Goal: Information Seeking & Learning: Learn about a topic

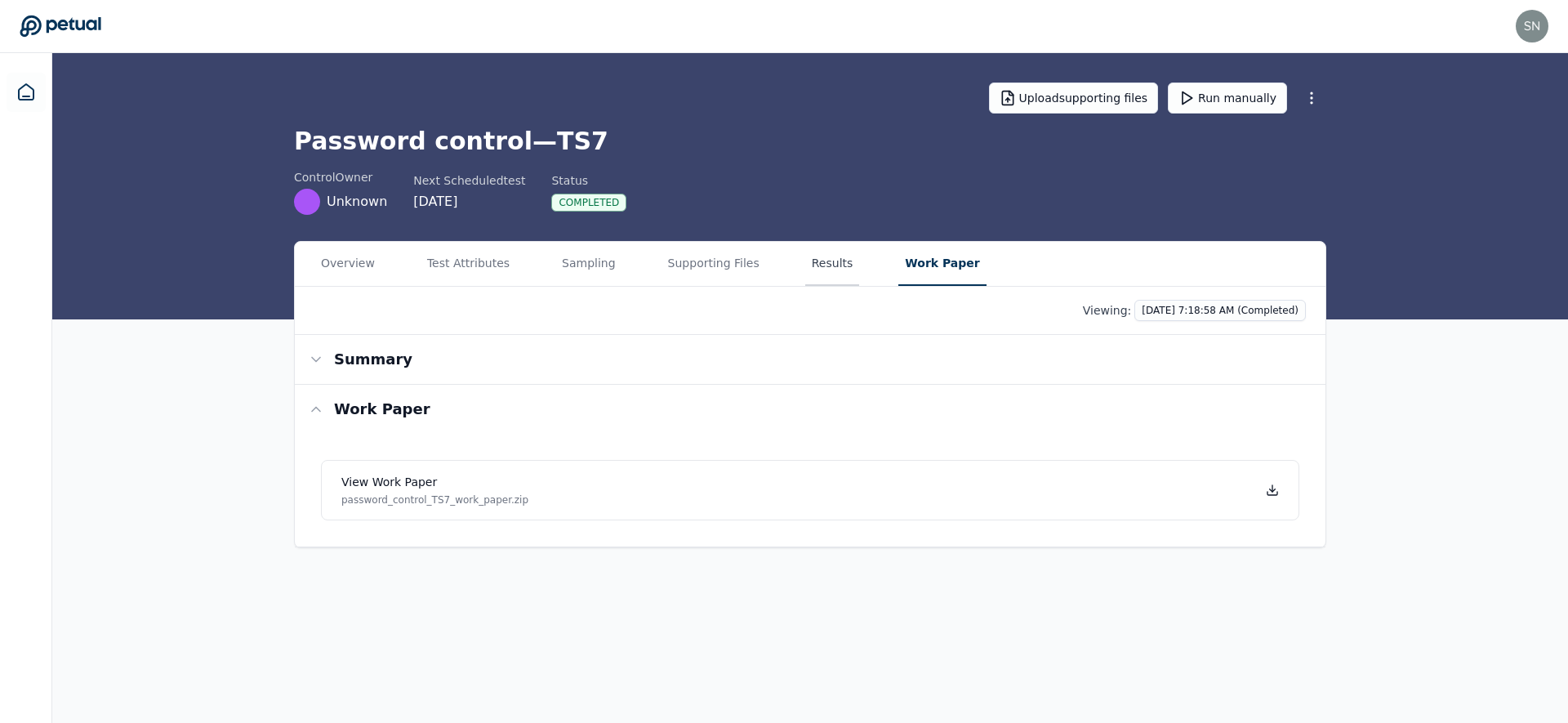
click at [805, 271] on button "Results" at bounding box center [832, 263] width 55 height 44
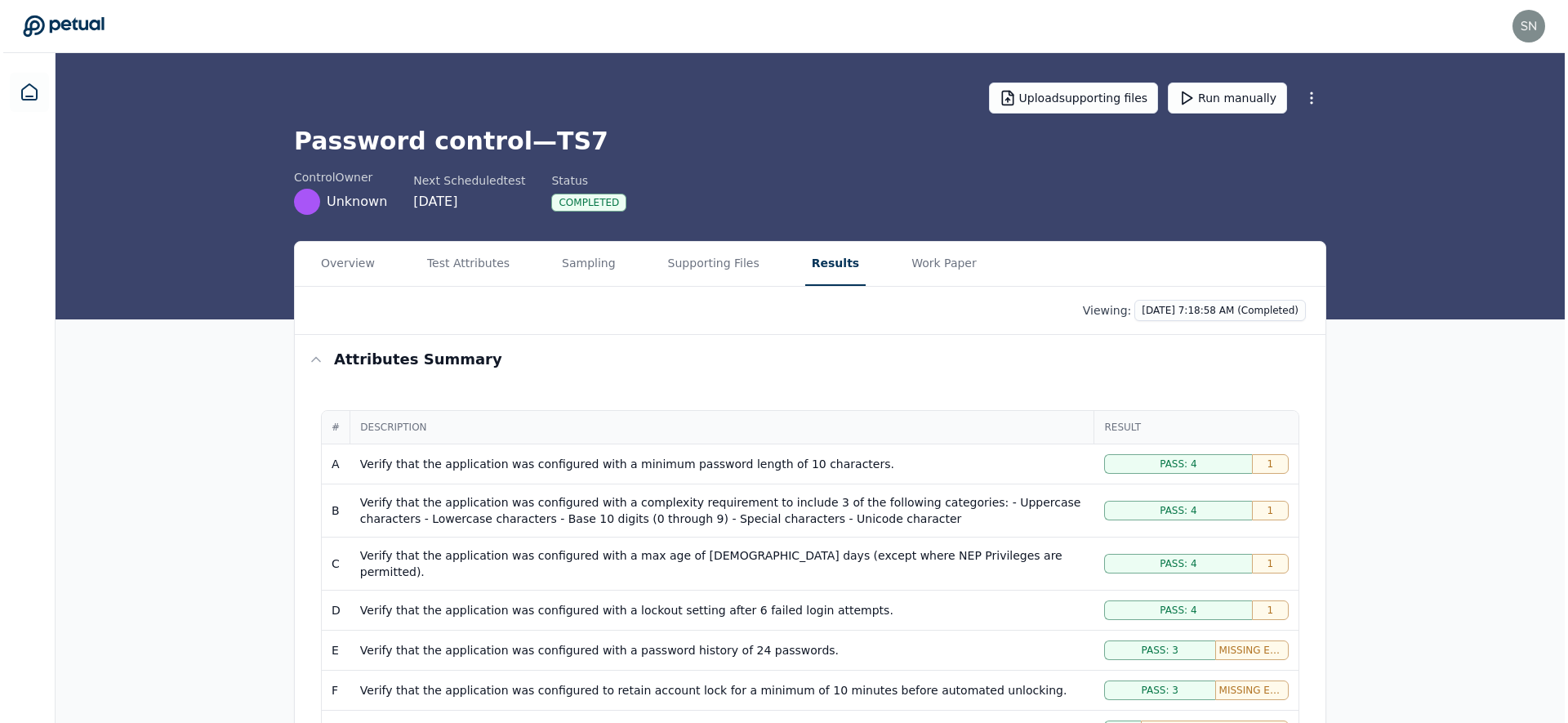
scroll to position [445, 0]
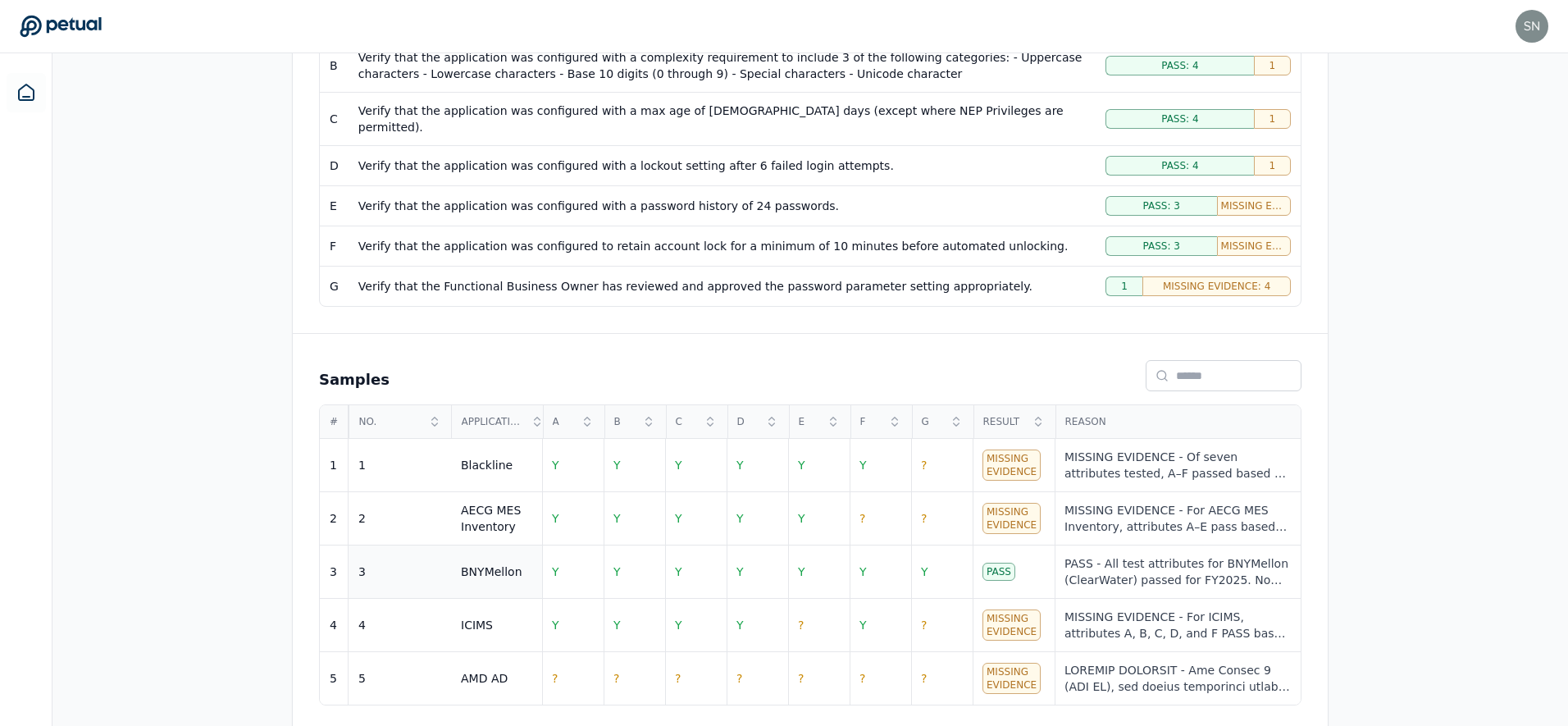
click at [437, 563] on div "3" at bounding box center [400, 571] width 82 height 17
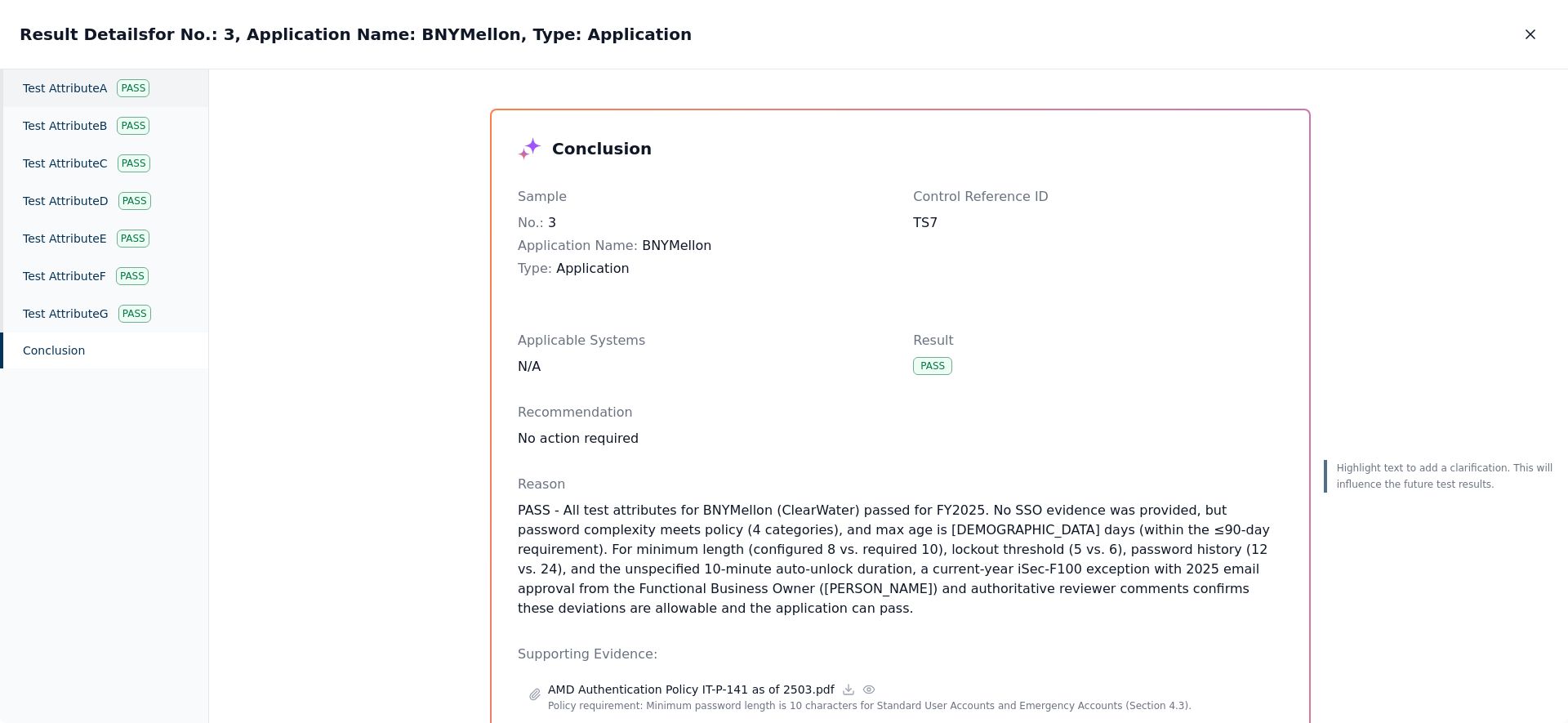
click at [111, 104] on div "Test Attribute A Pass" at bounding box center [104, 88] width 208 height 37
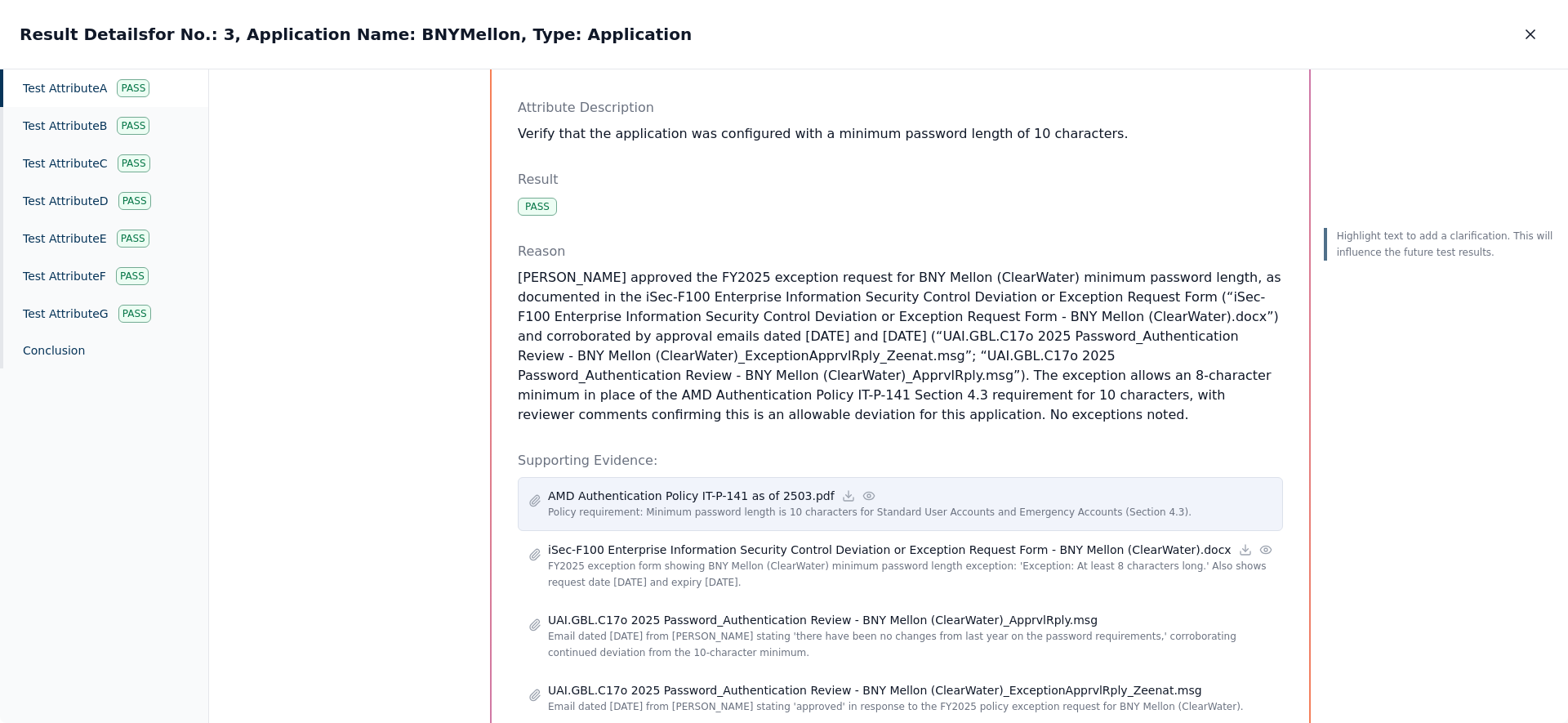
scroll to position [120, 0]
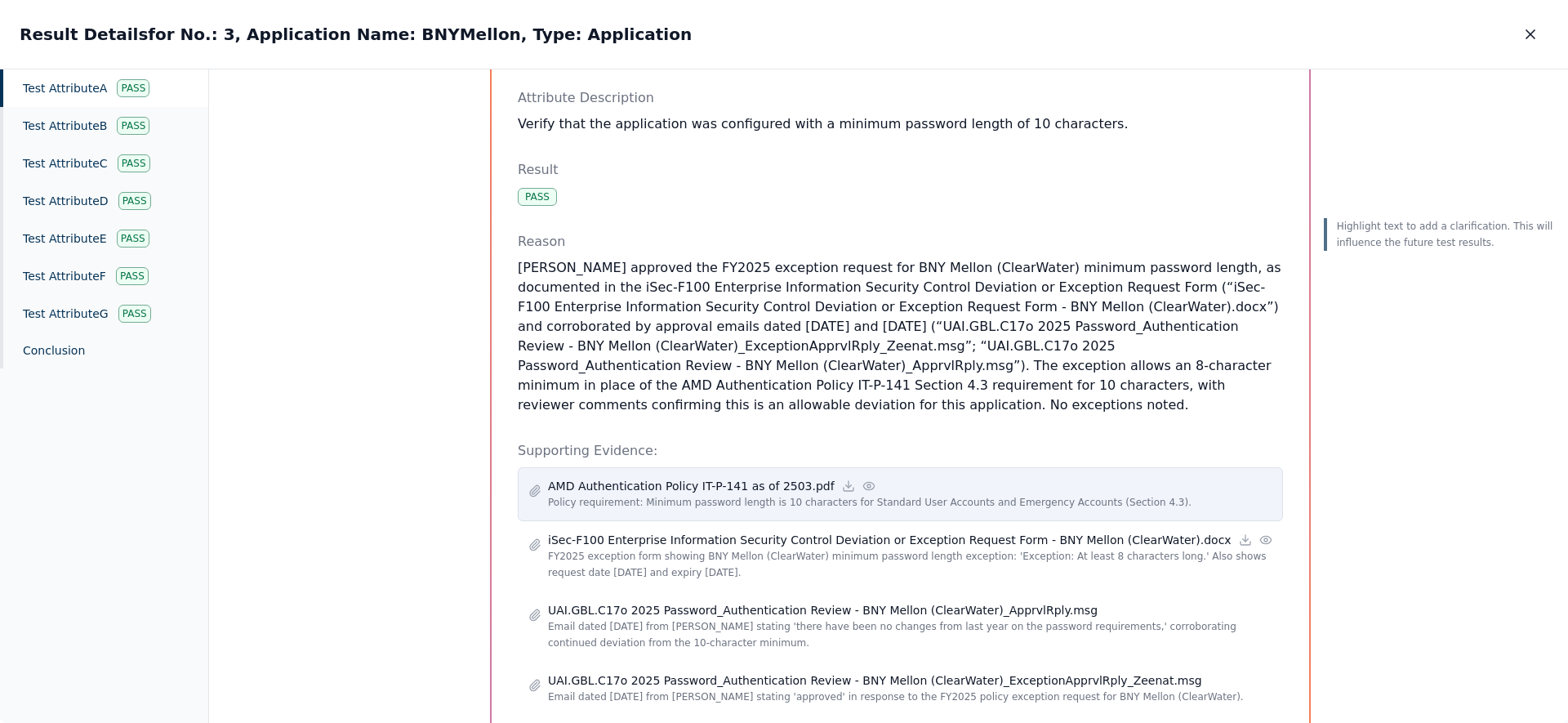
click at [862, 488] on icon at bounding box center [868, 486] width 13 height 13
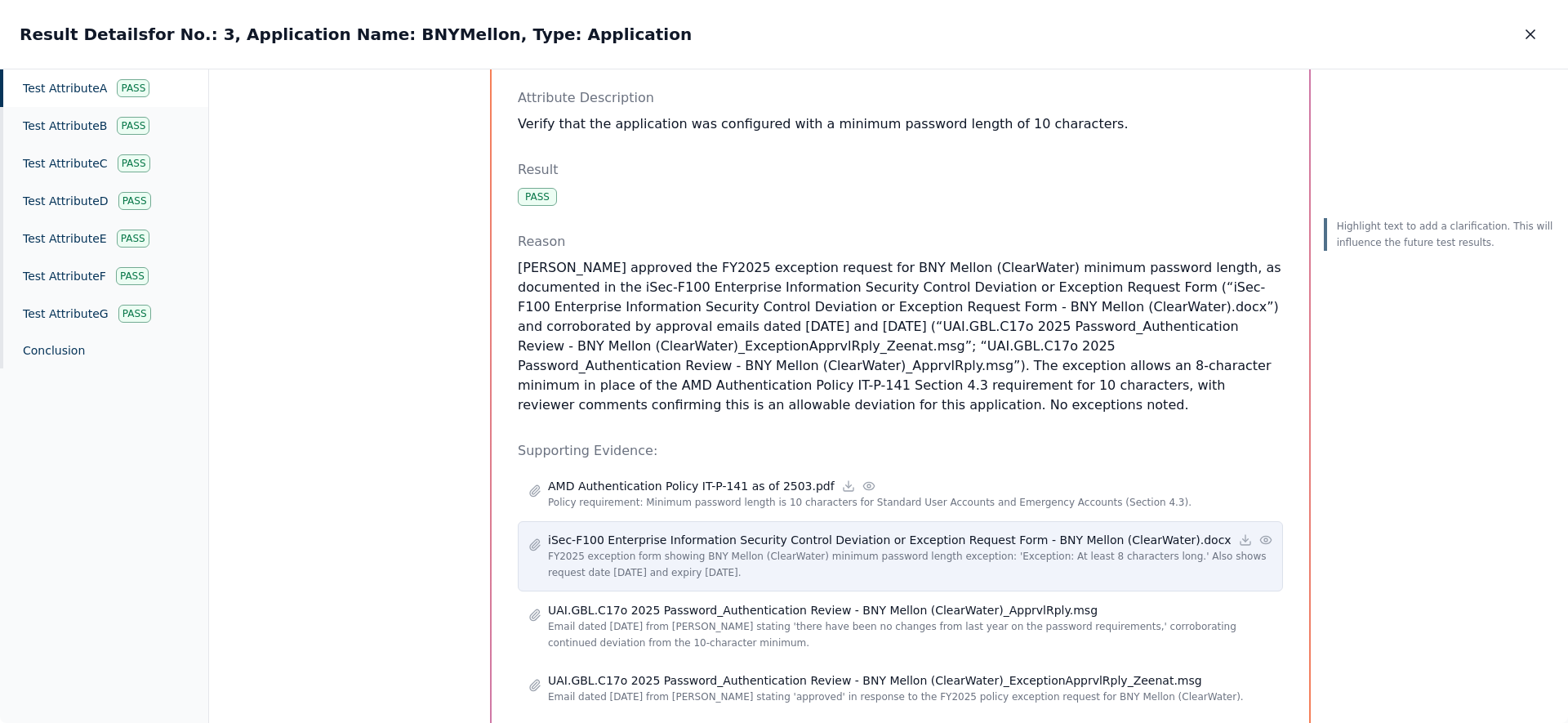
click at [1264, 539] on circle at bounding box center [1266, 540] width 4 height 4
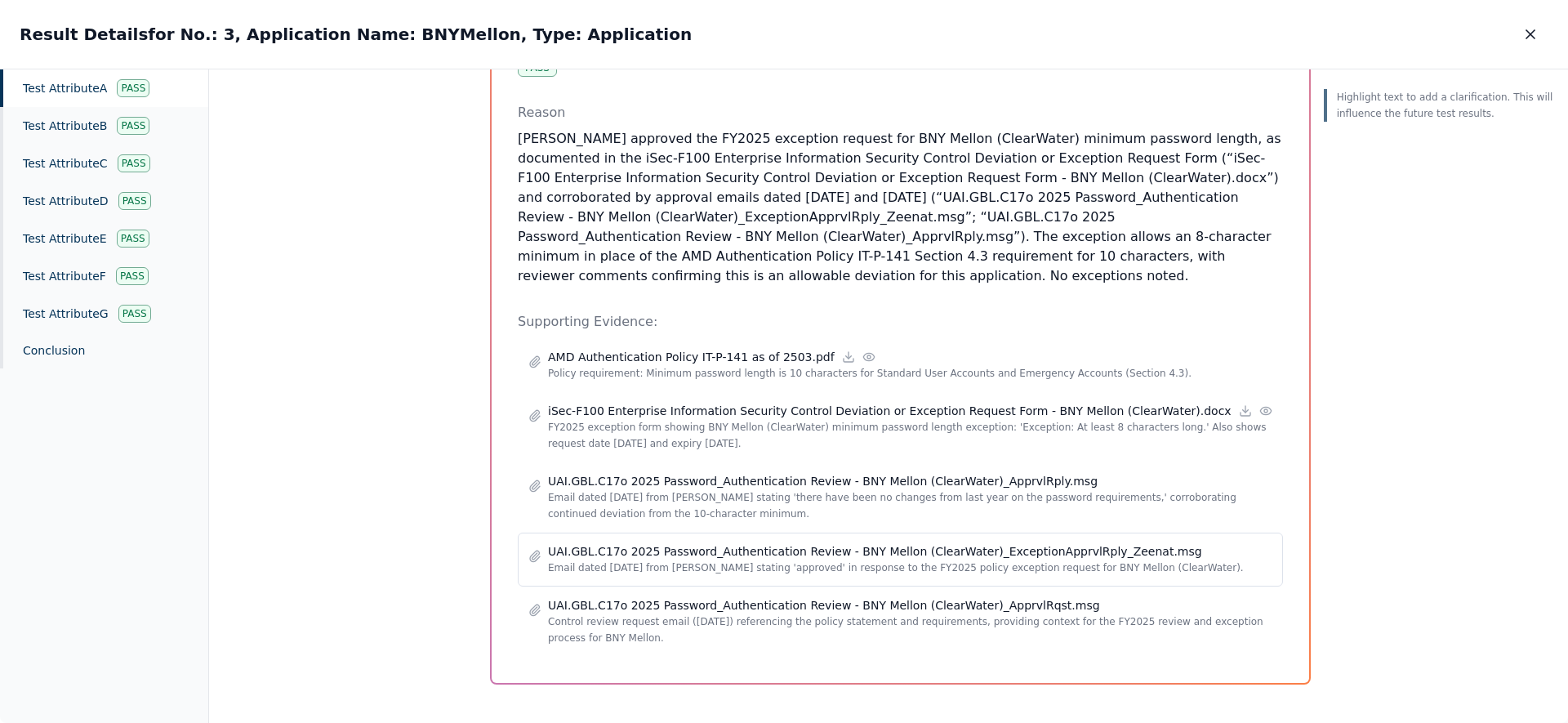
scroll to position [257, 0]
click at [1532, 34] on icon "button" at bounding box center [1531, 35] width 17 height 17
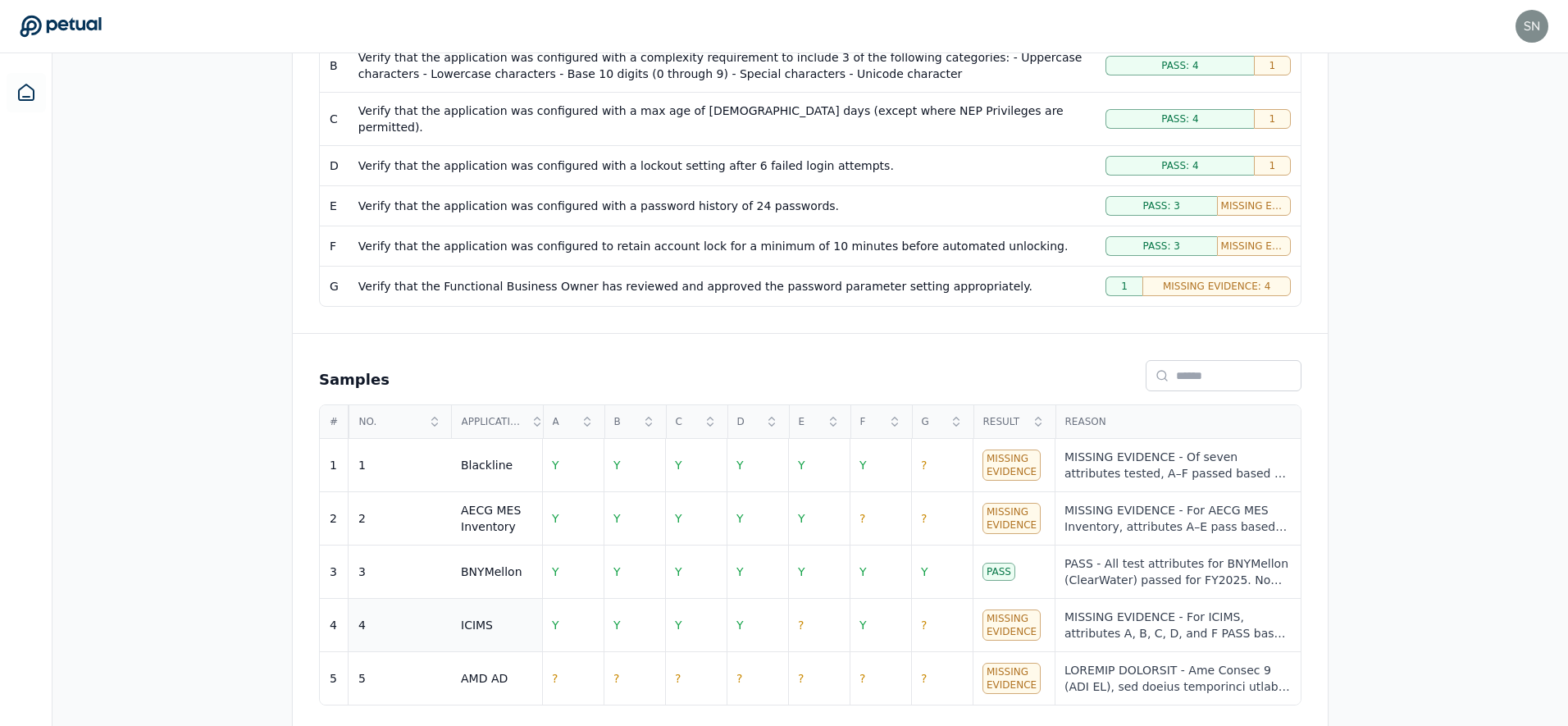
click at [468, 616] on div "ICIMS" at bounding box center [477, 625] width 32 height 17
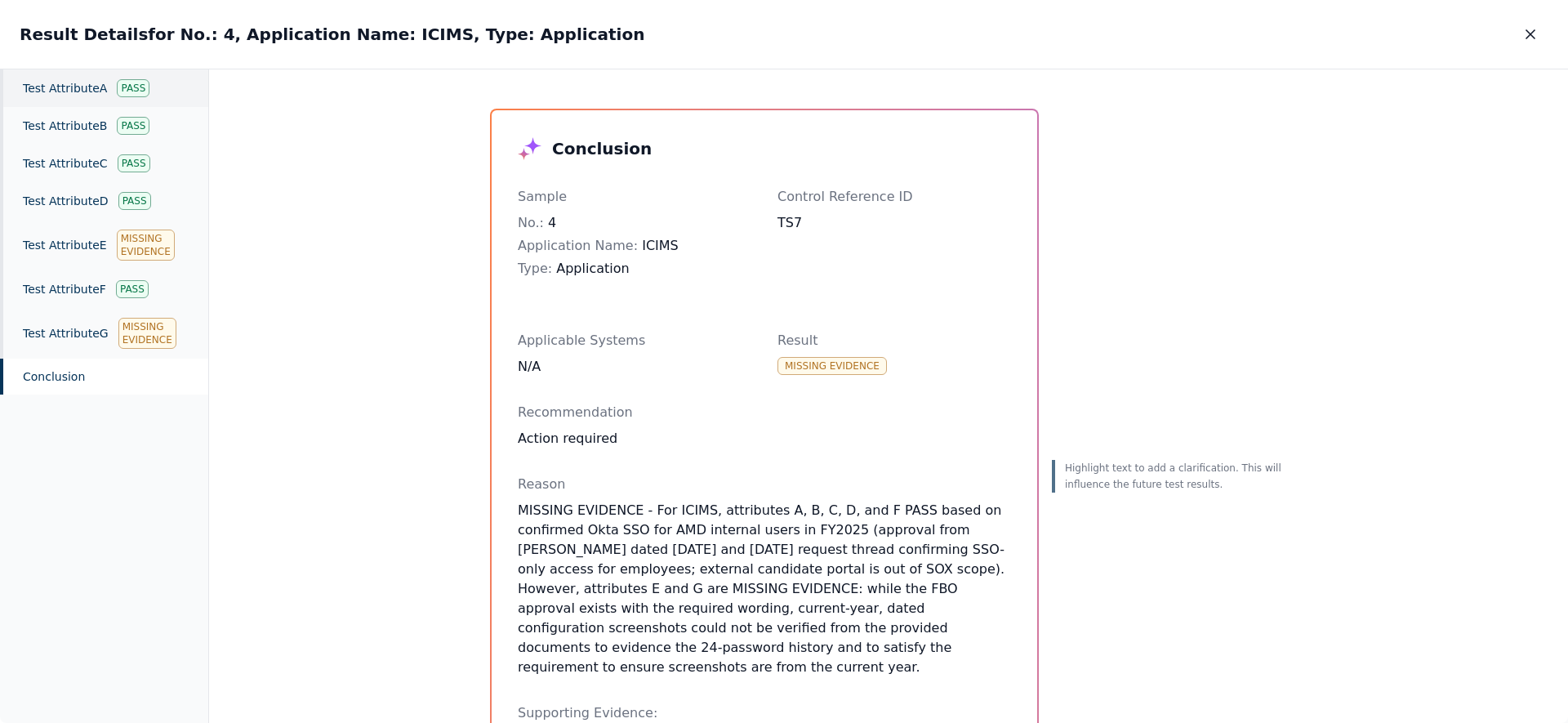
click at [75, 90] on div "Test Attribute A Pass" at bounding box center [104, 88] width 208 height 37
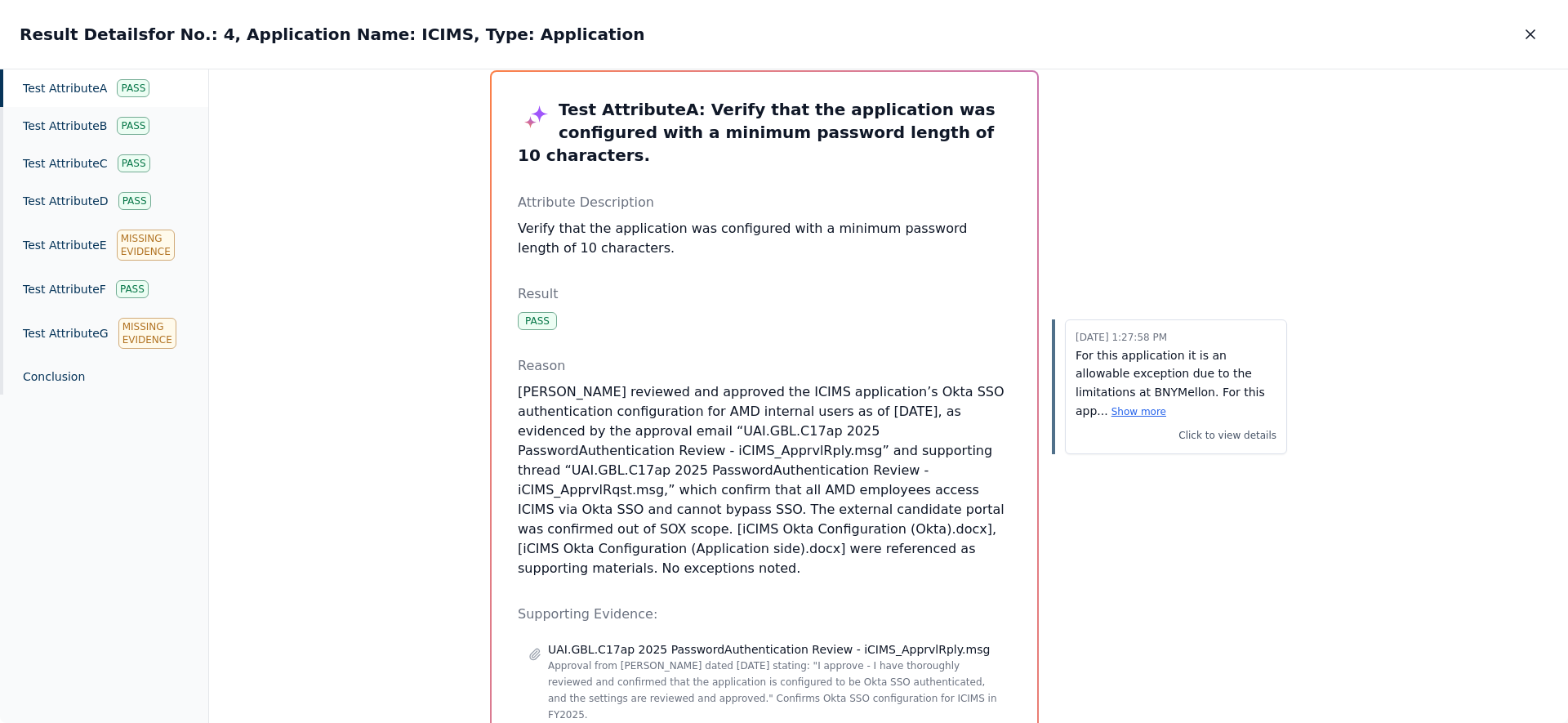
scroll to position [255, 0]
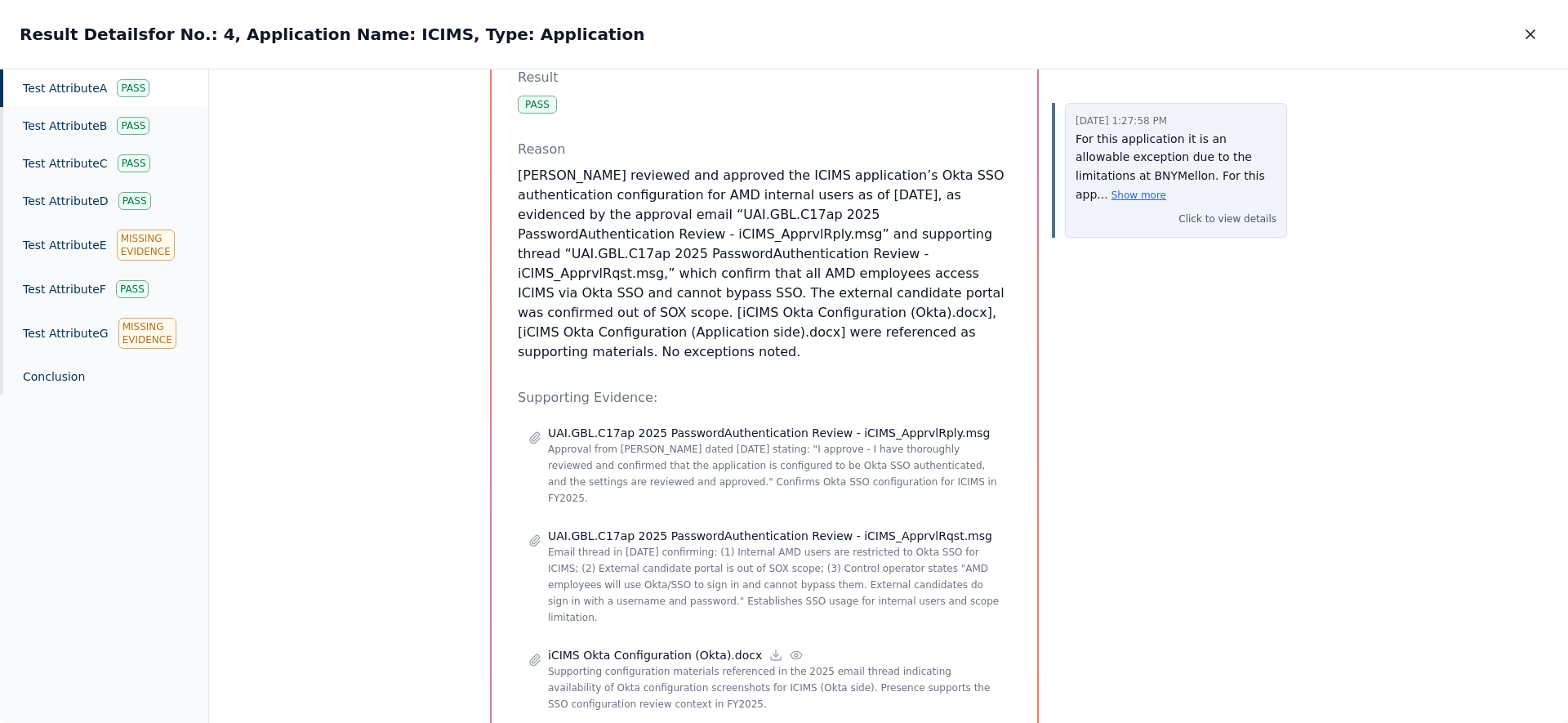
click at [1136, 154] on p "For this application it is an allowable exception due to the limitations at BNY…" at bounding box center [1175, 167] width 201 height 75
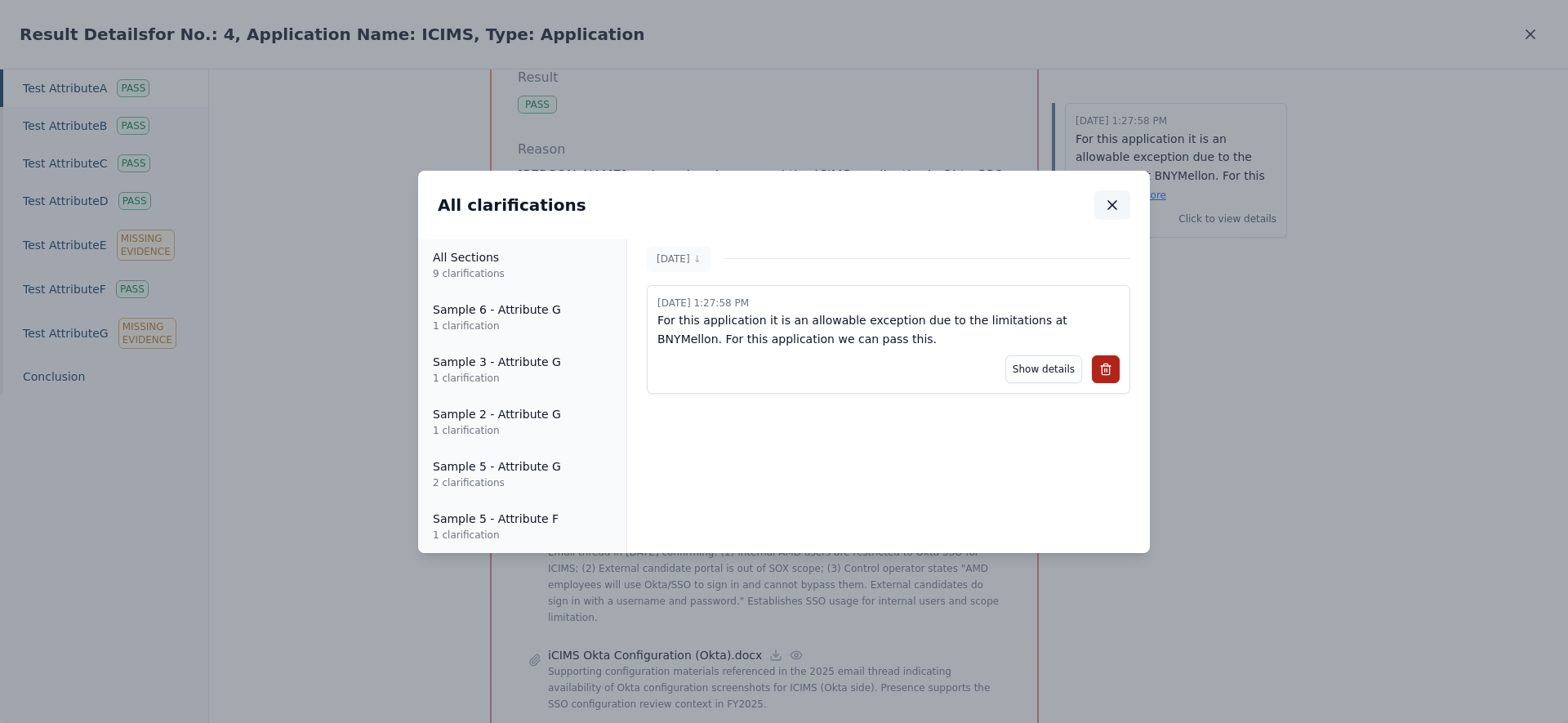
click at [1110, 200] on icon "button" at bounding box center [1112, 205] width 17 height 17
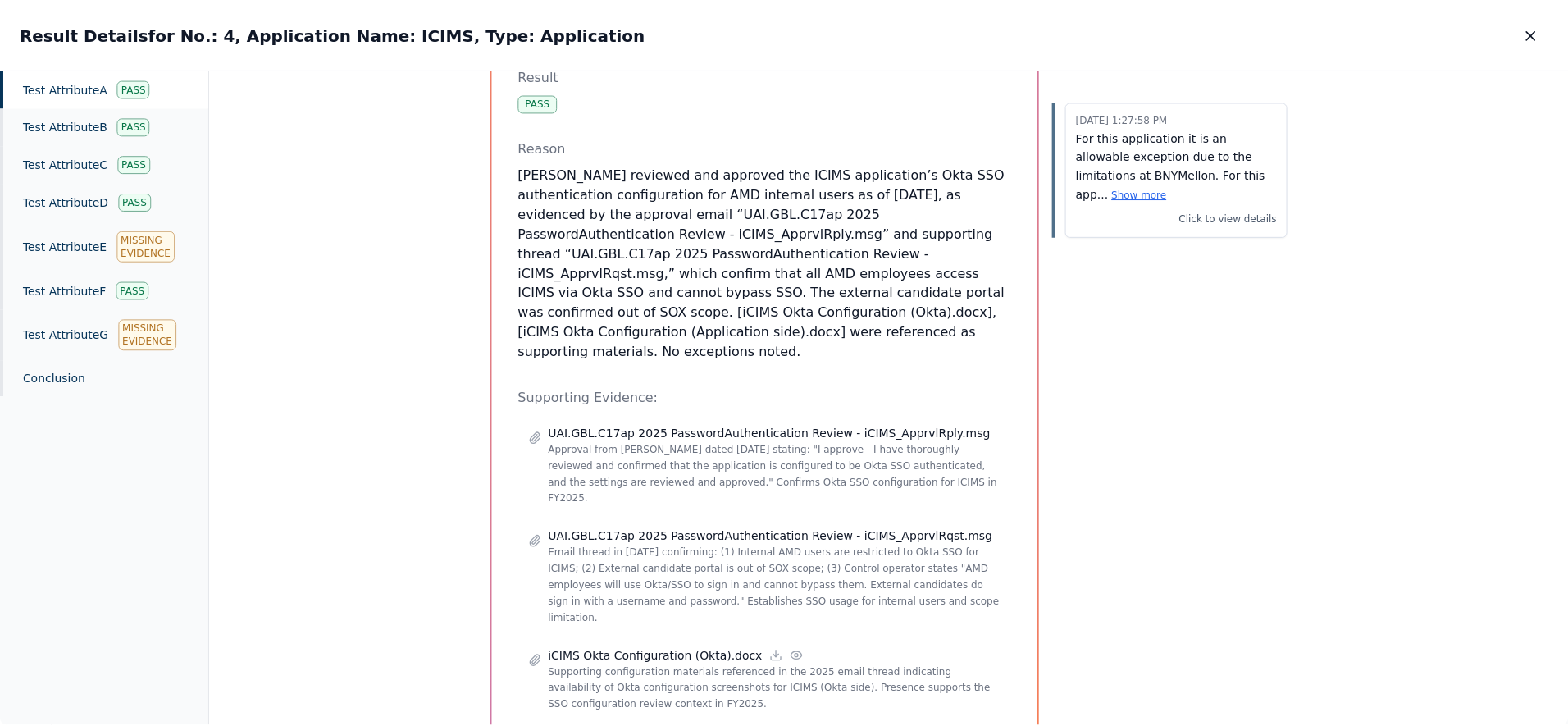
scroll to position [248, 0]
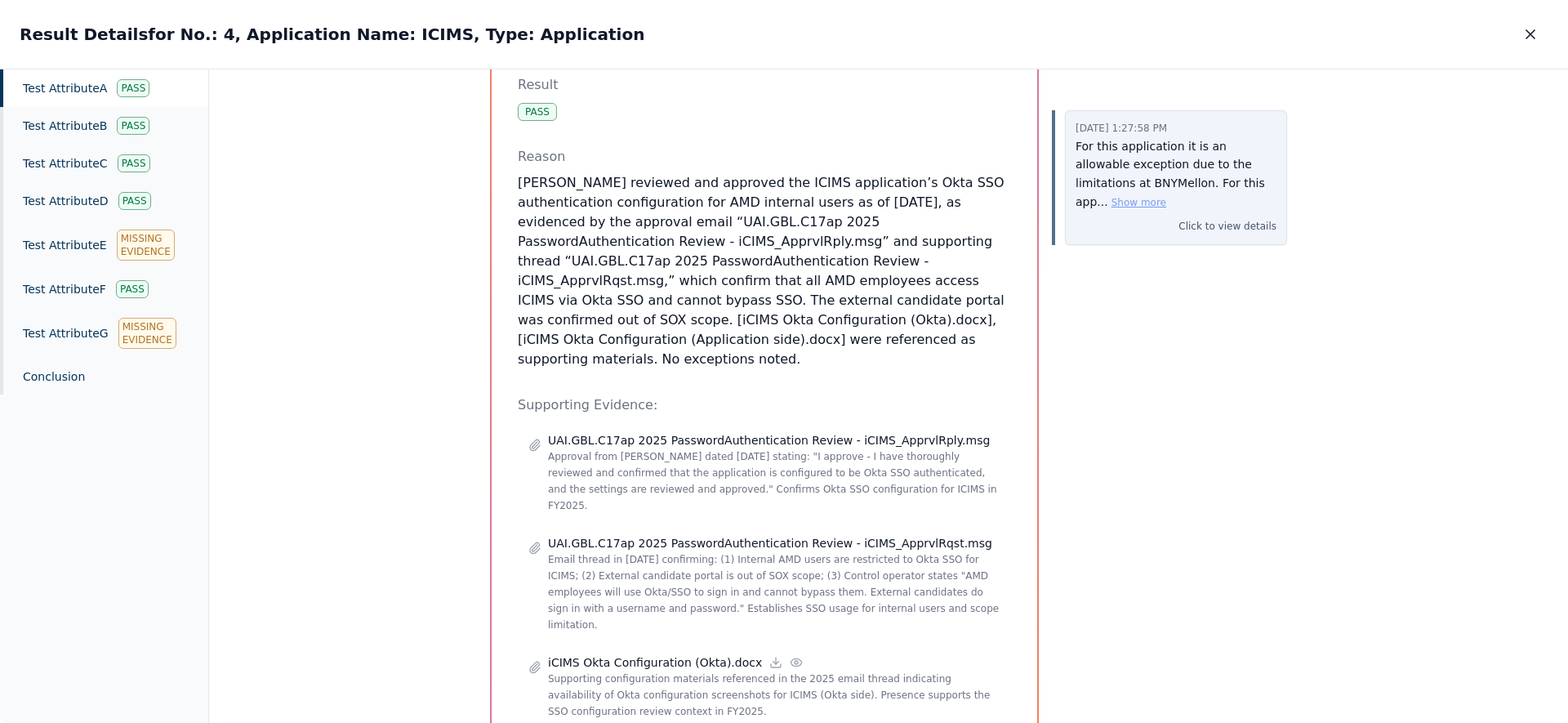
click at [1166, 196] on button "Show more" at bounding box center [1138, 202] width 55 height 13
drag, startPoint x: 845, startPoint y: 324, endPoint x: 844, endPoint y: 143, distance: 181.0
click at [844, 147] on div "Reason [PERSON_NAME] reviewed and approved the ICIMS application’s Okta SSO aut…" at bounding box center [764, 258] width 493 height 222
click at [867, 246] on p "[PERSON_NAME] reviewed and approved the ICIMS application’s Okta SSO authentica…" at bounding box center [764, 271] width 493 height 196
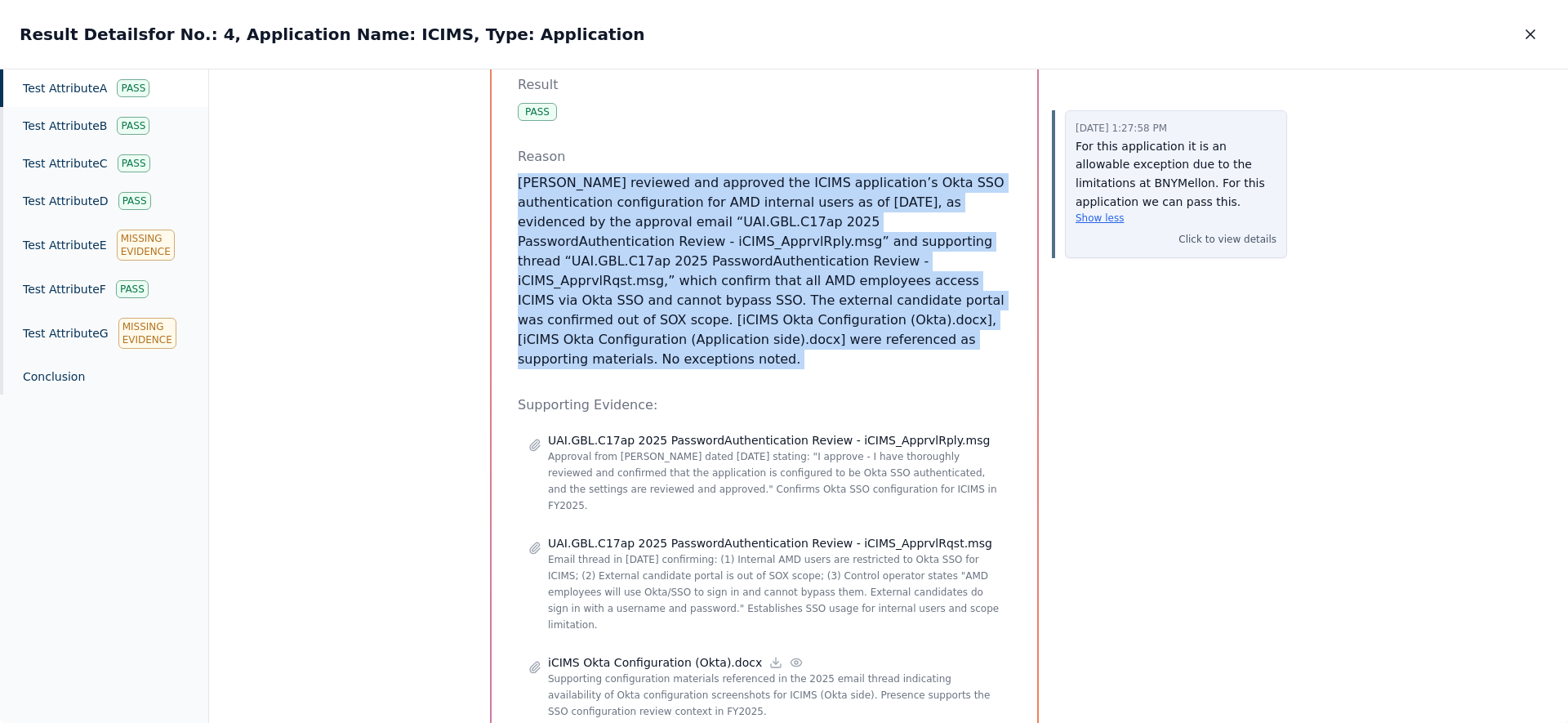
click at [867, 246] on p "[PERSON_NAME] reviewed and approved the ICIMS application’s Okta SSO authentica…" at bounding box center [764, 271] width 493 height 196
click at [843, 239] on p "[PERSON_NAME] reviewed and approved the ICIMS application’s Okta SSO authentica…" at bounding box center [764, 271] width 493 height 196
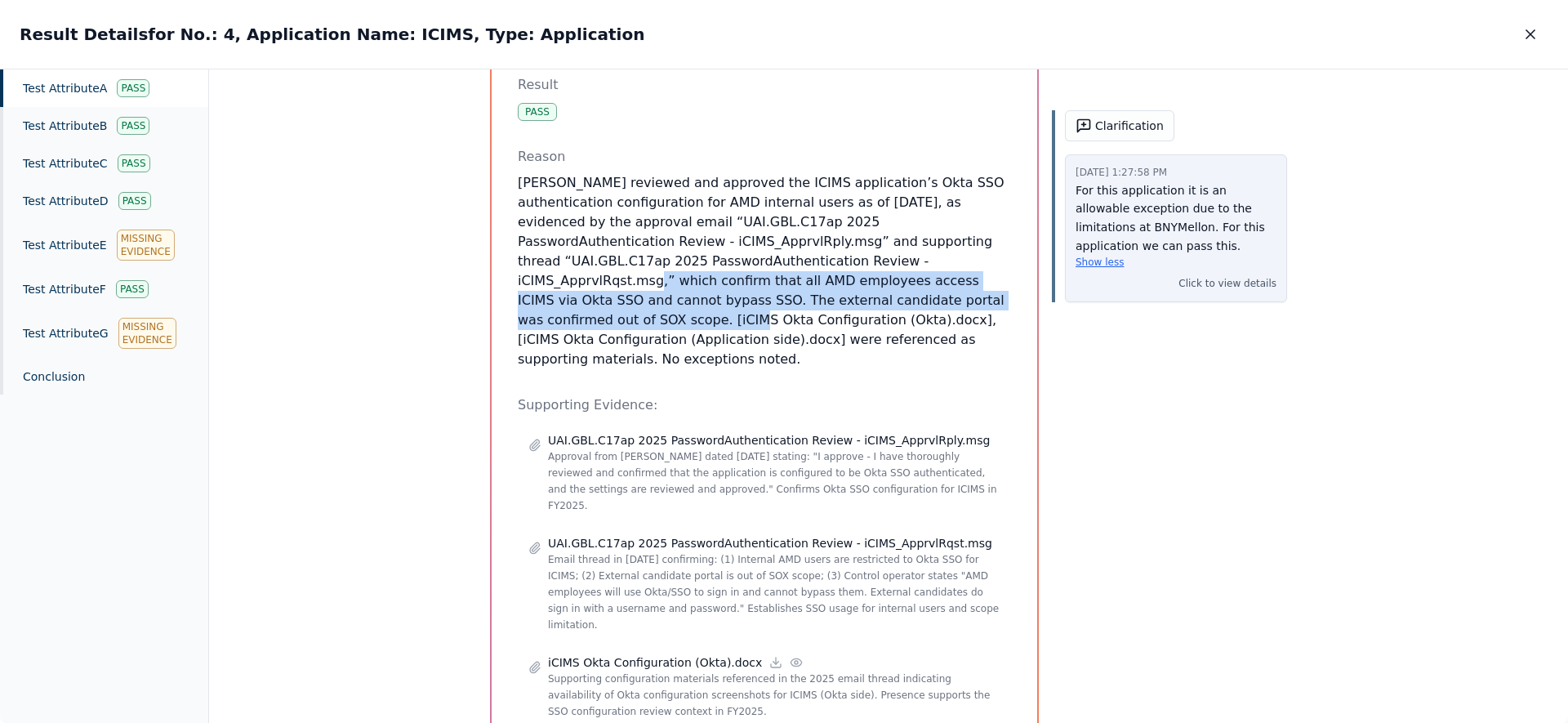
drag, startPoint x: 827, startPoint y: 233, endPoint x: 824, endPoint y: 277, distance: 44.1
click at [824, 277] on p "[PERSON_NAME] reviewed and approved the ICIMS application’s Okta SSO authentica…" at bounding box center [764, 271] width 493 height 196
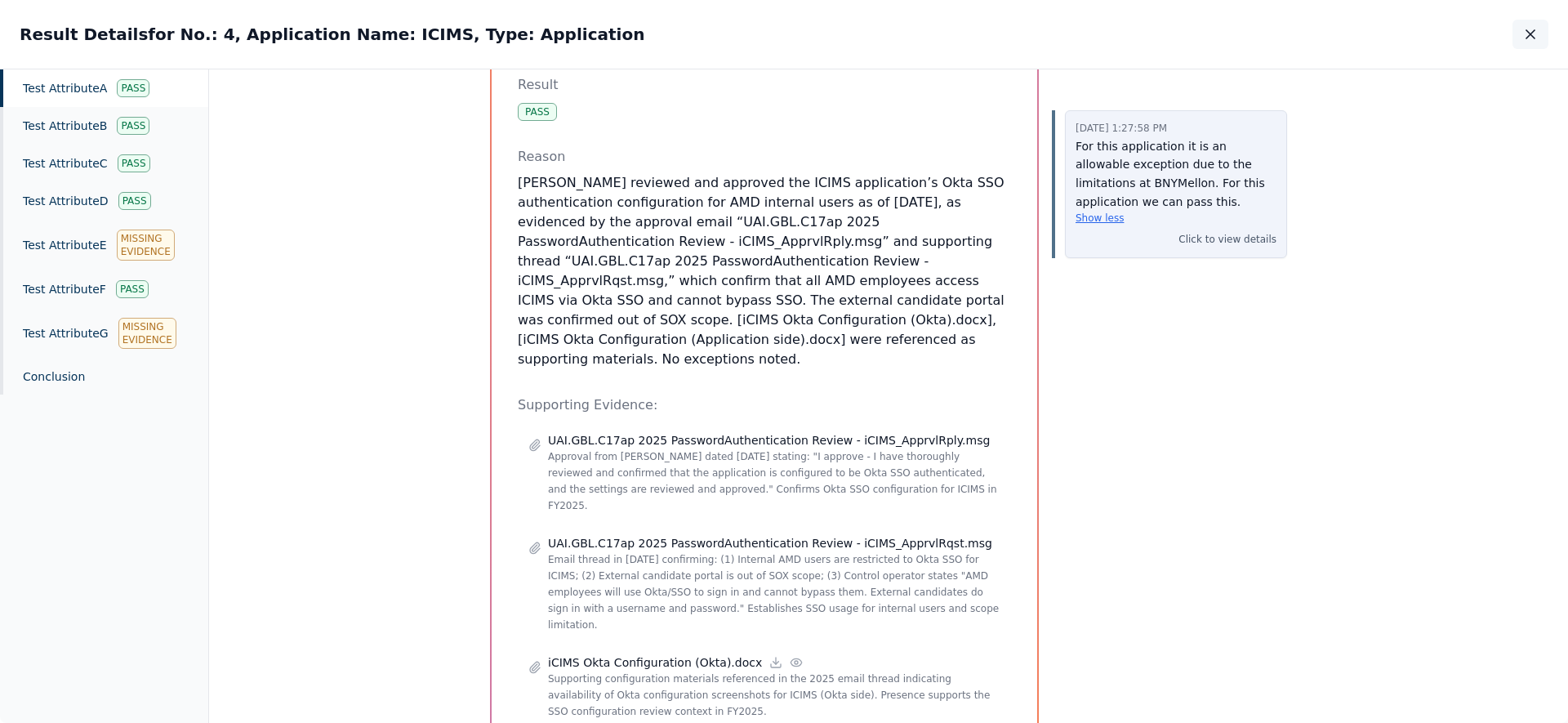
click at [1519, 36] on button "button" at bounding box center [1530, 35] width 36 height 30
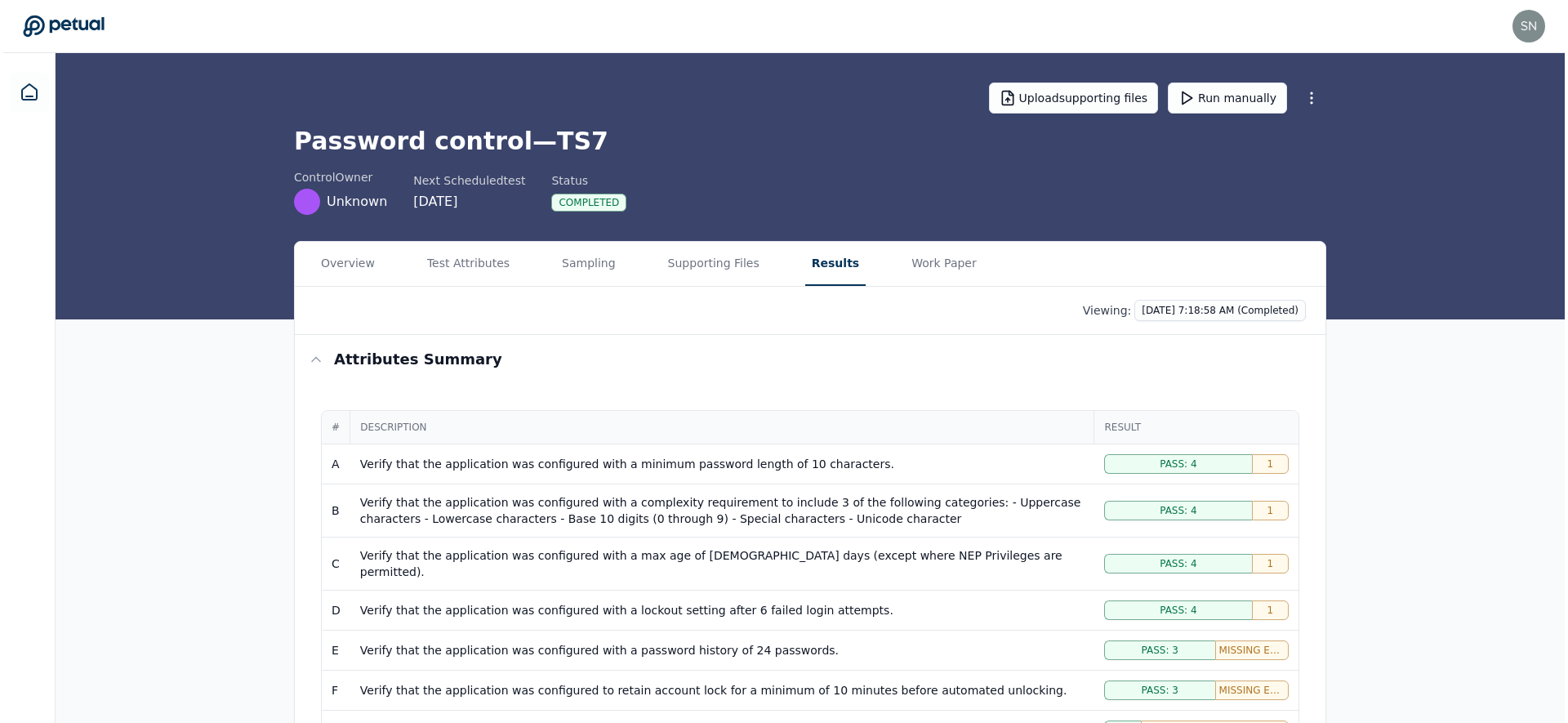
scroll to position [445, 0]
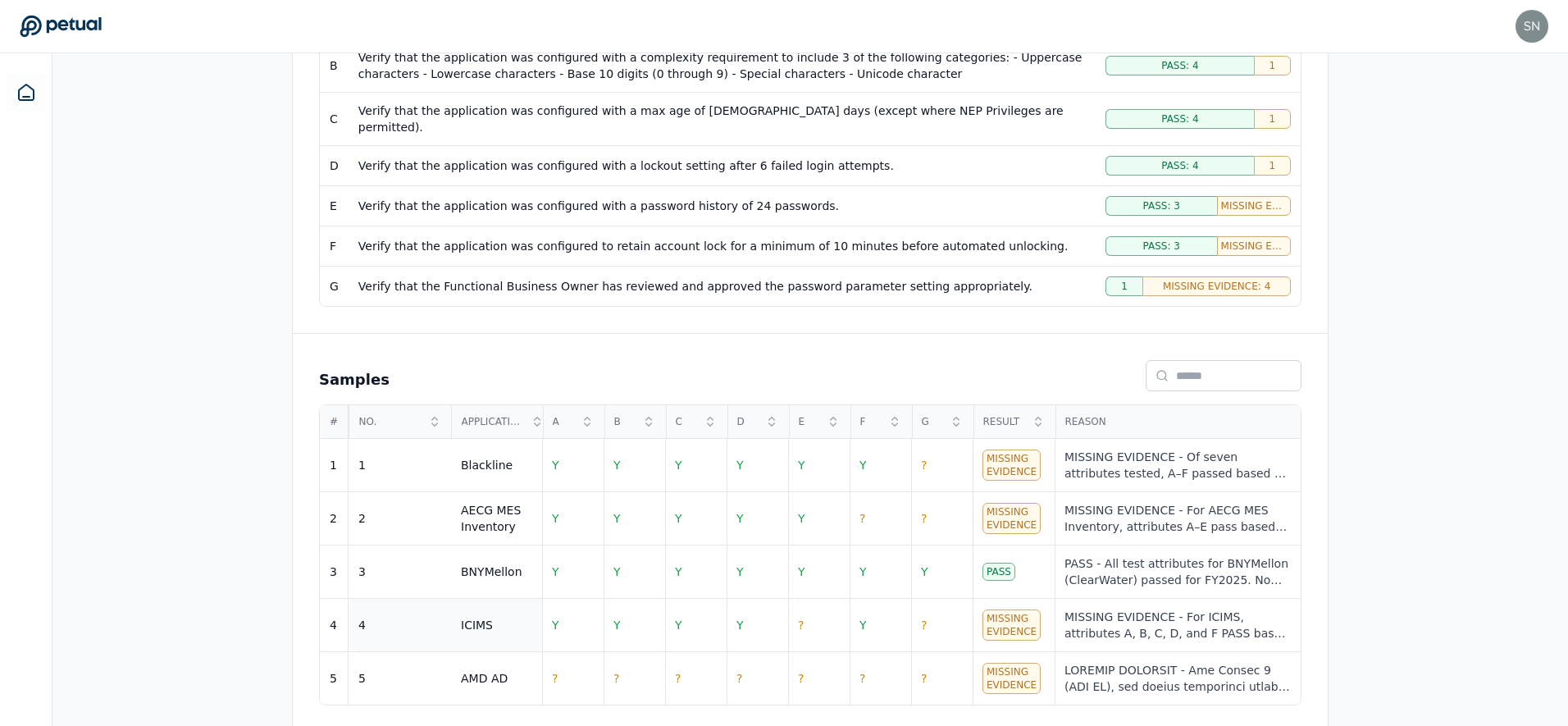
click at [450, 609] on td "4" at bounding box center [399, 625] width 102 height 53
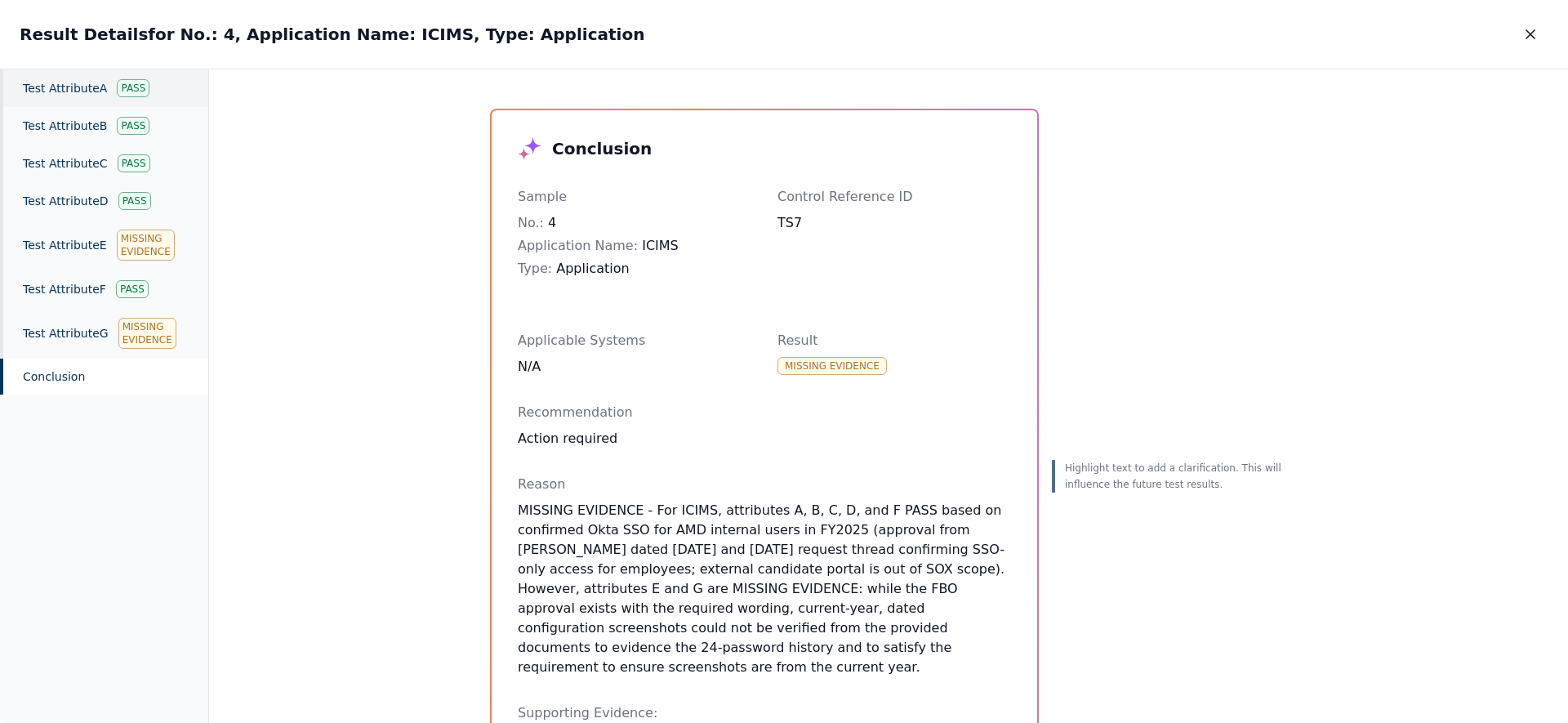
click at [95, 84] on div "Test Attribute A Pass" at bounding box center [104, 88] width 208 height 37
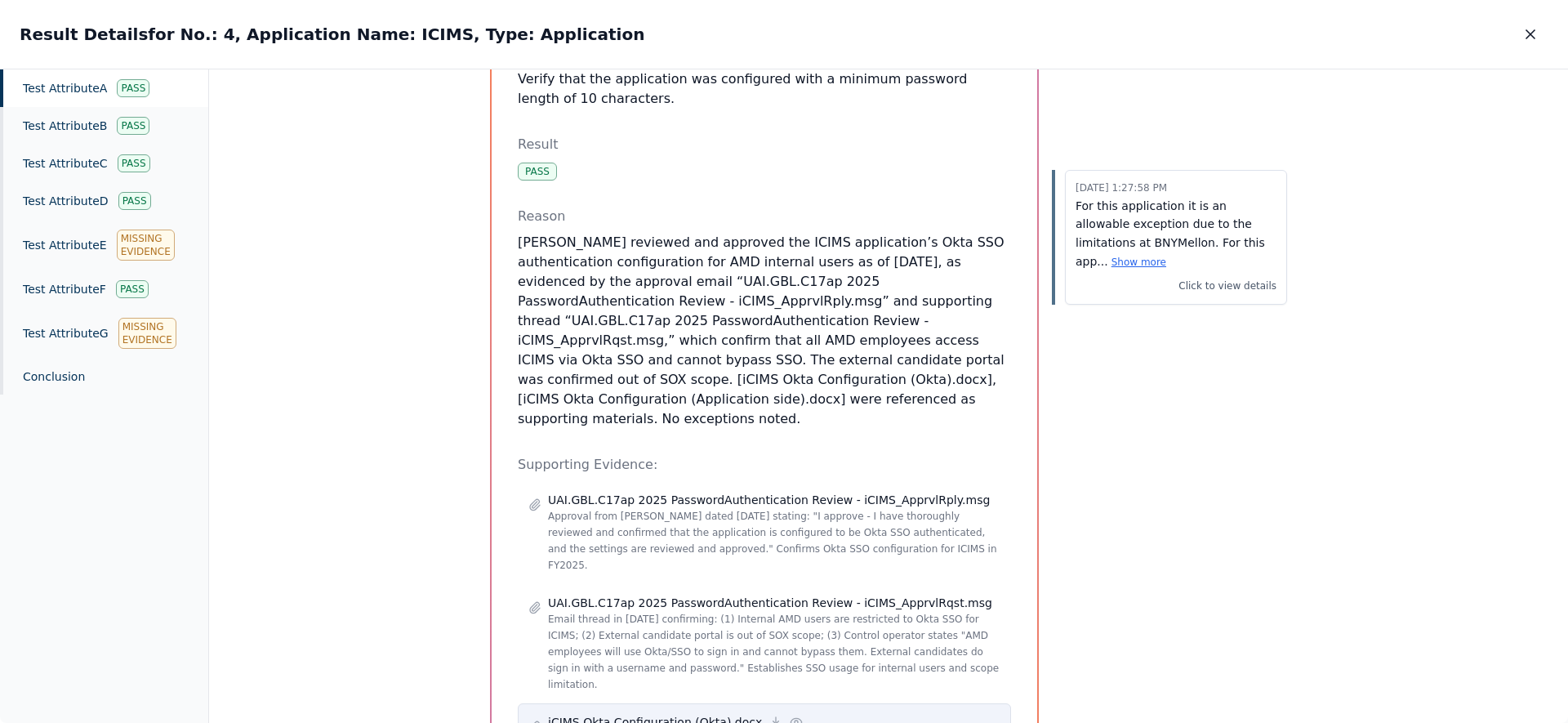
scroll to position [340, 0]
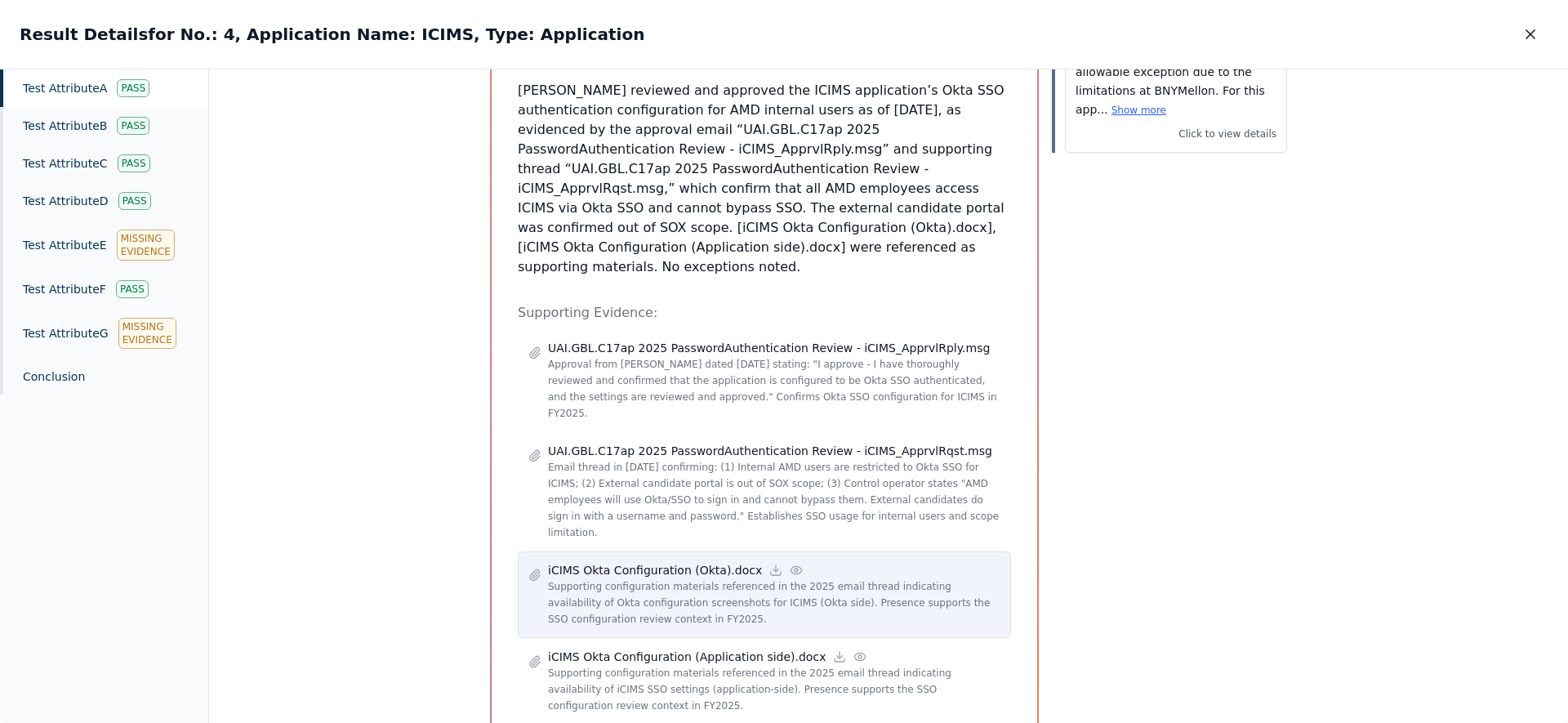
click at [791, 566] on icon at bounding box center [796, 570] width 10 height 7
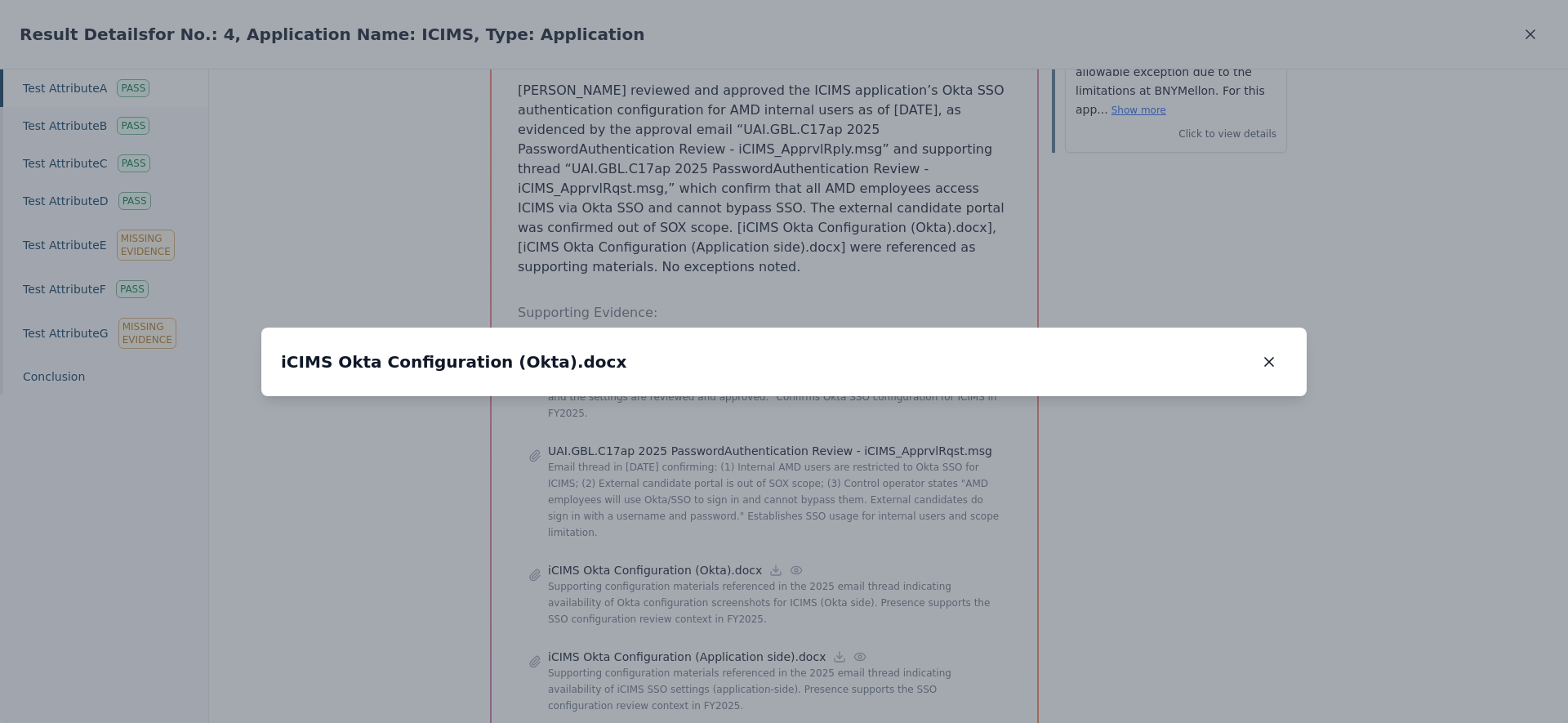
drag, startPoint x: 748, startPoint y: 295, endPoint x: 769, endPoint y: 554, distance: 259.8
click at [804, 655] on img at bounding box center [804, 655] width 0 height 0
drag, startPoint x: 753, startPoint y: 452, endPoint x: 743, endPoint y: 375, distance: 77.6
click at [787, 548] on img at bounding box center [787, 548] width 0 height 0
drag, startPoint x: 875, startPoint y: 466, endPoint x: 859, endPoint y: 438, distance: 32.2
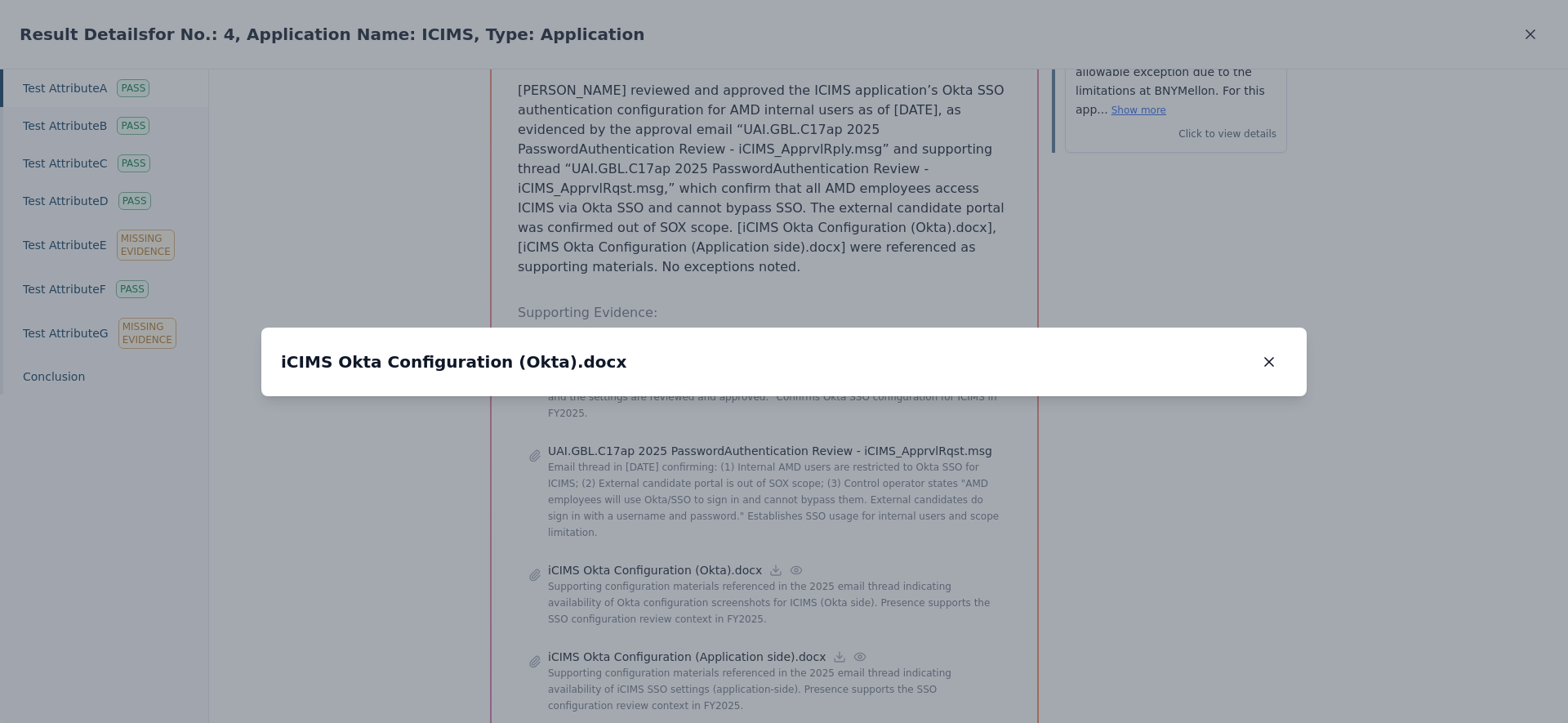
click at [772, 501] on img at bounding box center [772, 501] width 0 height 0
drag, startPoint x: 863, startPoint y: 383, endPoint x: 842, endPoint y: 453, distance: 73.1
click at [769, 517] on img at bounding box center [769, 517] width 0 height 0
drag, startPoint x: 834, startPoint y: 390, endPoint x: 842, endPoint y: 423, distance: 34.0
click at [758, 612] on img at bounding box center [758, 612] width 0 height 0
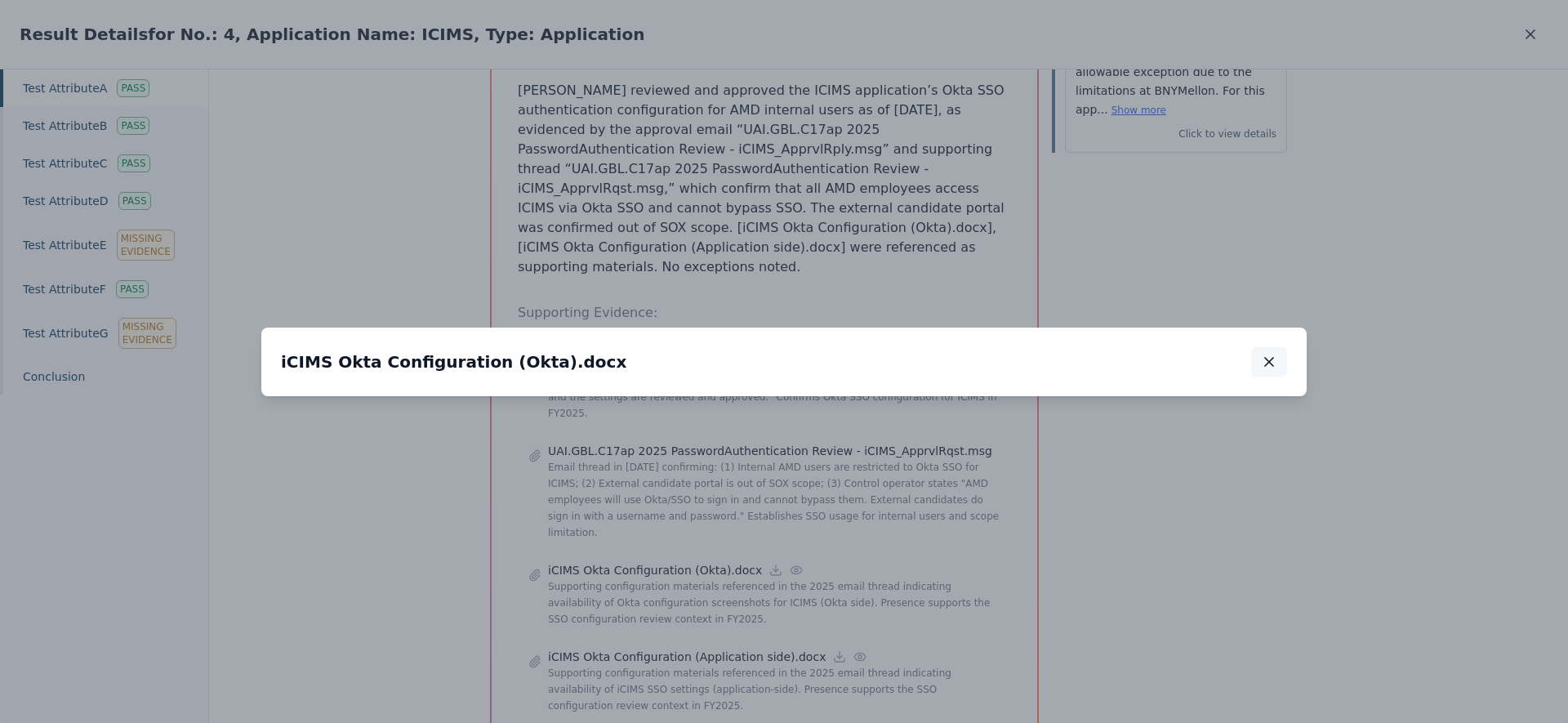
click at [1270, 354] on icon "button" at bounding box center [1269, 362] width 17 height 17
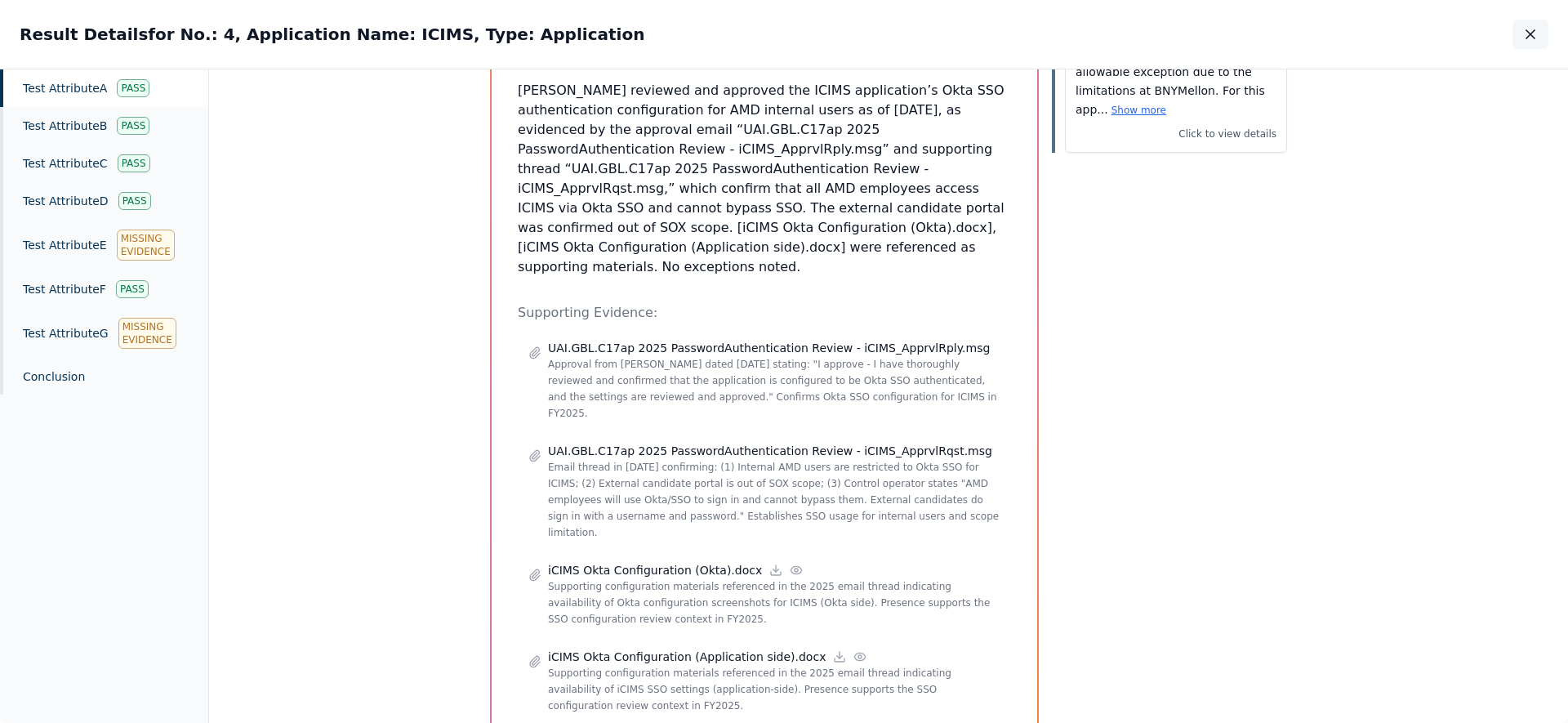
click at [1533, 34] on icon "button" at bounding box center [1531, 35] width 17 height 17
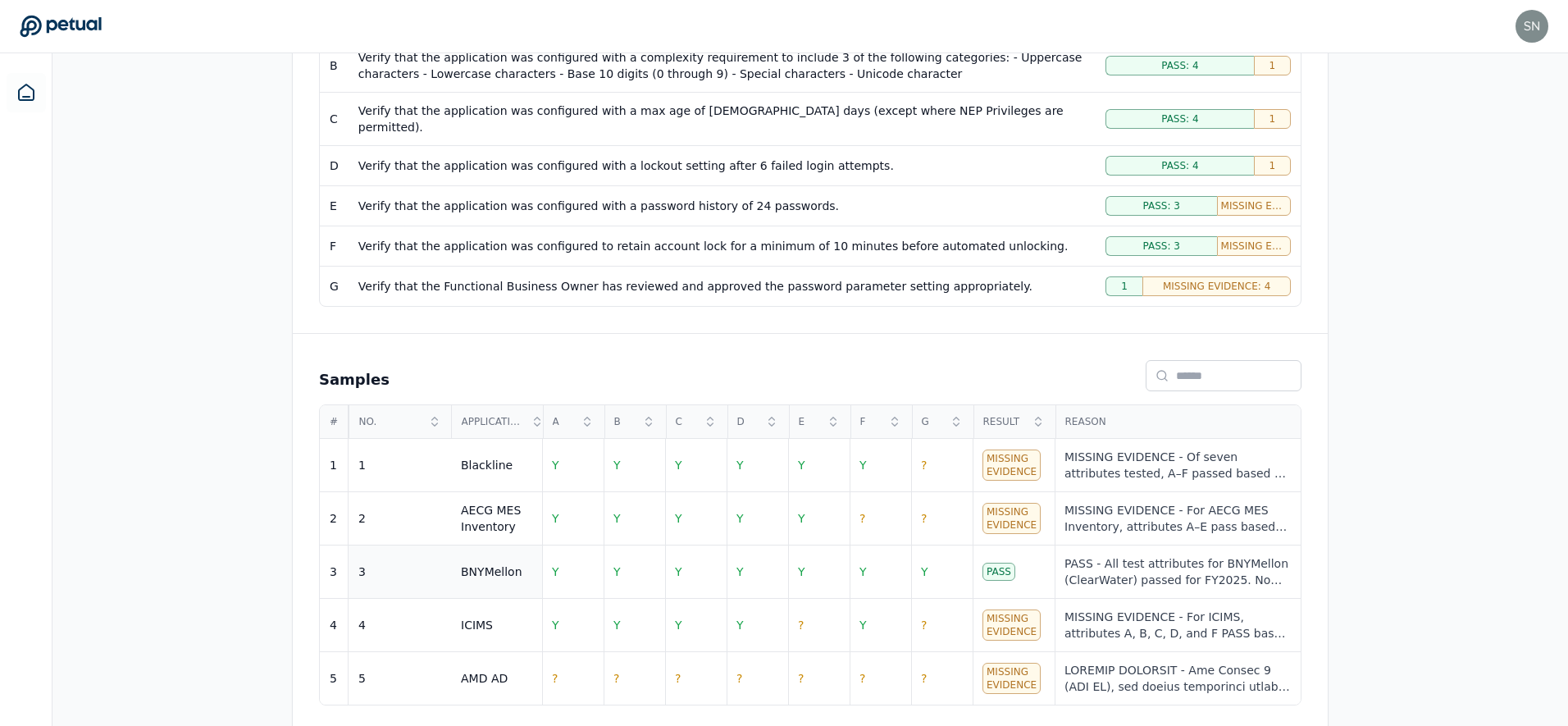
click at [429, 563] on div "3" at bounding box center [400, 571] width 82 height 17
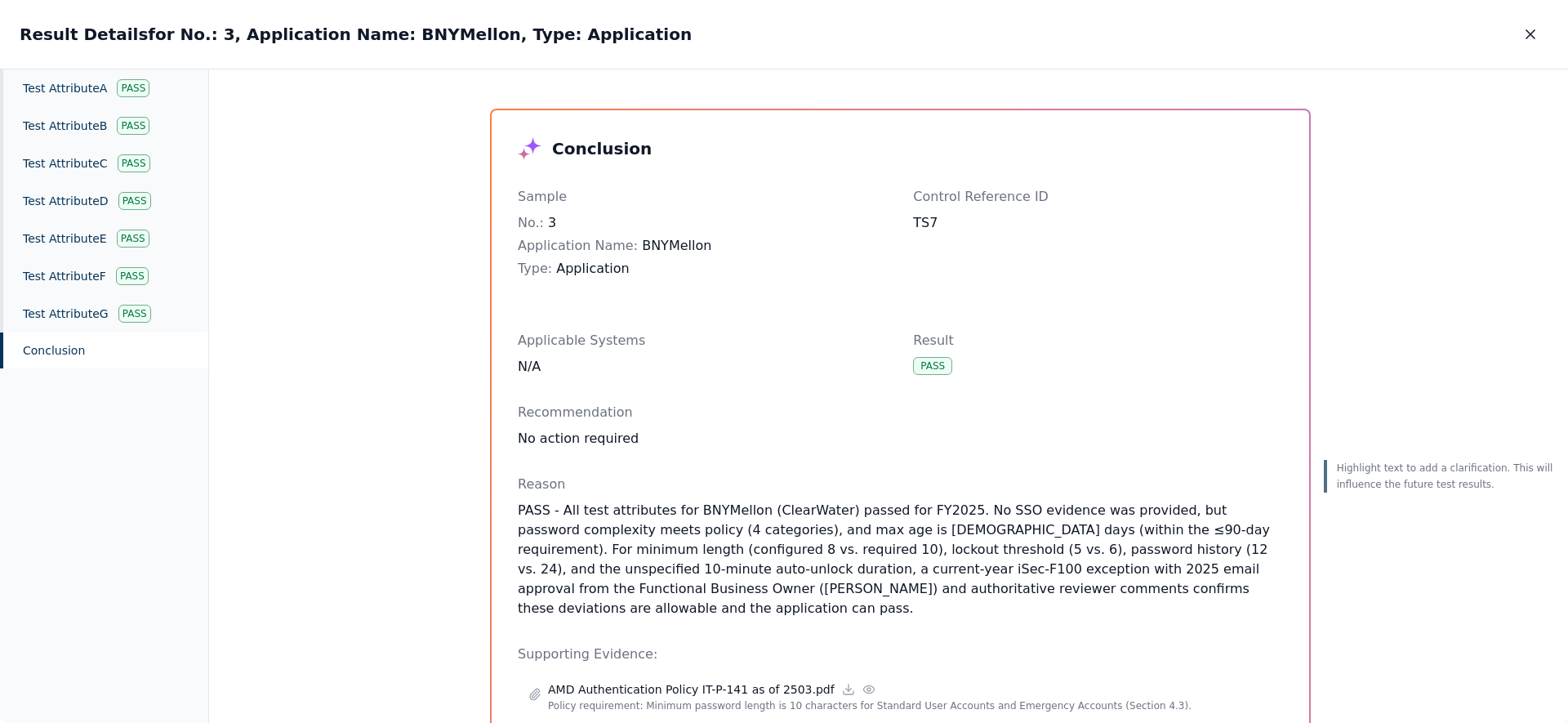
scroll to position [160, 0]
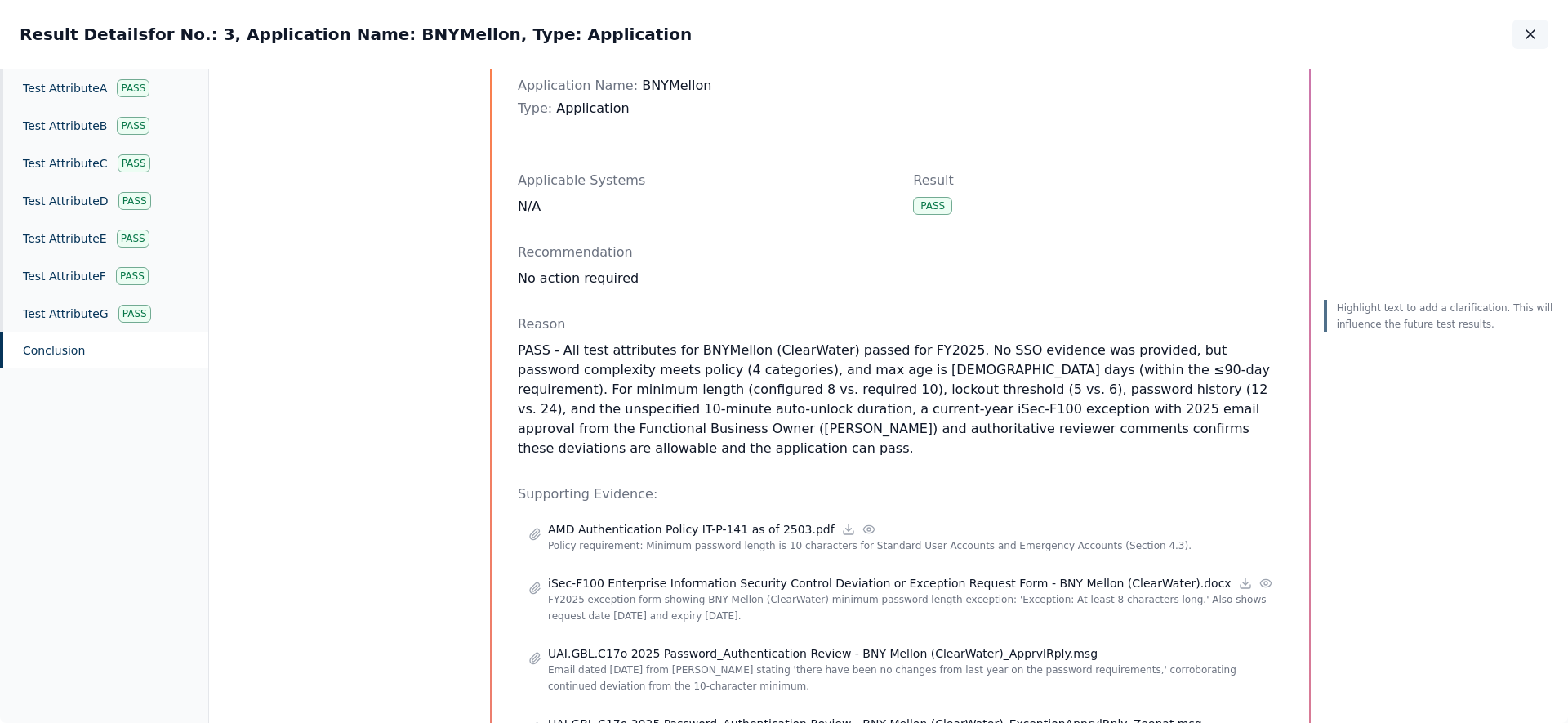
click at [1531, 28] on icon "button" at bounding box center [1531, 35] width 17 height 17
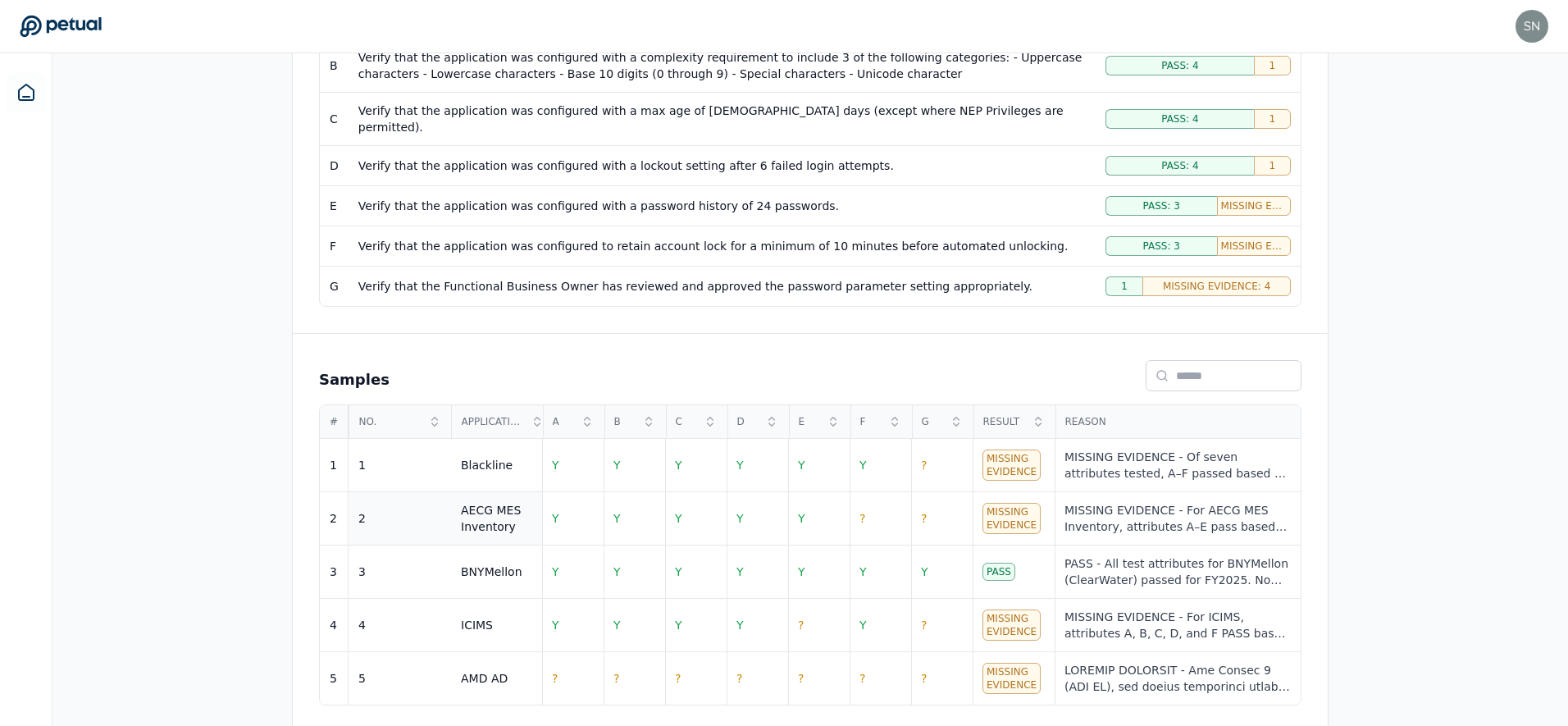
click at [442, 519] on td "2" at bounding box center [399, 518] width 102 height 53
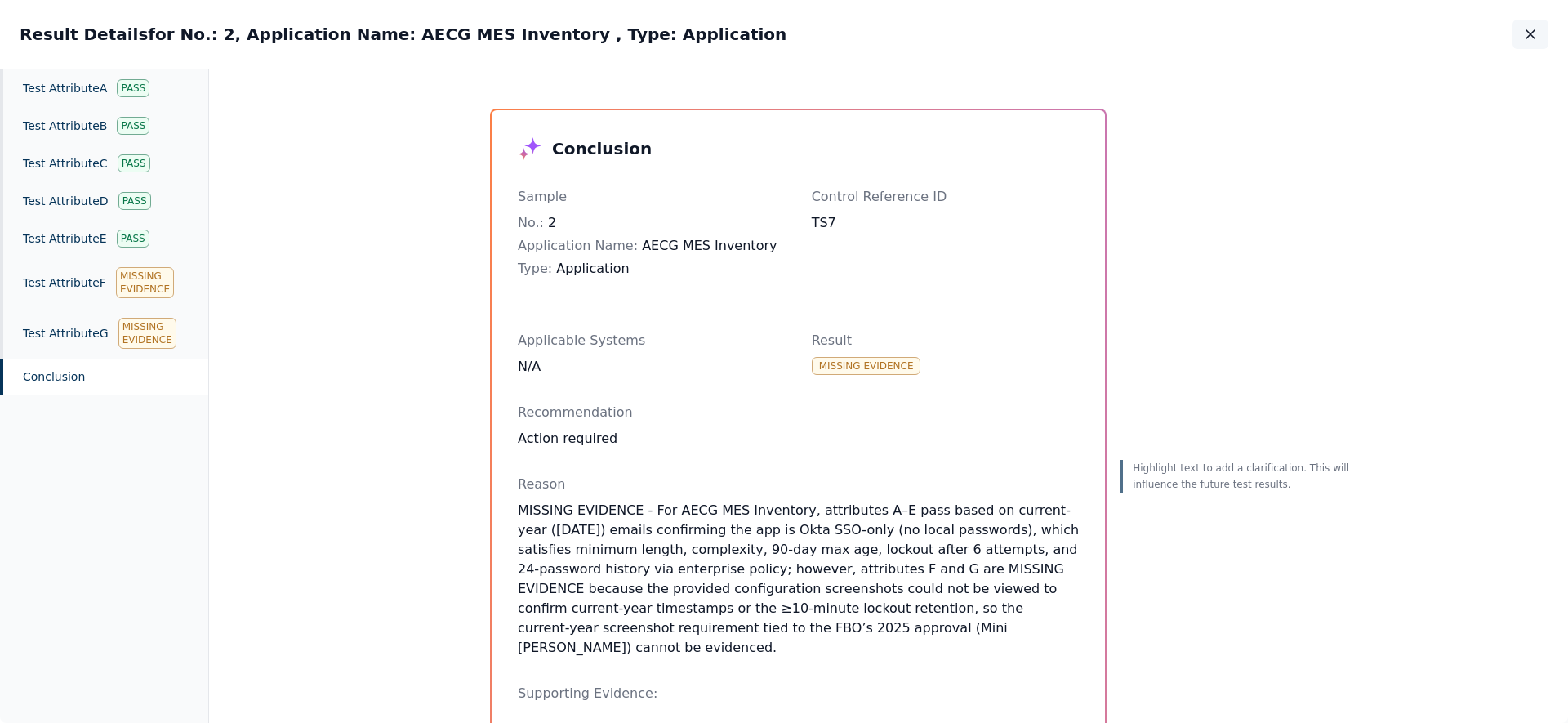
click at [1538, 30] on button "button" at bounding box center [1530, 35] width 36 height 30
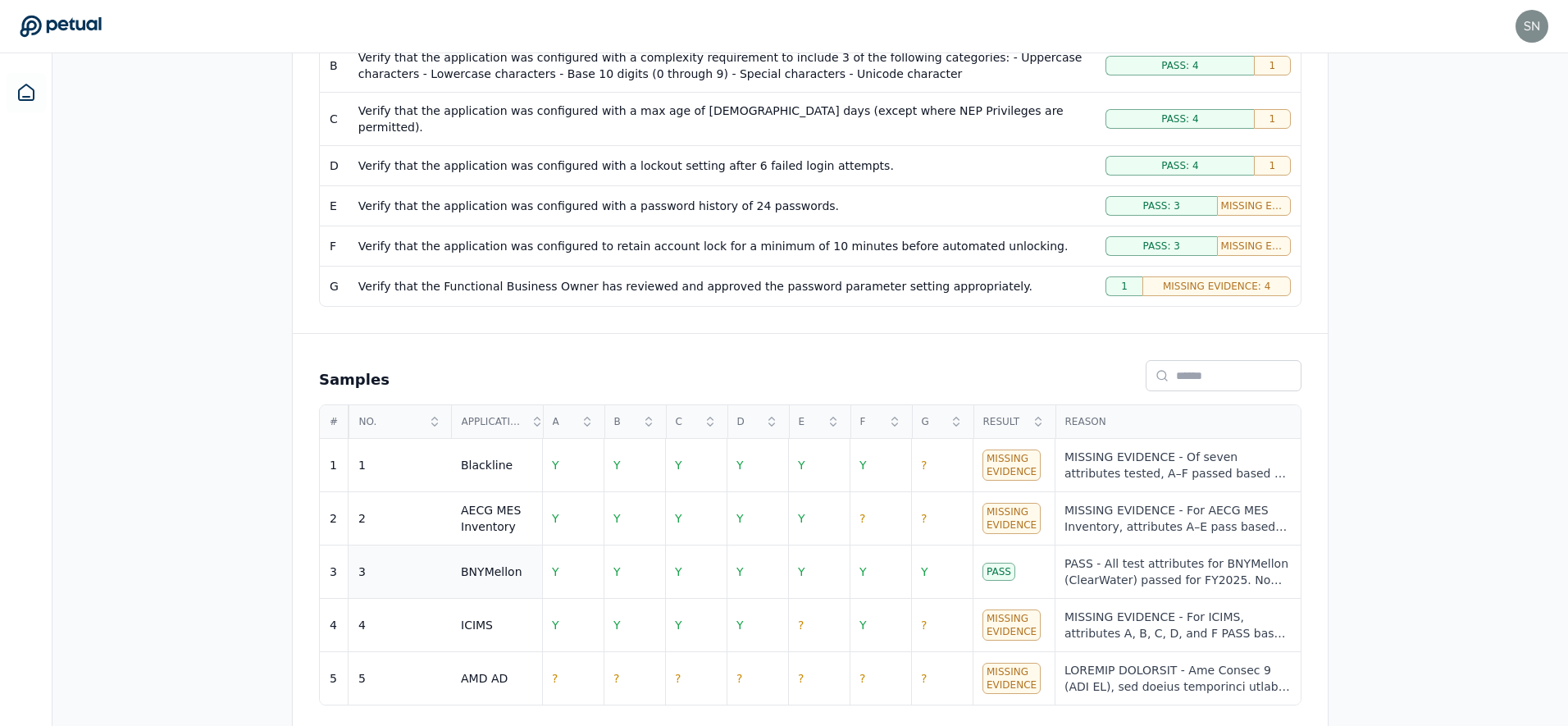
click at [436, 572] on td "3" at bounding box center [399, 571] width 102 height 53
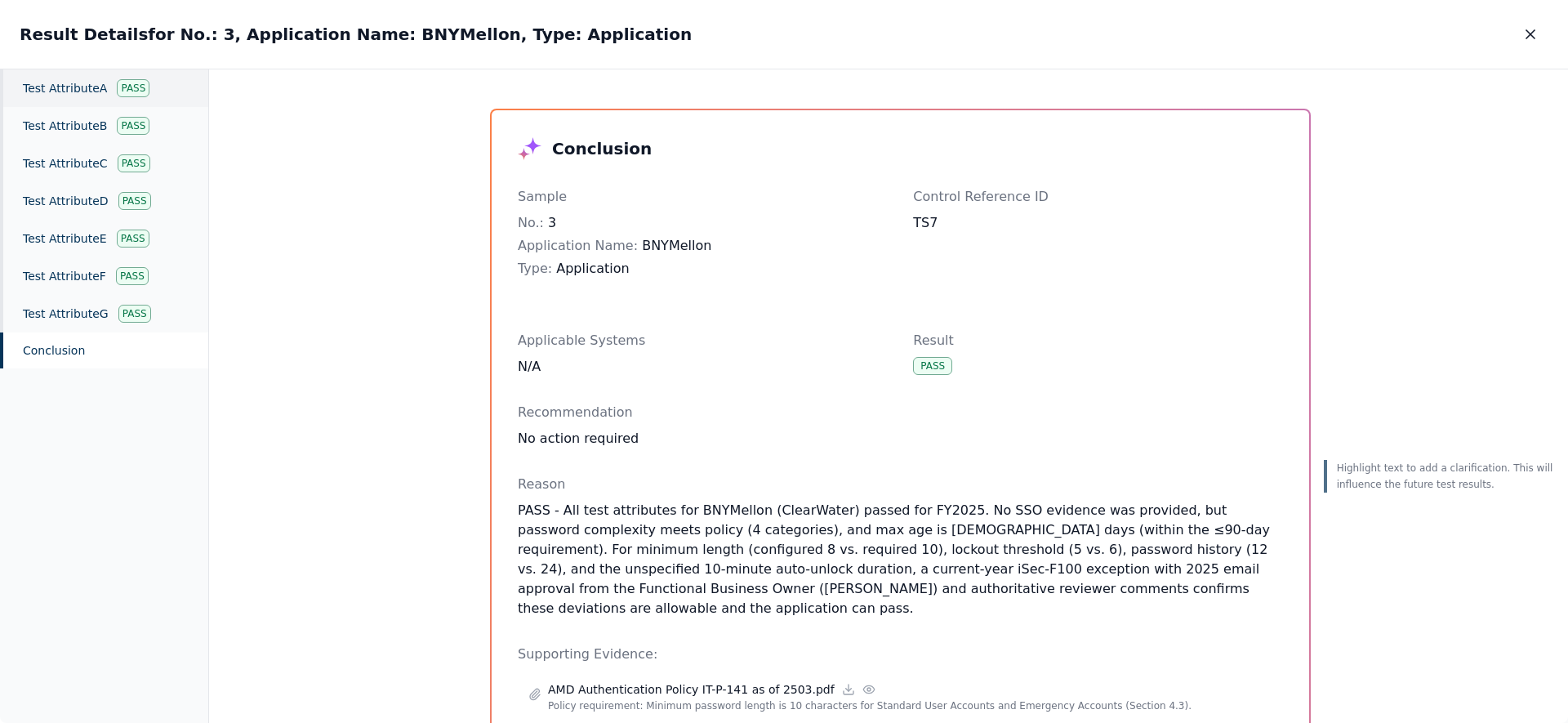
click at [97, 90] on div "Test Attribute A Pass" at bounding box center [104, 88] width 208 height 37
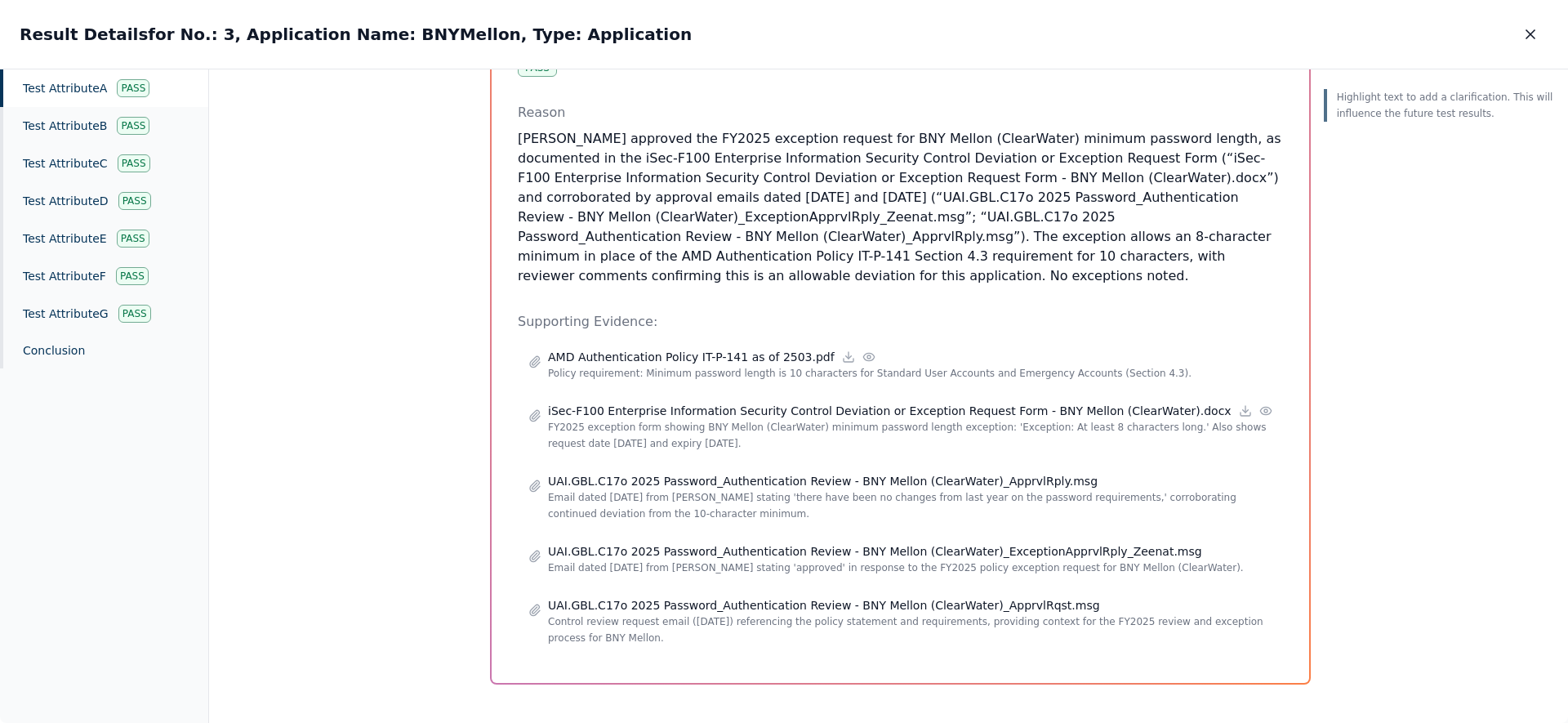
scroll to position [257, 0]
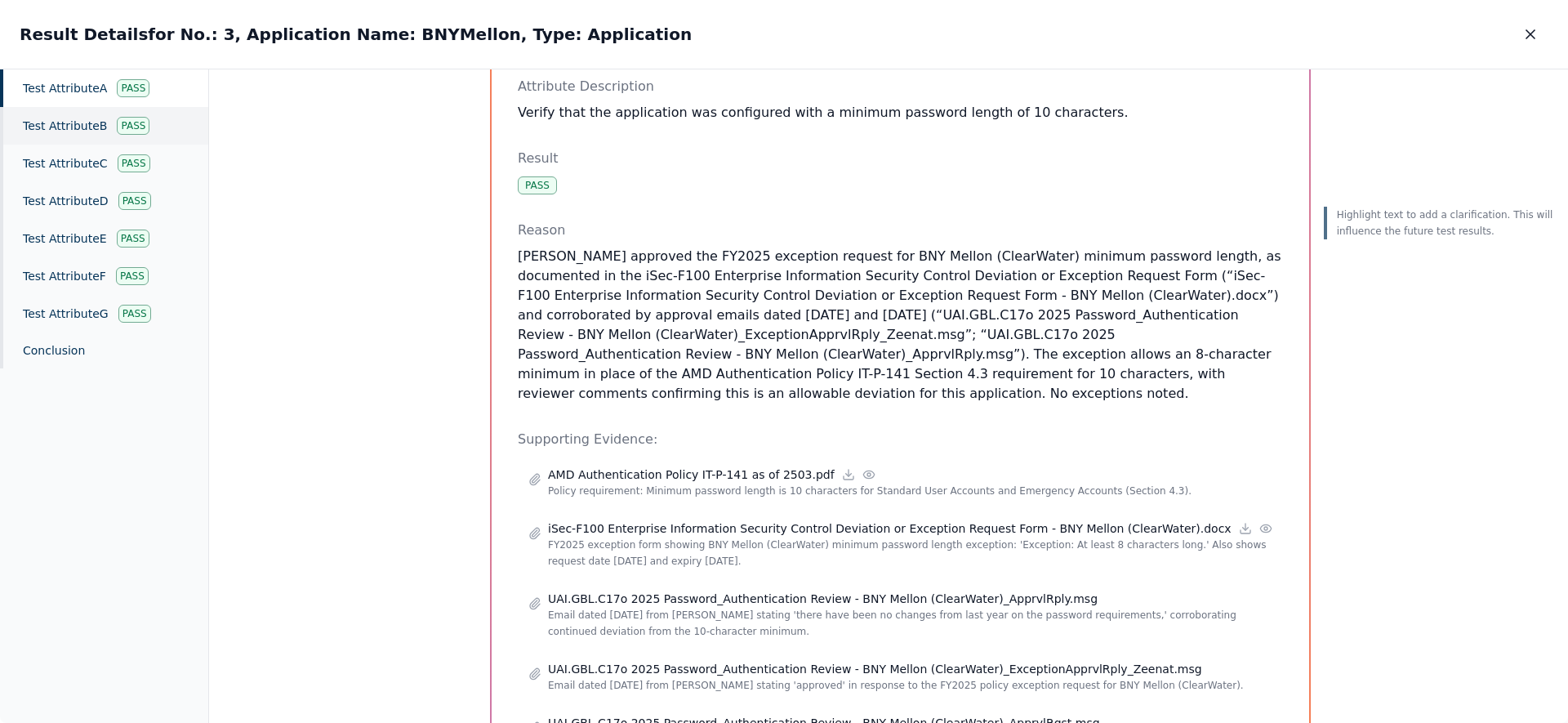
click at [56, 128] on div "Test Attribute B Pass" at bounding box center [104, 126] width 208 height 37
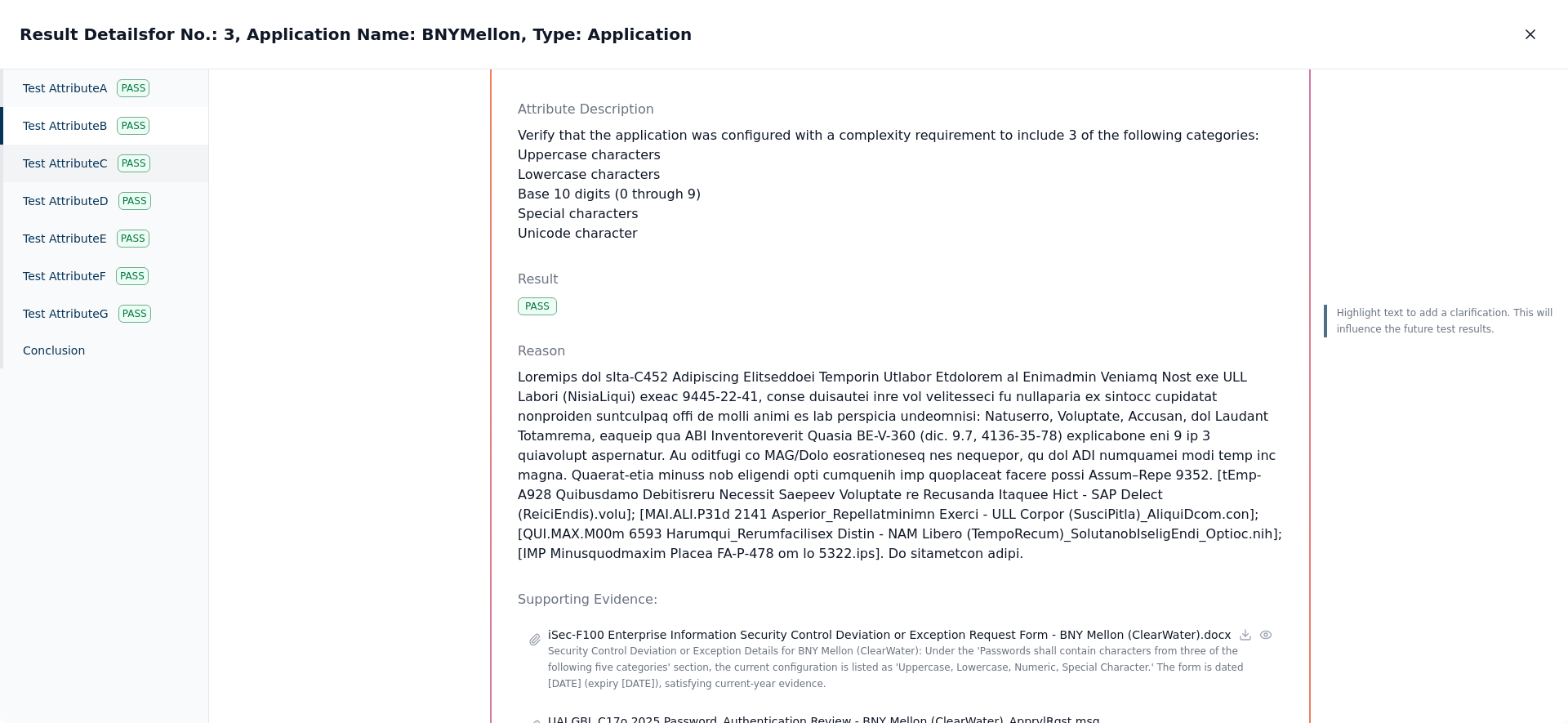
click at [76, 170] on div "Test Attribute C Pass" at bounding box center [104, 163] width 208 height 37
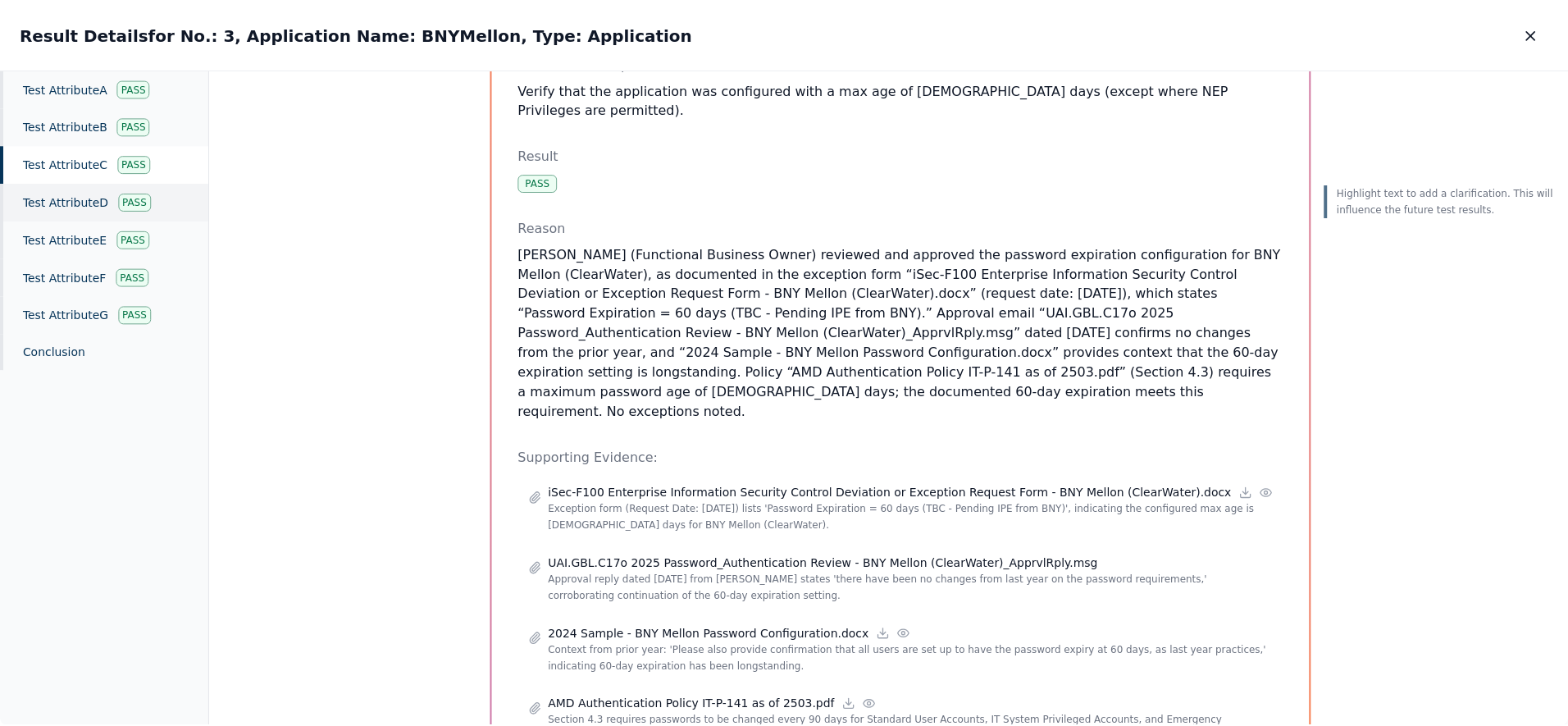
scroll to position [132, 0]
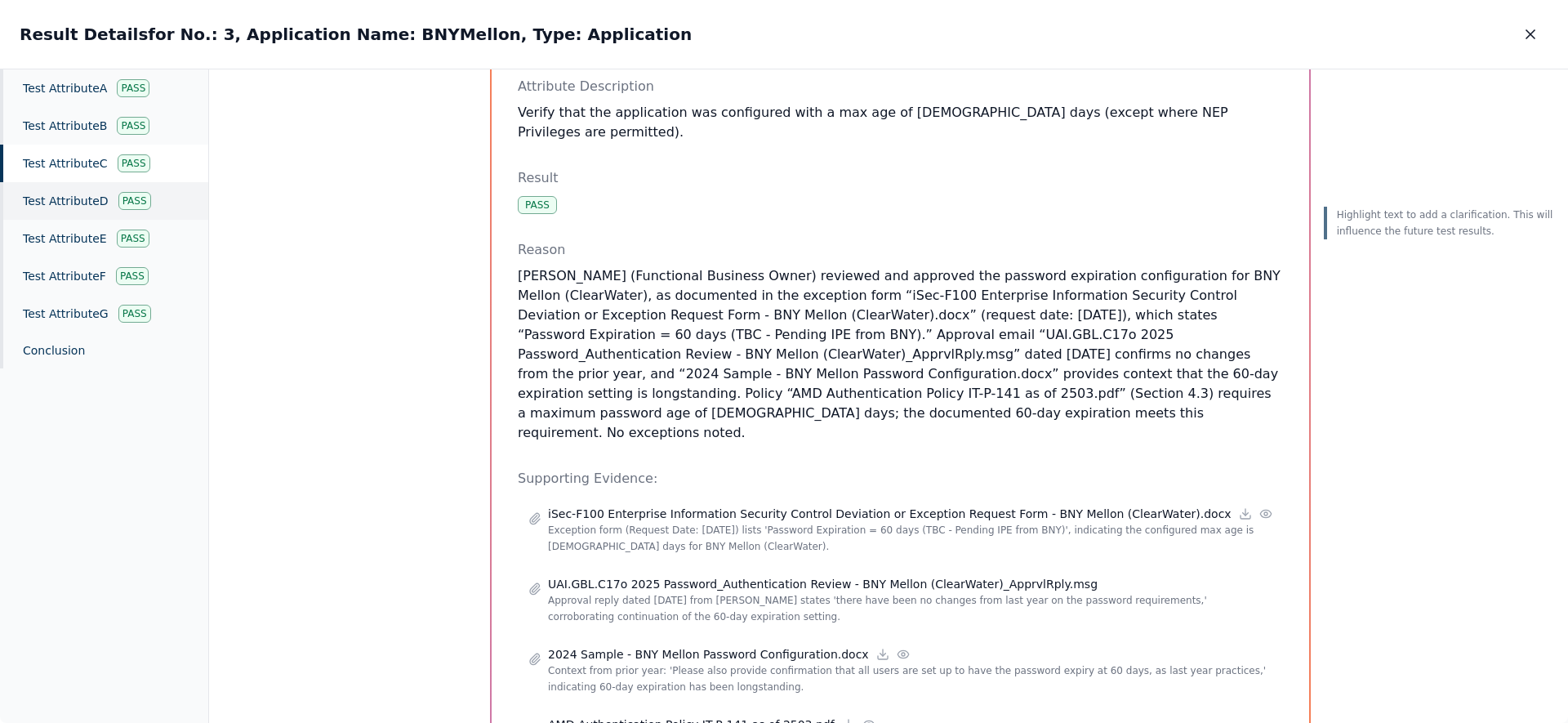
click at [82, 200] on div "Test Attribute D Pass" at bounding box center [104, 201] width 208 height 37
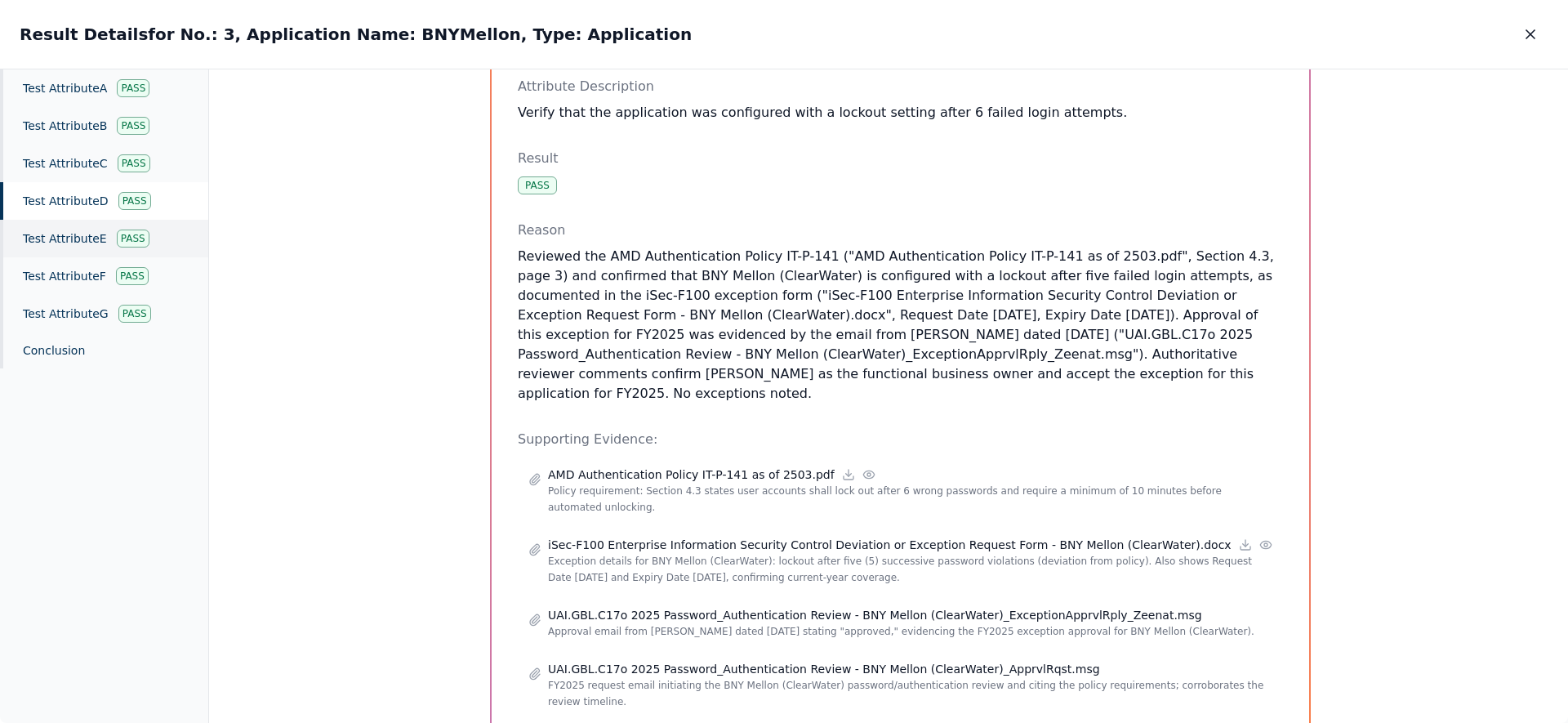
click at [90, 222] on div "Test Attribute E Pass" at bounding box center [104, 238] width 208 height 37
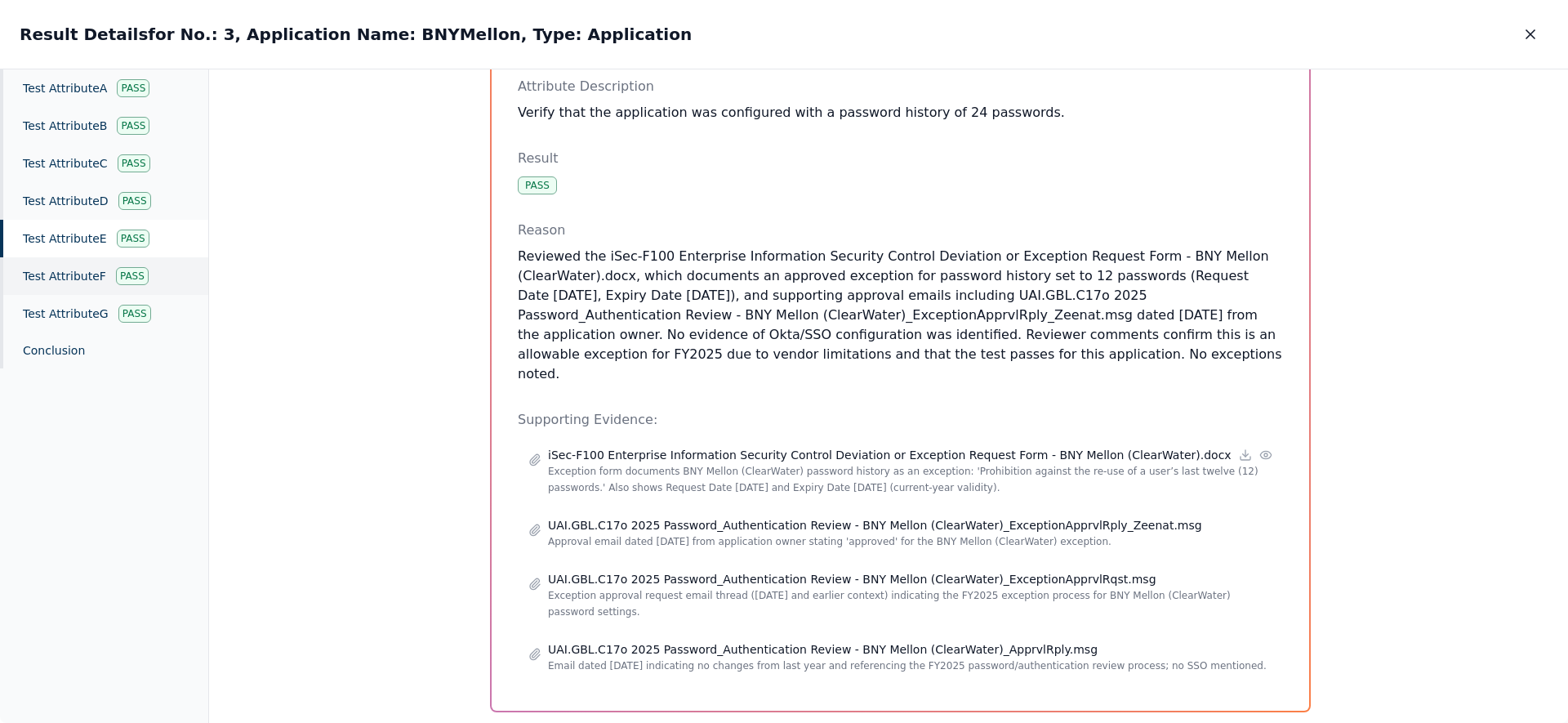
click at [86, 269] on div "Test Attribute F Pass" at bounding box center [104, 276] width 208 height 37
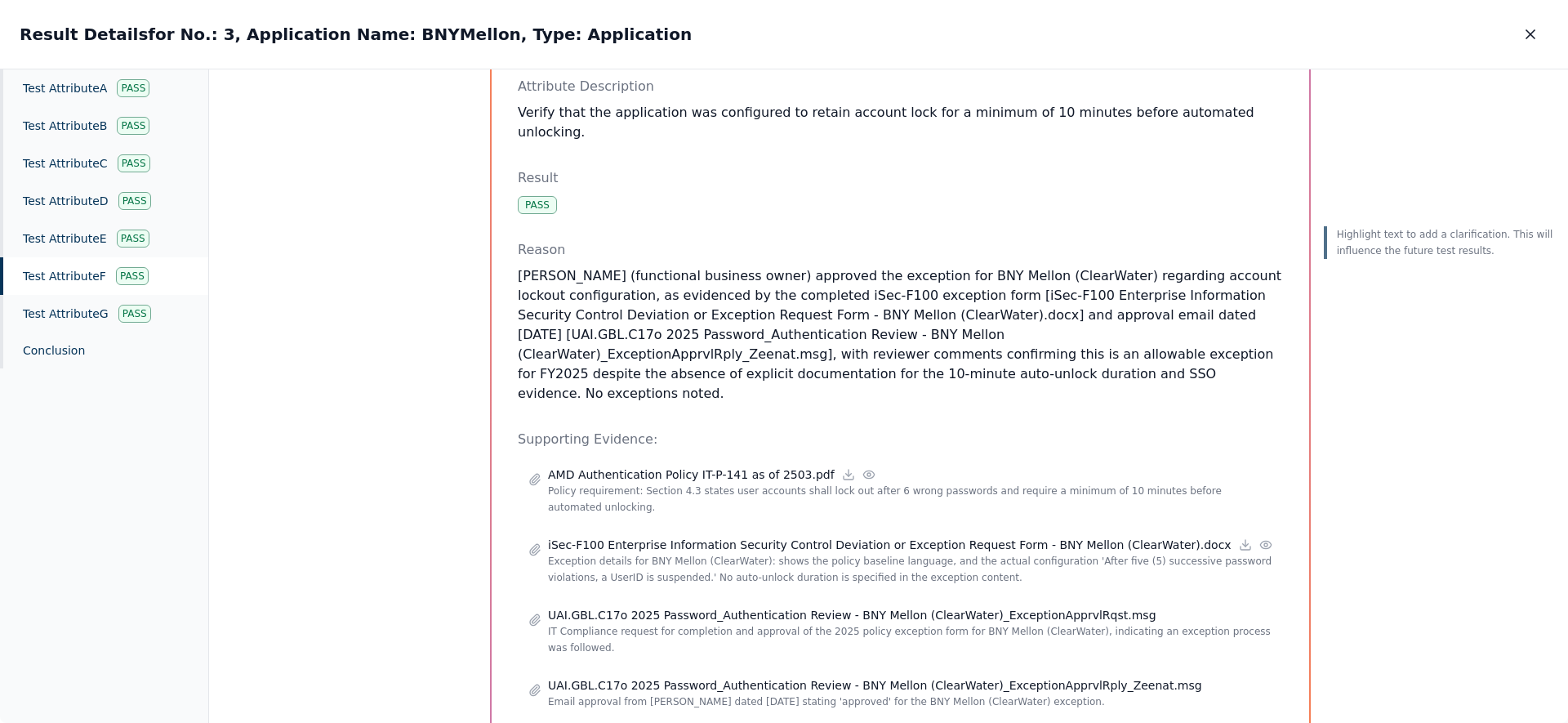
click at [69, 292] on div "Test Attribute F Pass" at bounding box center [104, 276] width 208 height 37
click at [80, 305] on div "Test Attribute G Pass" at bounding box center [104, 313] width 208 height 37
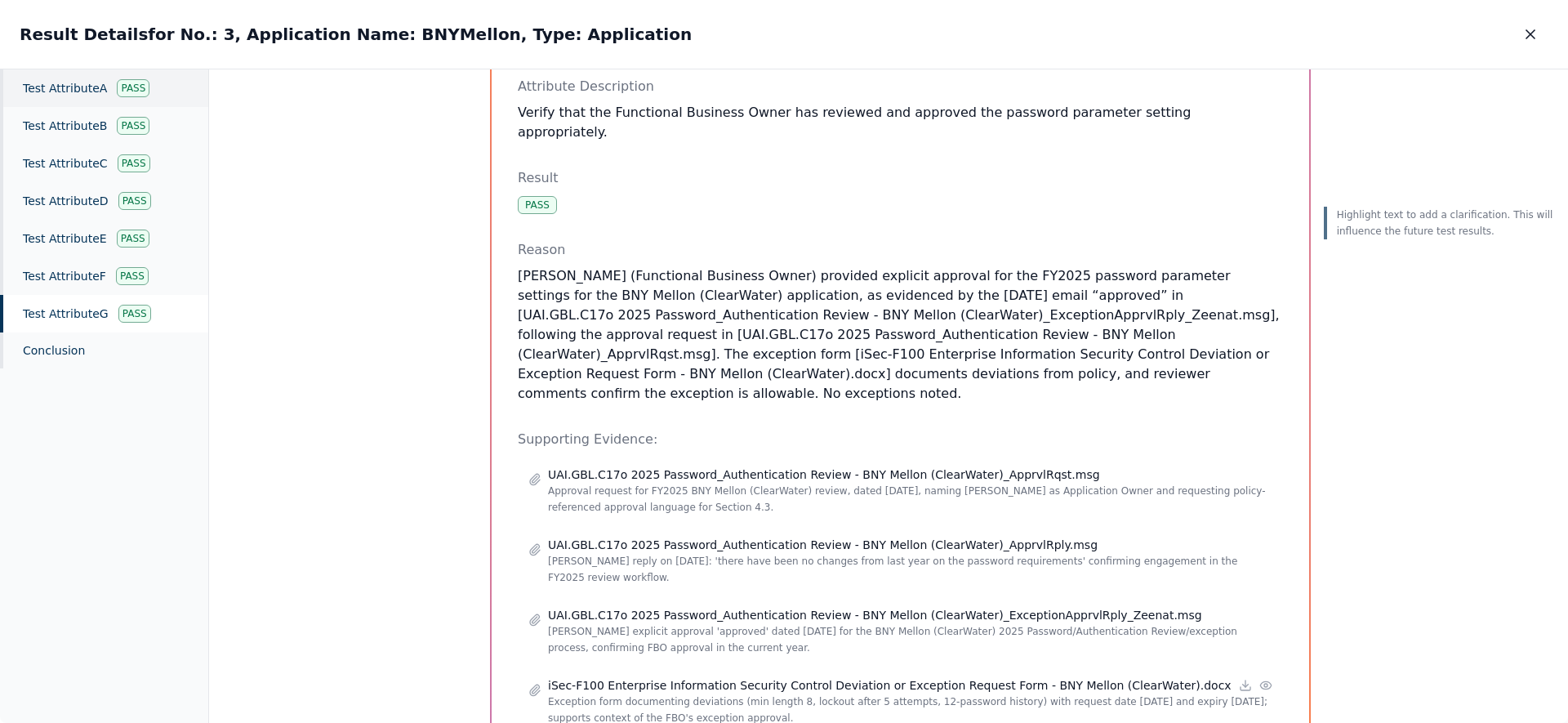
click at [61, 92] on div "Test Attribute A Pass" at bounding box center [104, 88] width 208 height 37
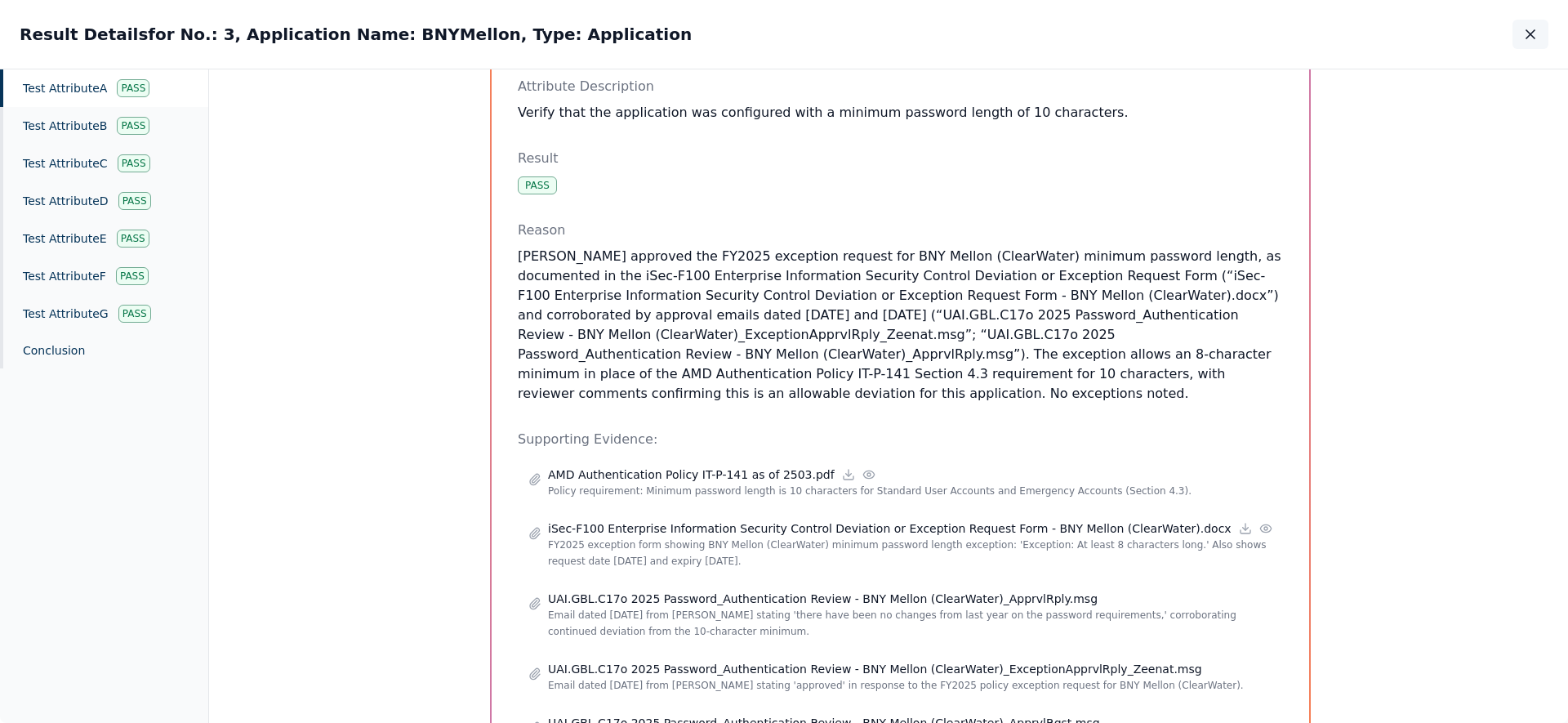
click at [1533, 30] on icon "button" at bounding box center [1530, 34] width 8 height 8
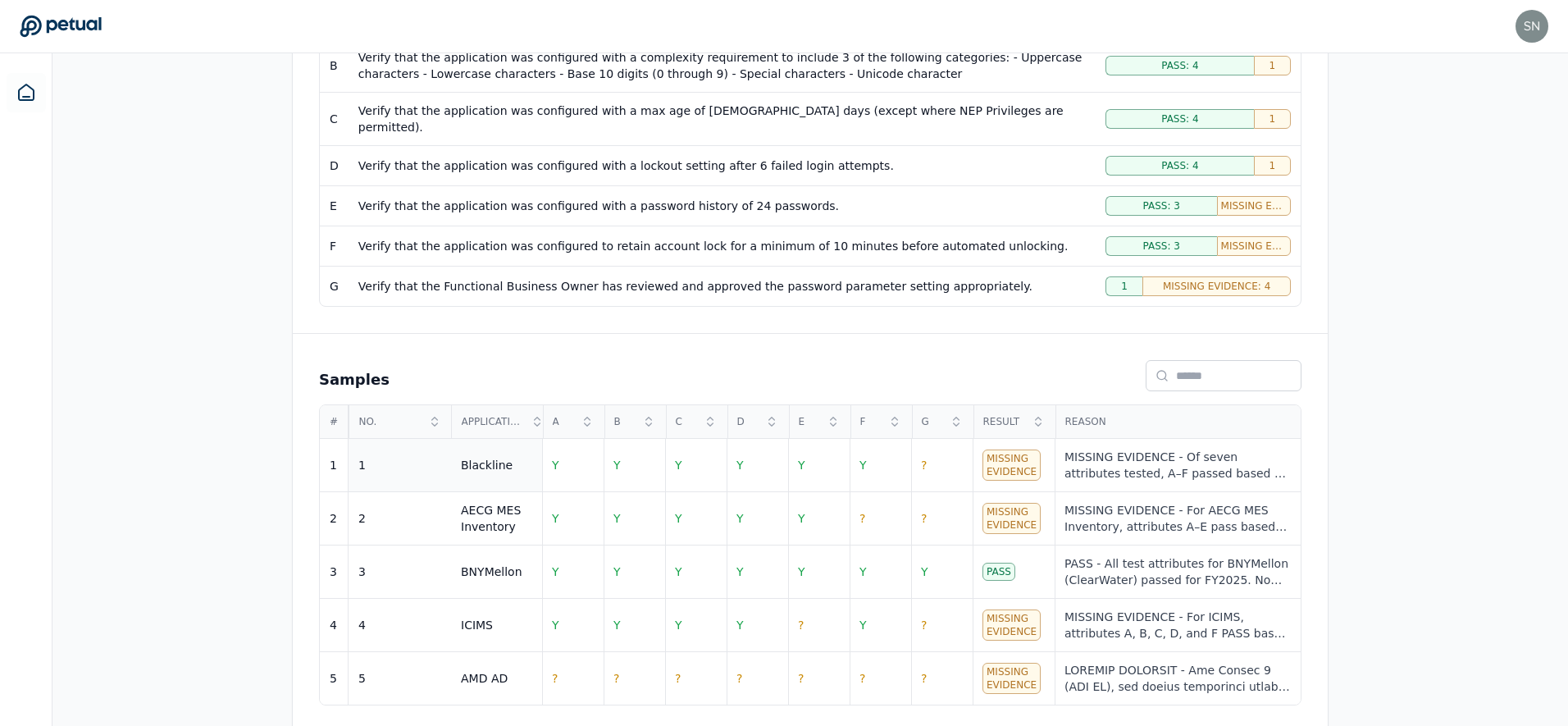
click at [439, 457] on div "1" at bounding box center [400, 466] width 82 height 17
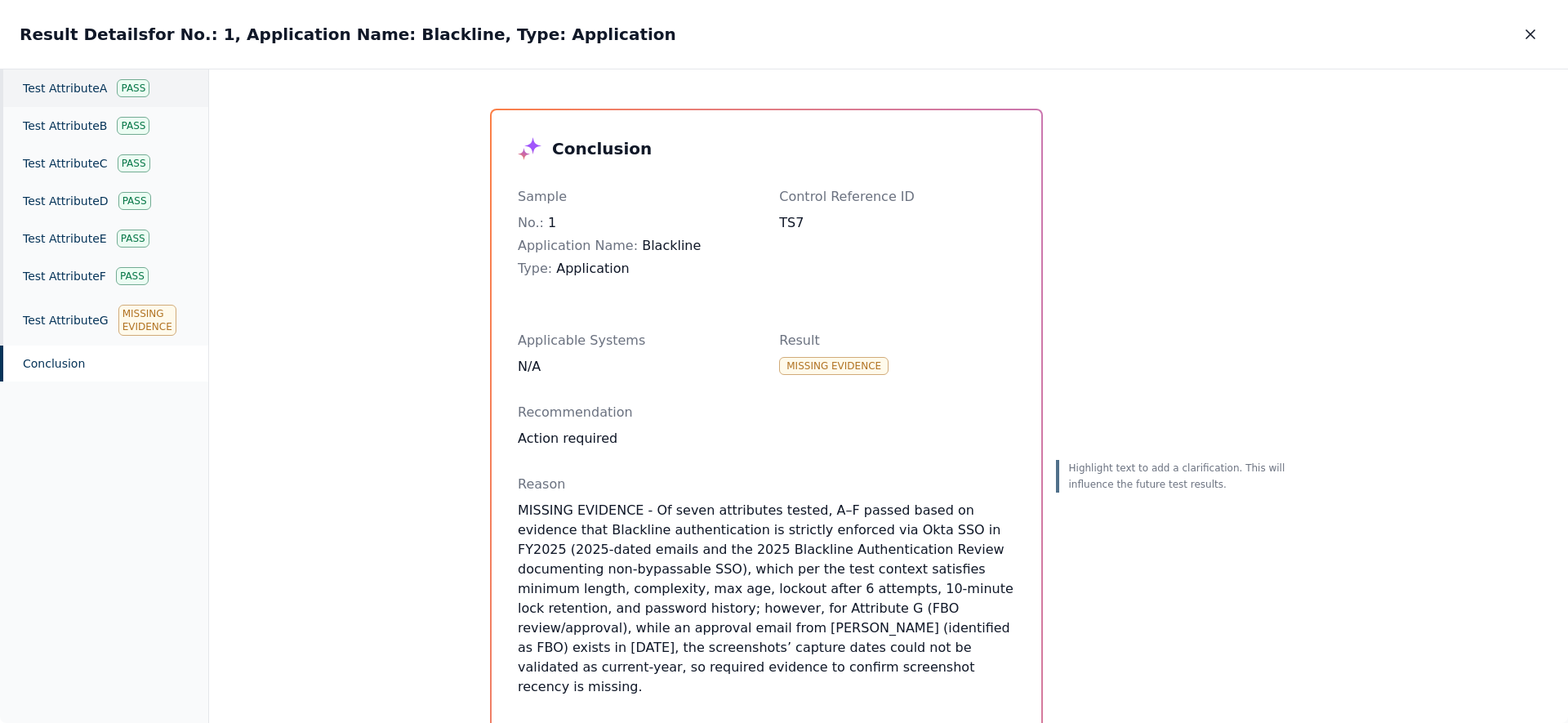
click at [61, 76] on div "Test Attribute A Pass" at bounding box center [104, 88] width 208 height 37
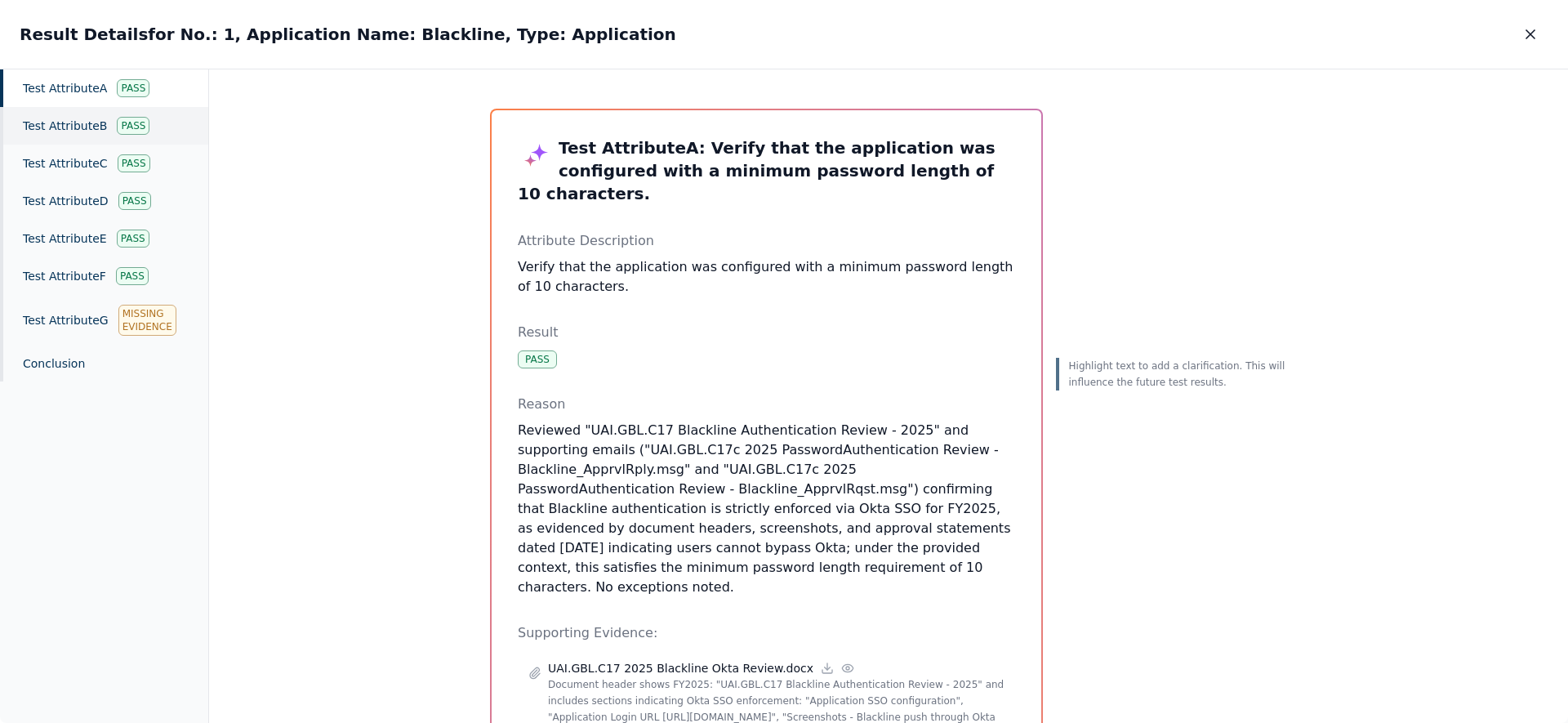
click at [96, 122] on div "Test Attribute B Pass" at bounding box center [104, 126] width 208 height 37
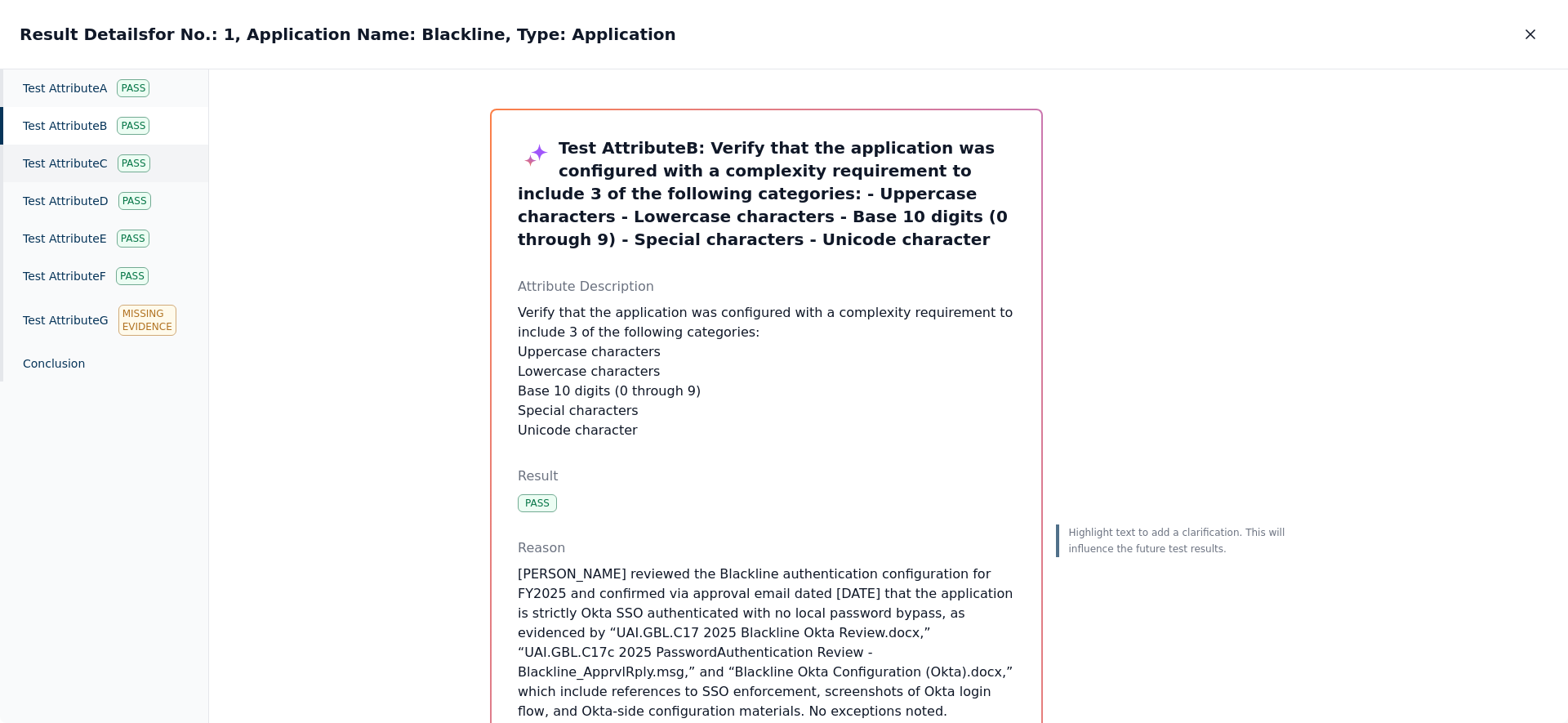
click at [84, 159] on div "Test Attribute C Pass" at bounding box center [104, 163] width 208 height 37
click at [79, 193] on div "Test Attribute D Pass" at bounding box center [104, 201] width 208 height 37
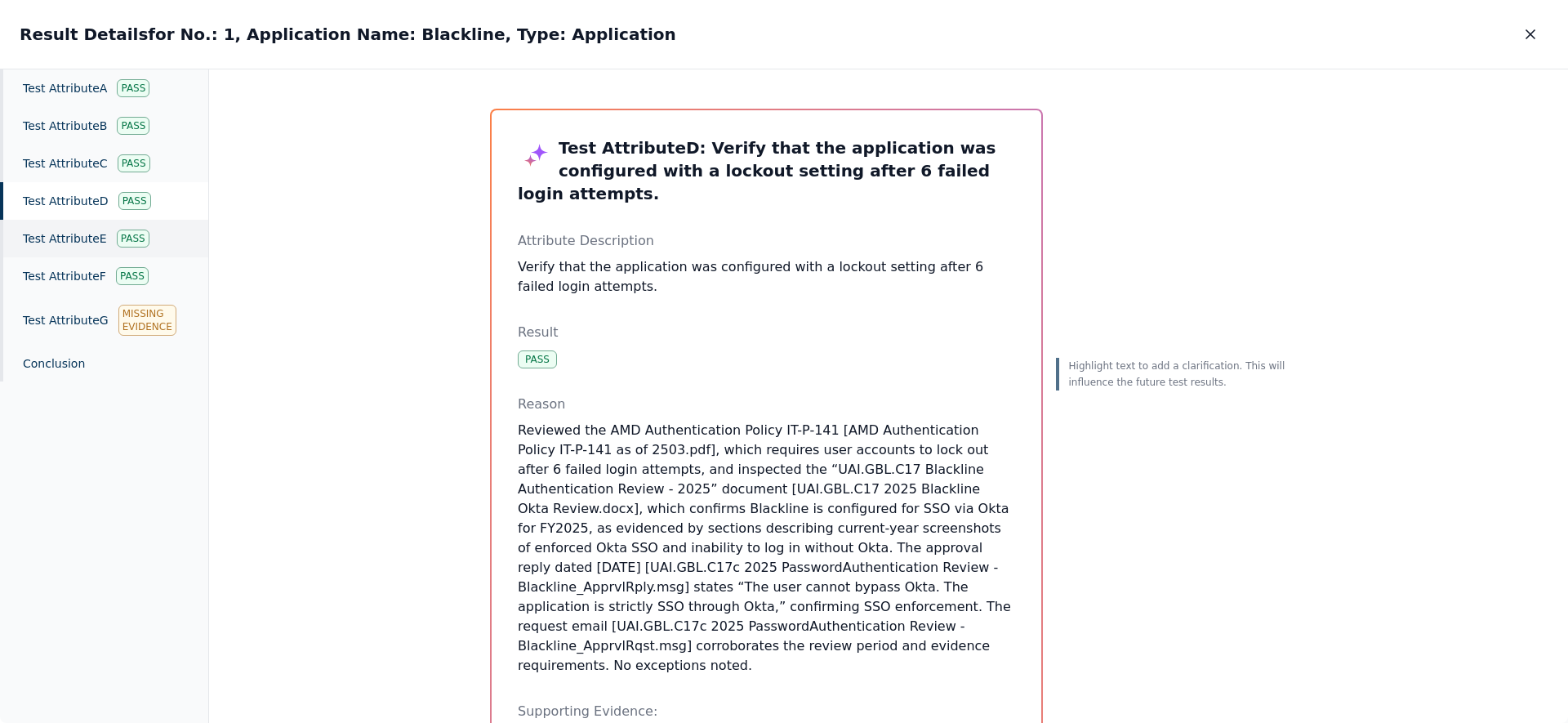
click at [90, 243] on div "Test Attribute E Pass" at bounding box center [104, 238] width 208 height 37
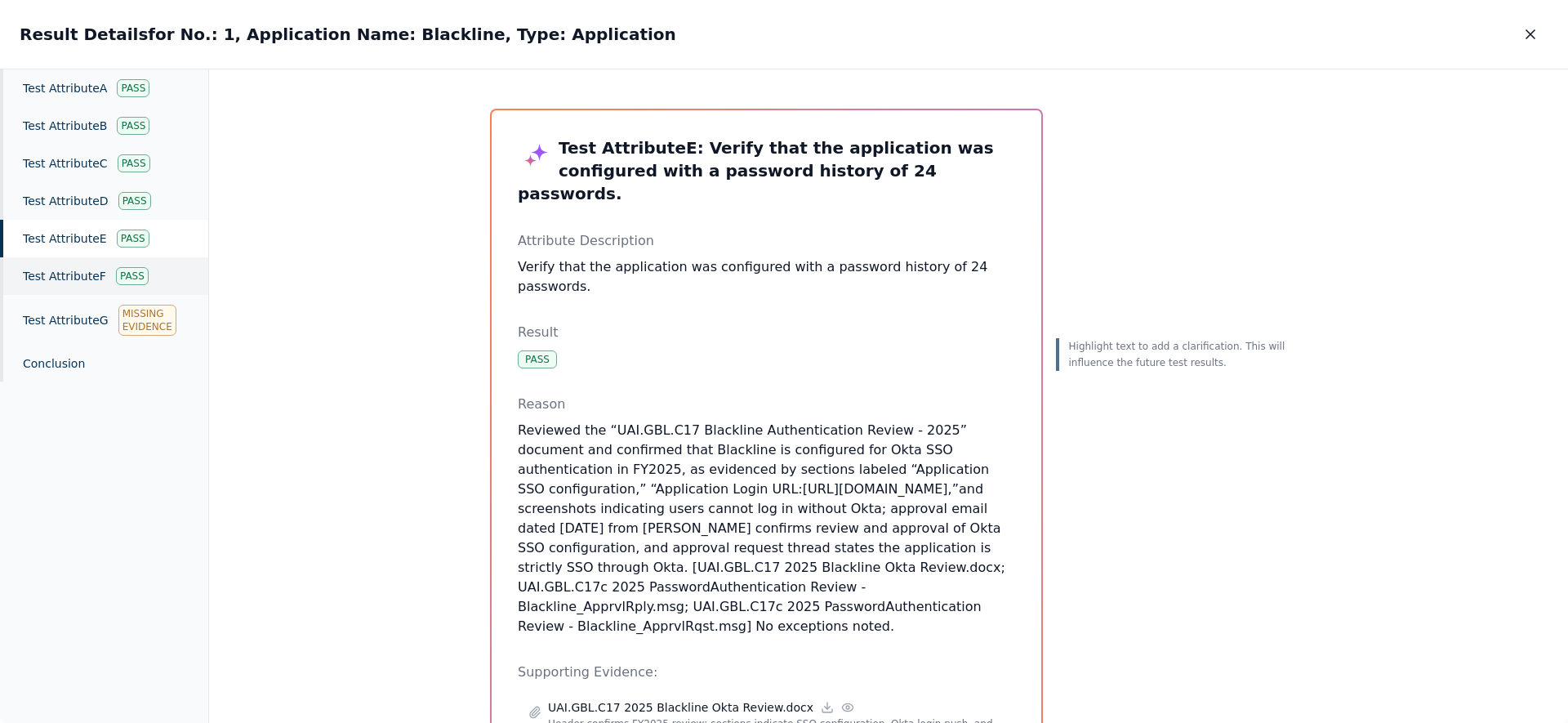
click at [85, 275] on div "Test Attribute F Pass" at bounding box center [104, 276] width 208 height 37
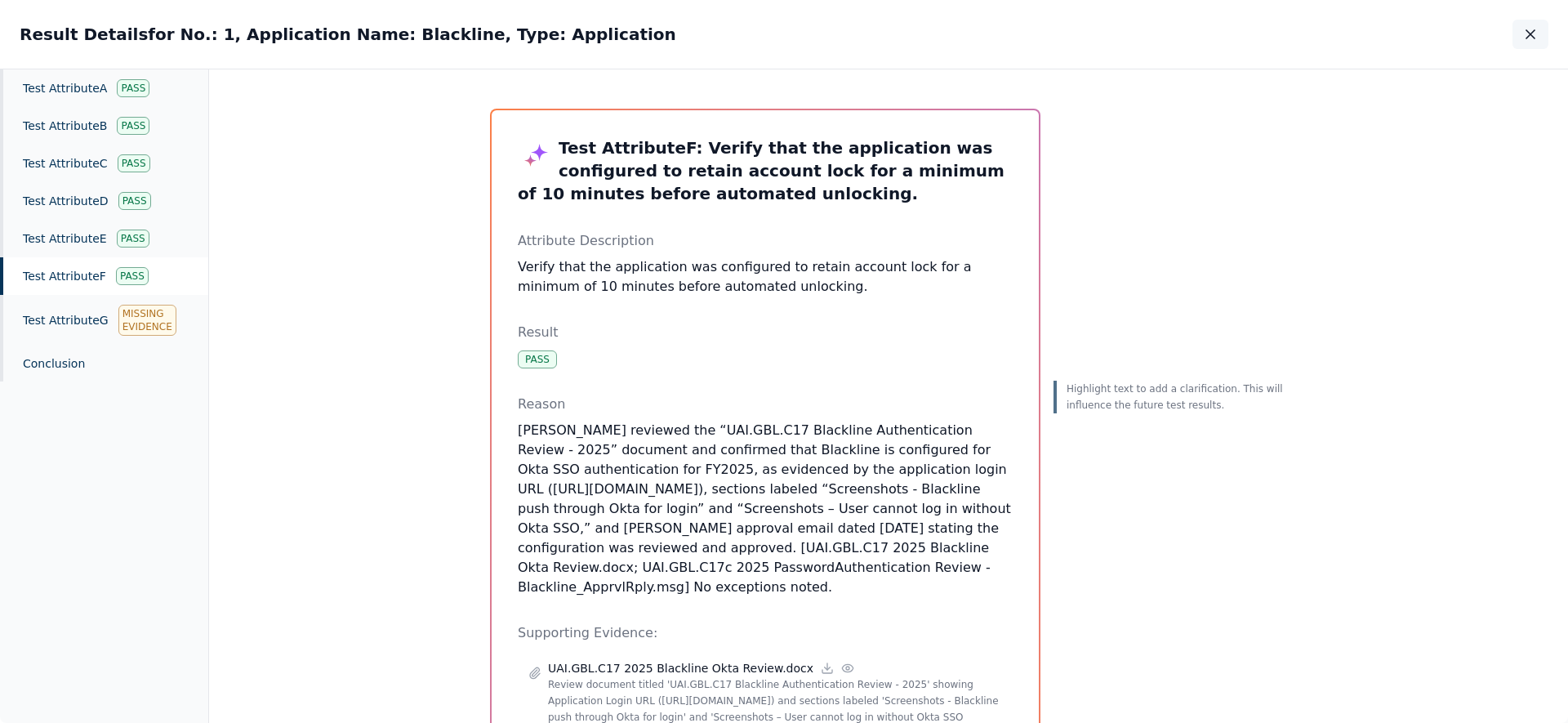
click at [1524, 42] on icon "button" at bounding box center [1531, 35] width 17 height 17
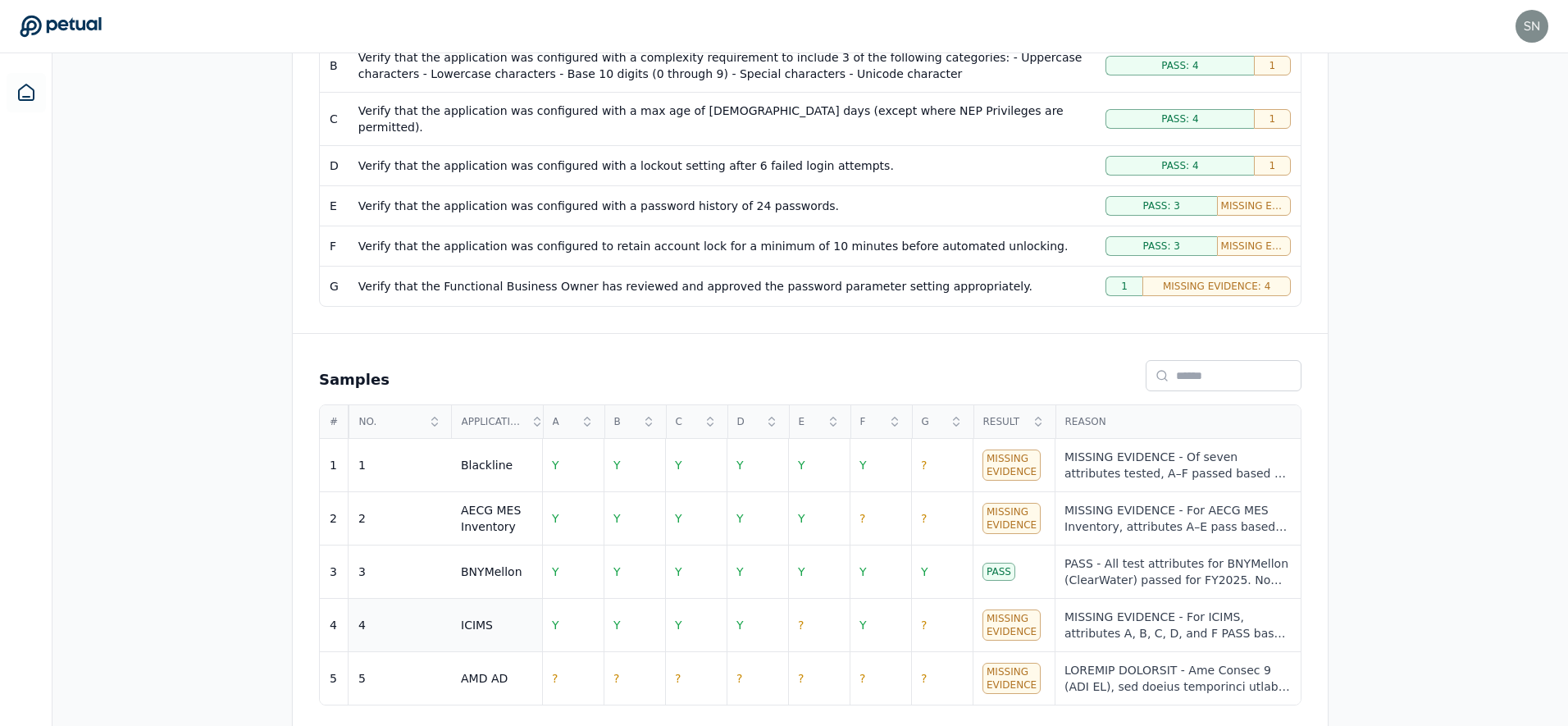
click at [418, 600] on td "4" at bounding box center [399, 625] width 102 height 53
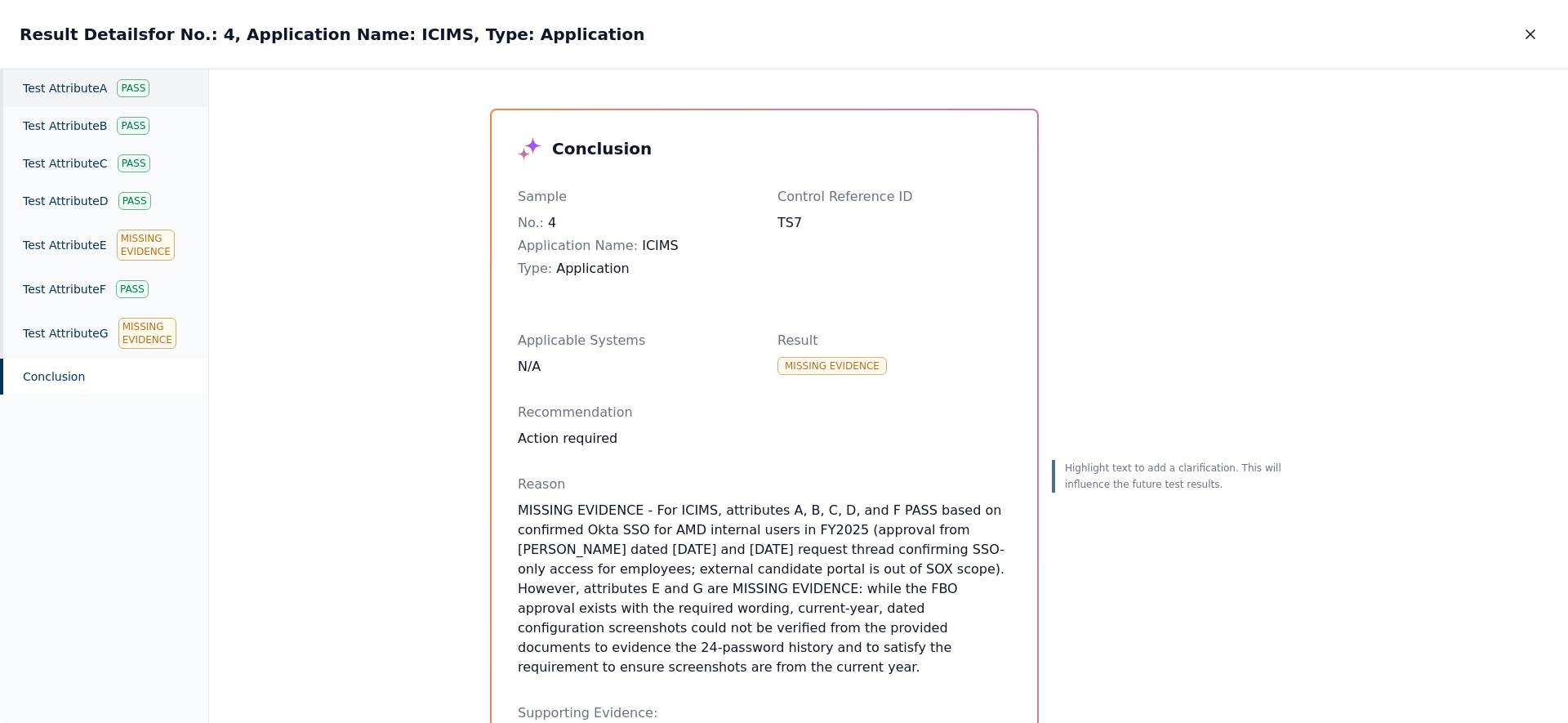
click at [93, 92] on div "Test Attribute A Pass" at bounding box center [104, 88] width 208 height 37
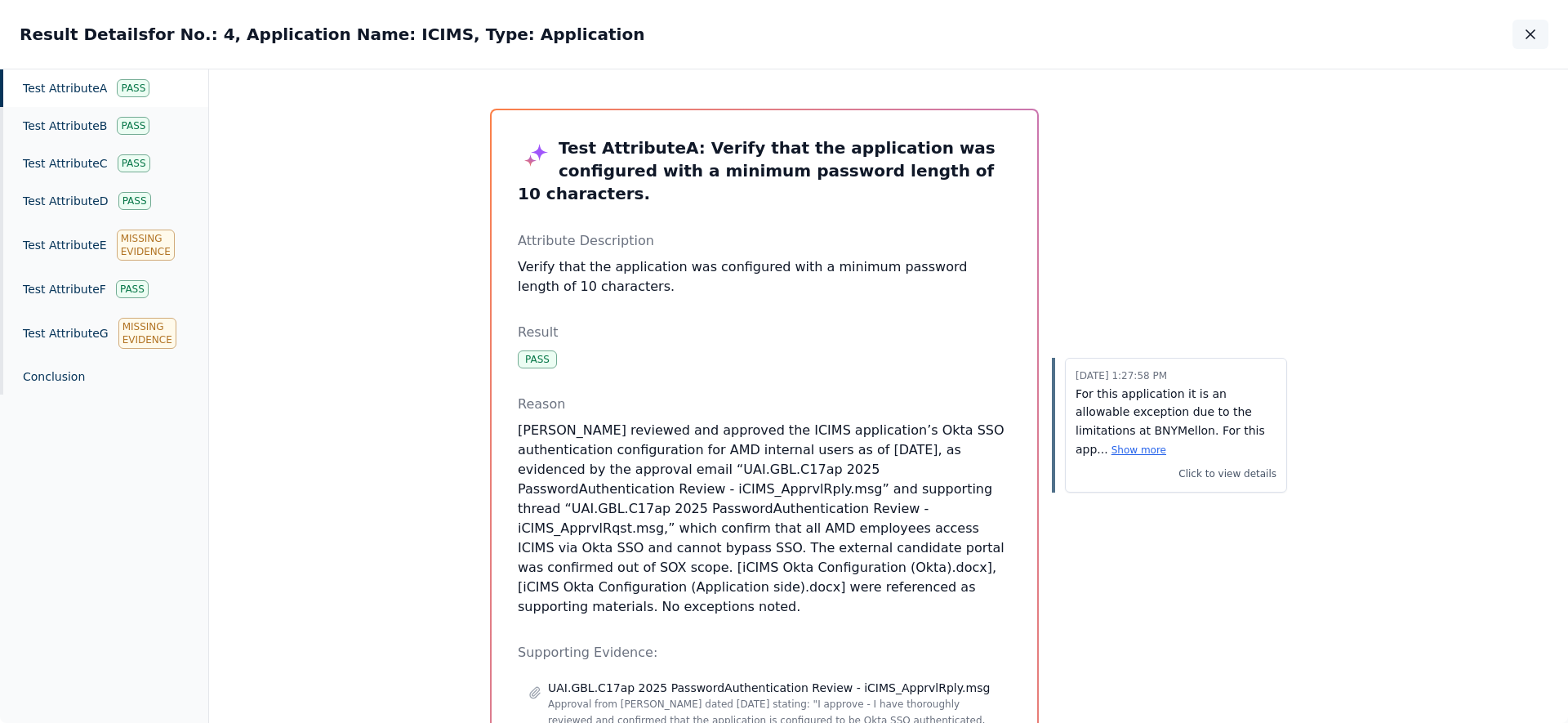
click at [1532, 28] on icon "button" at bounding box center [1531, 35] width 17 height 17
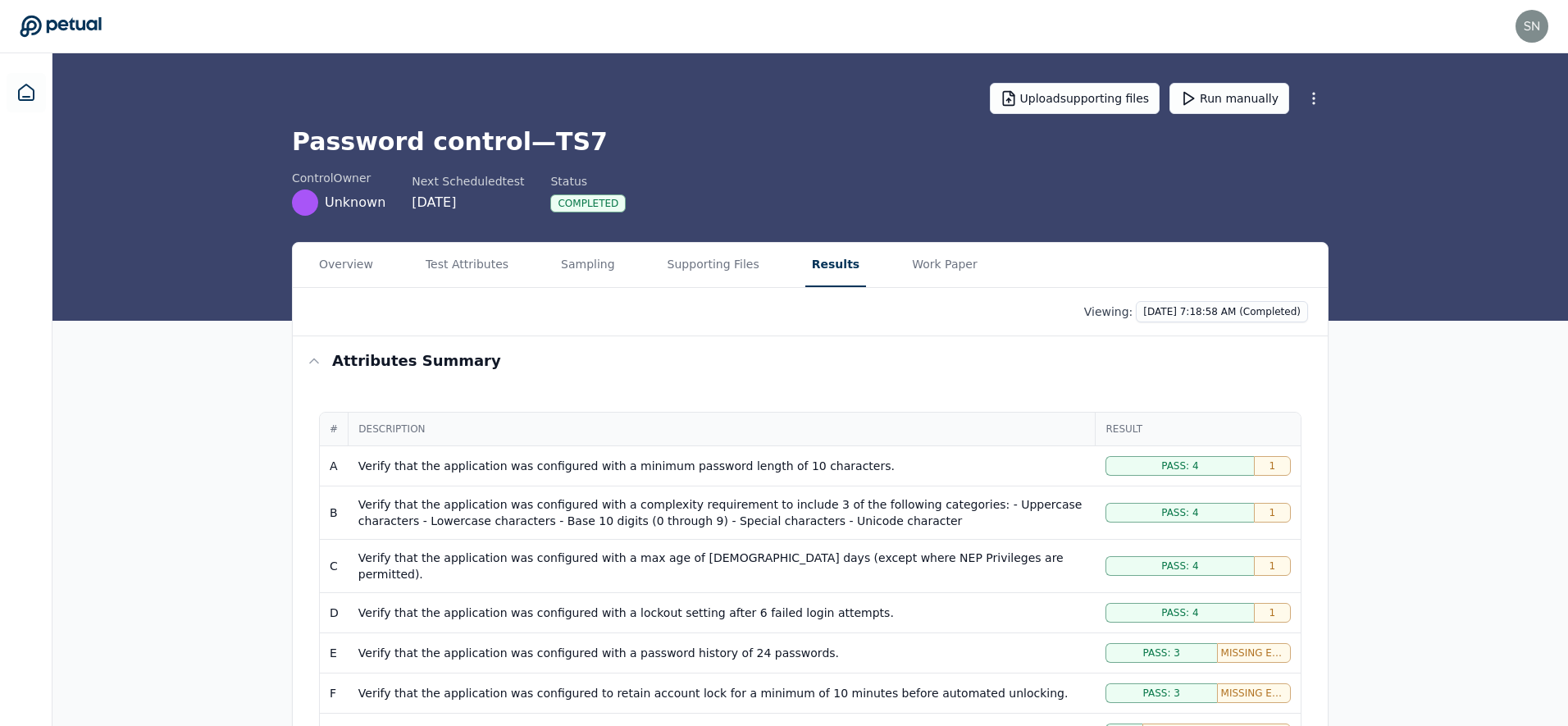
click at [89, 30] on icon at bounding box center [61, 26] width 82 height 23
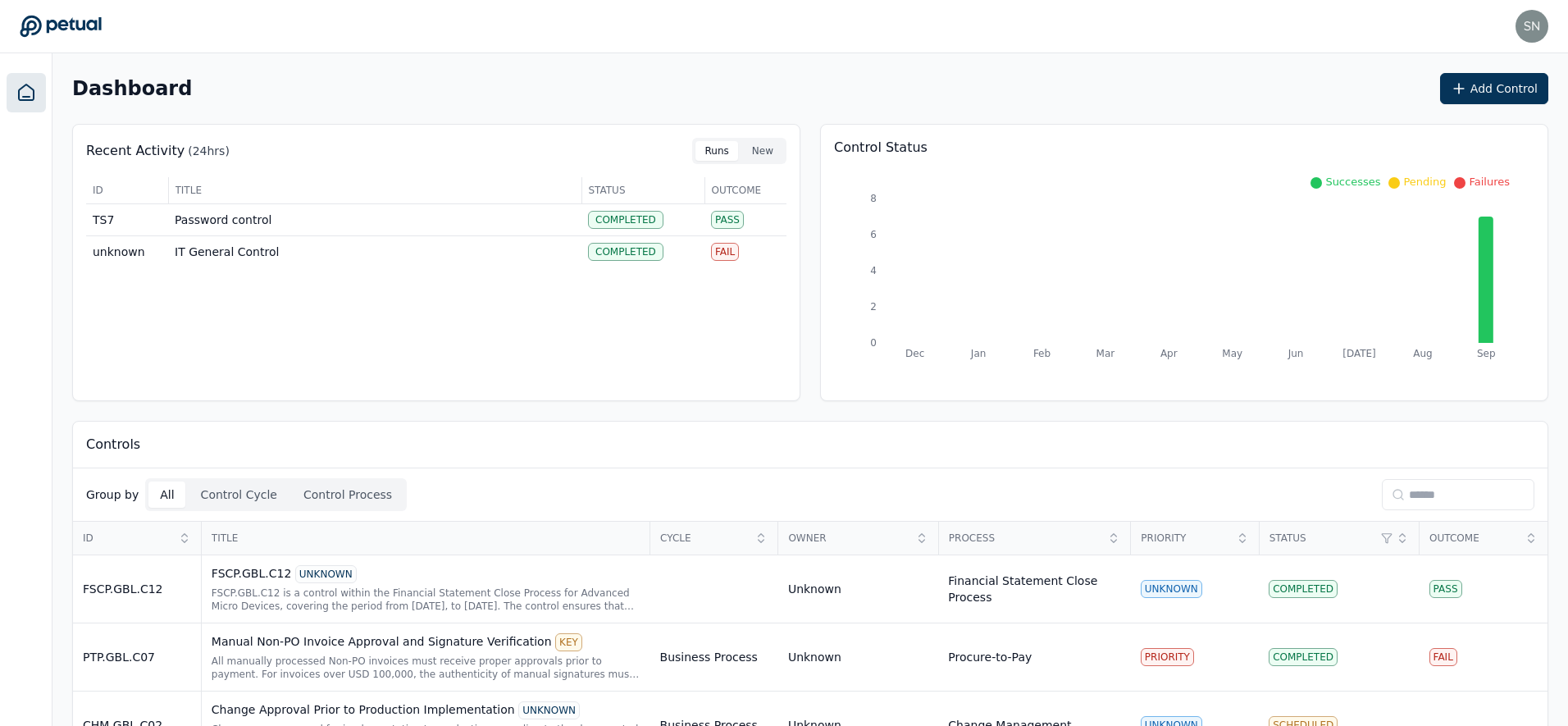
scroll to position [367, 0]
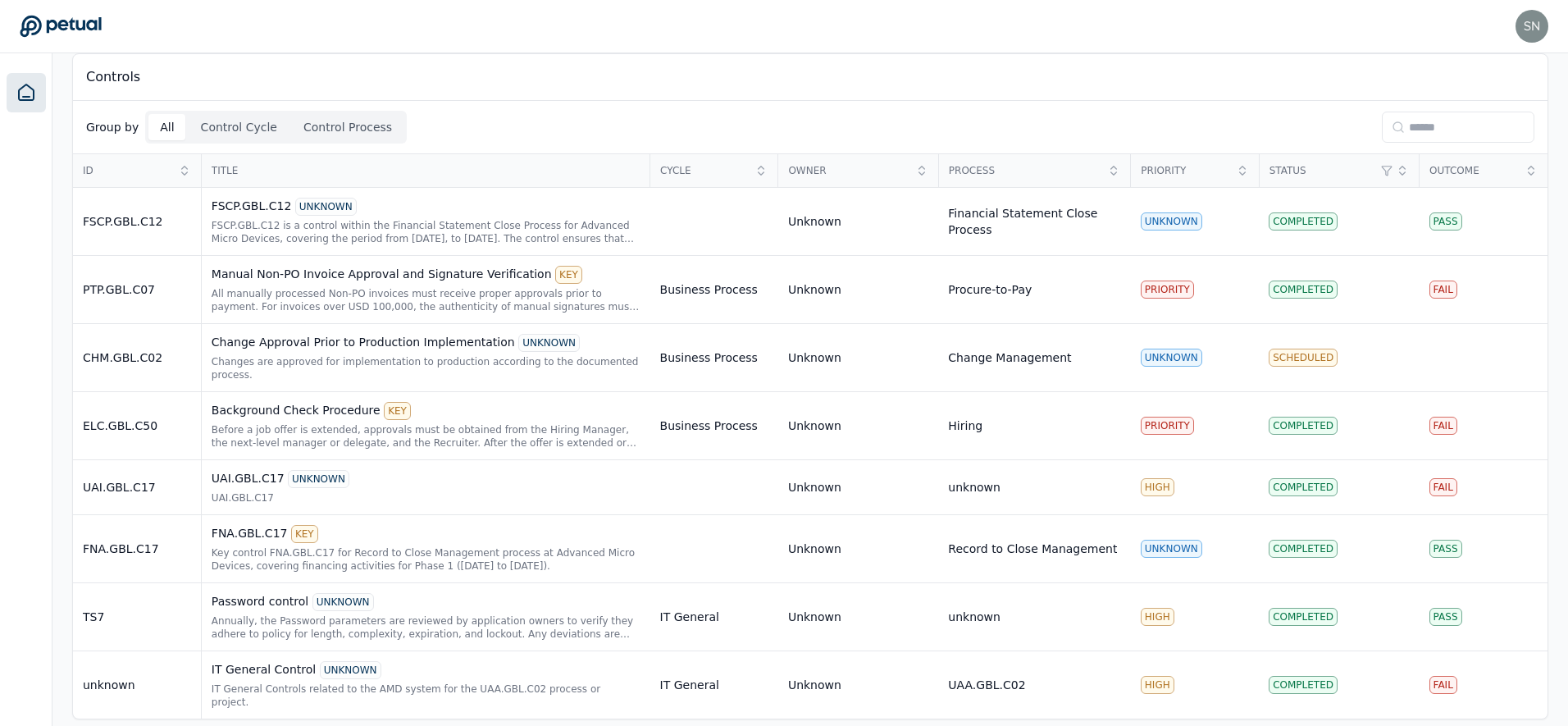
click at [1455, 128] on input at bounding box center [1457, 126] width 153 height 31
click at [401, 226] on div "FSCP.GBL.C12 is a control within the Financial Statement Close Process for Adva…" at bounding box center [426, 232] width 429 height 26
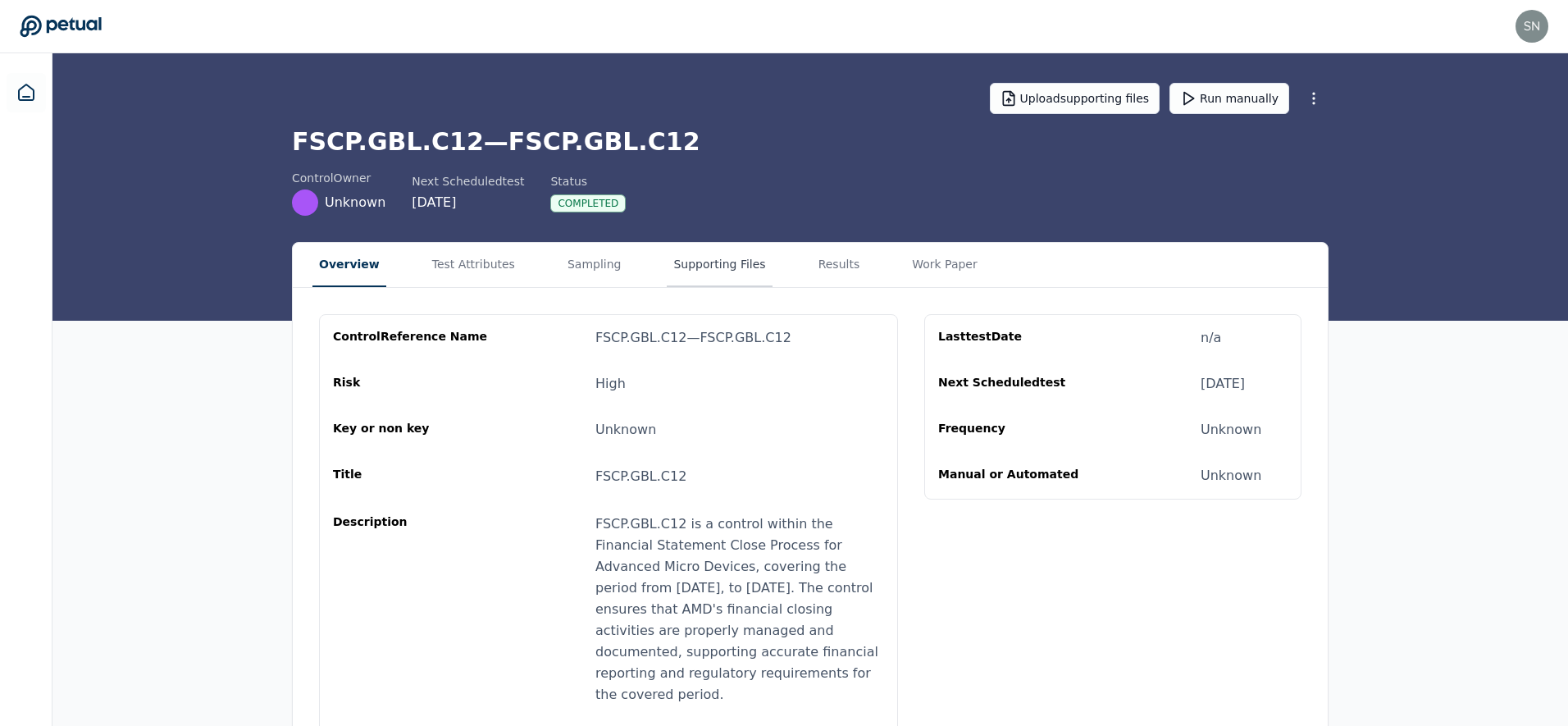
click at [720, 265] on button "Supporting Files" at bounding box center [719, 264] width 105 height 44
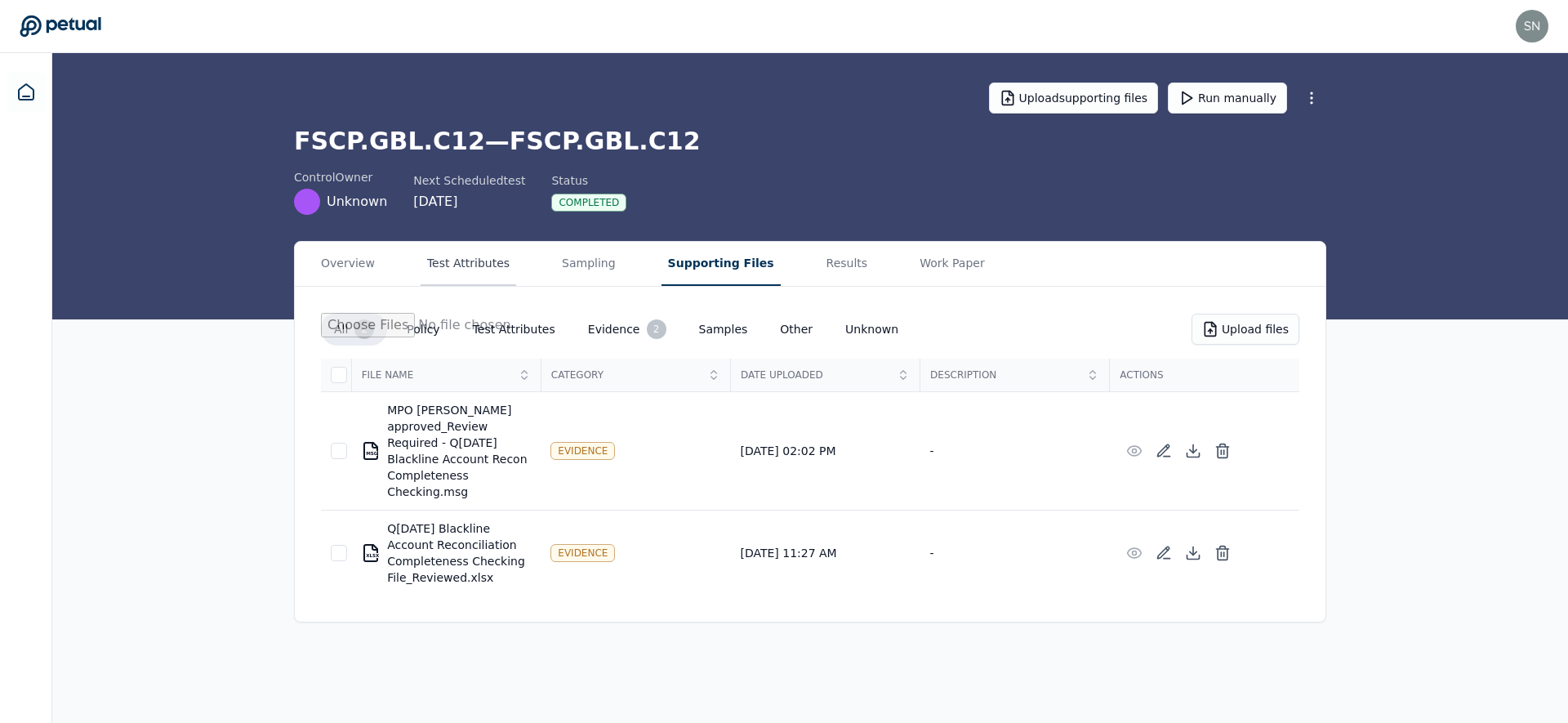
click at [469, 258] on button "Test Attributes" at bounding box center [468, 263] width 95 height 44
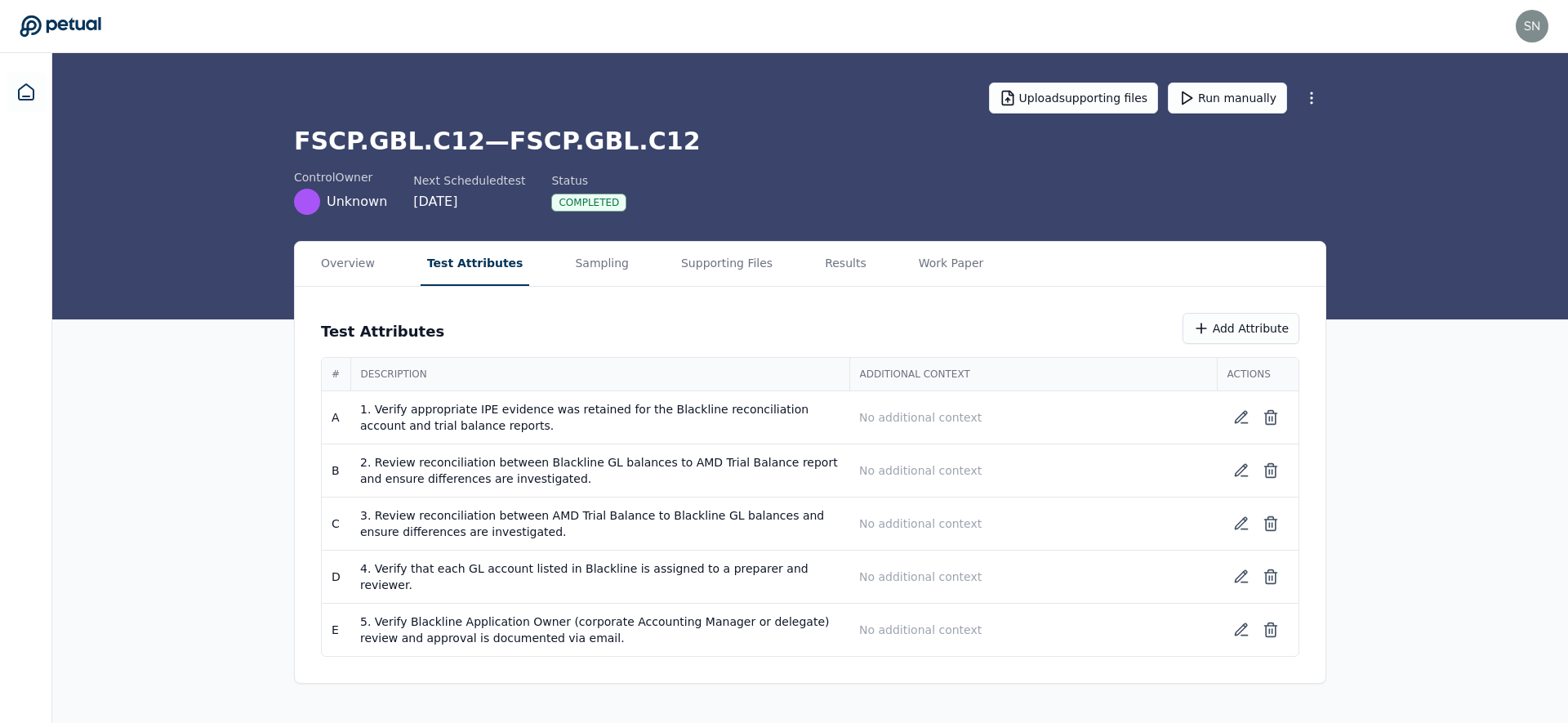
click at [818, 265] on button "Results" at bounding box center [845, 263] width 55 height 44
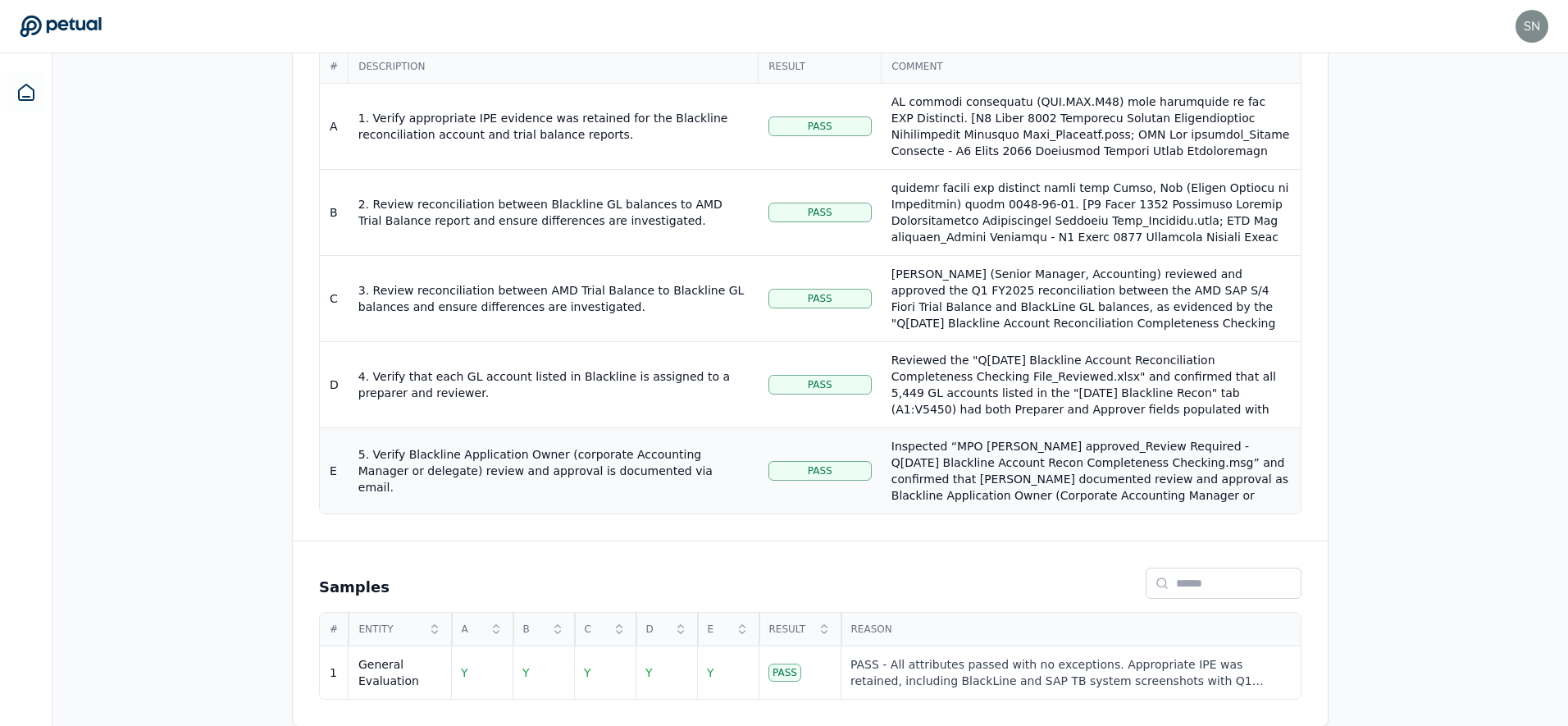
scroll to position [363, 0]
click at [934, 656] on div "PASS - All attributes passed with no exceptions. Appropriate IPE was retained, …" at bounding box center [1071, 671] width 440 height 33
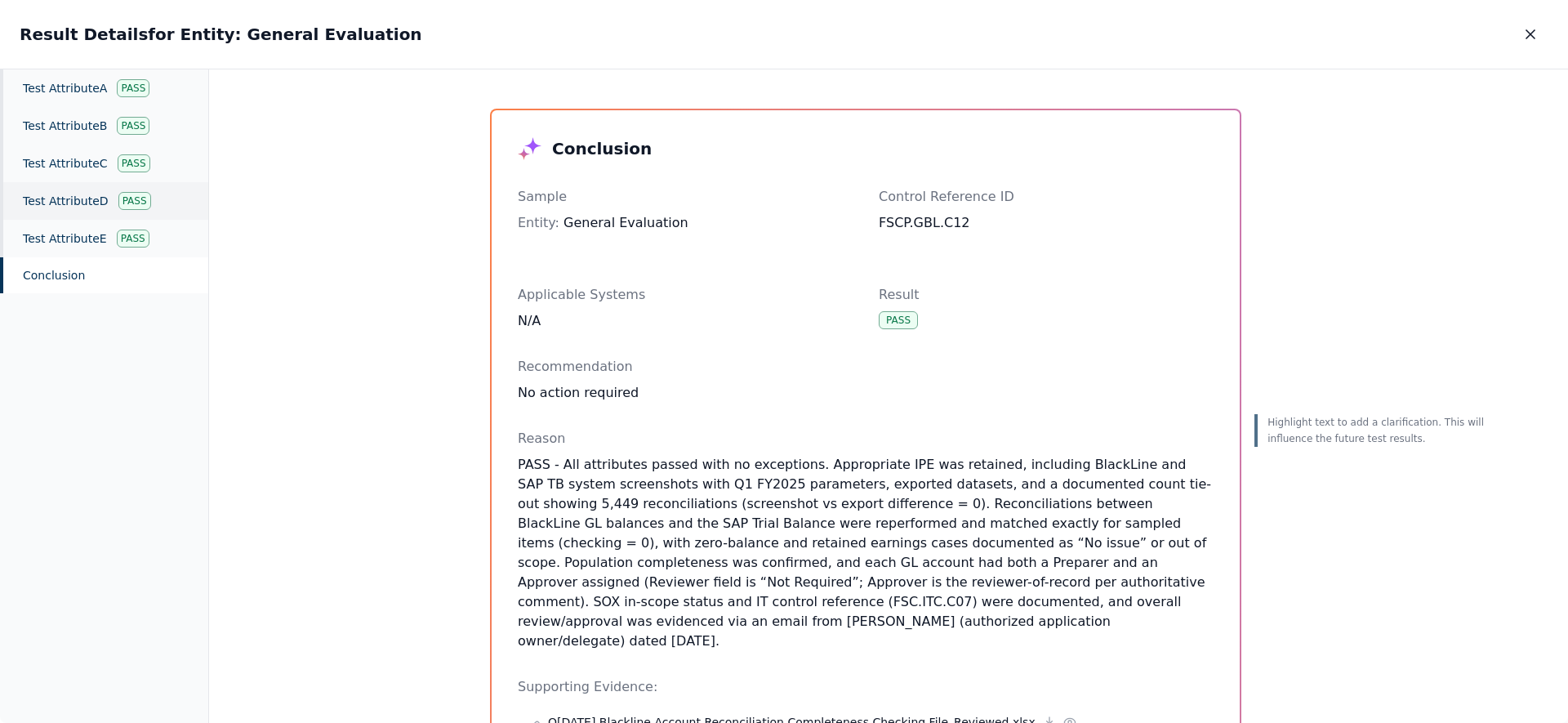
click at [94, 213] on div "Test Attribute D Pass" at bounding box center [104, 201] width 208 height 37
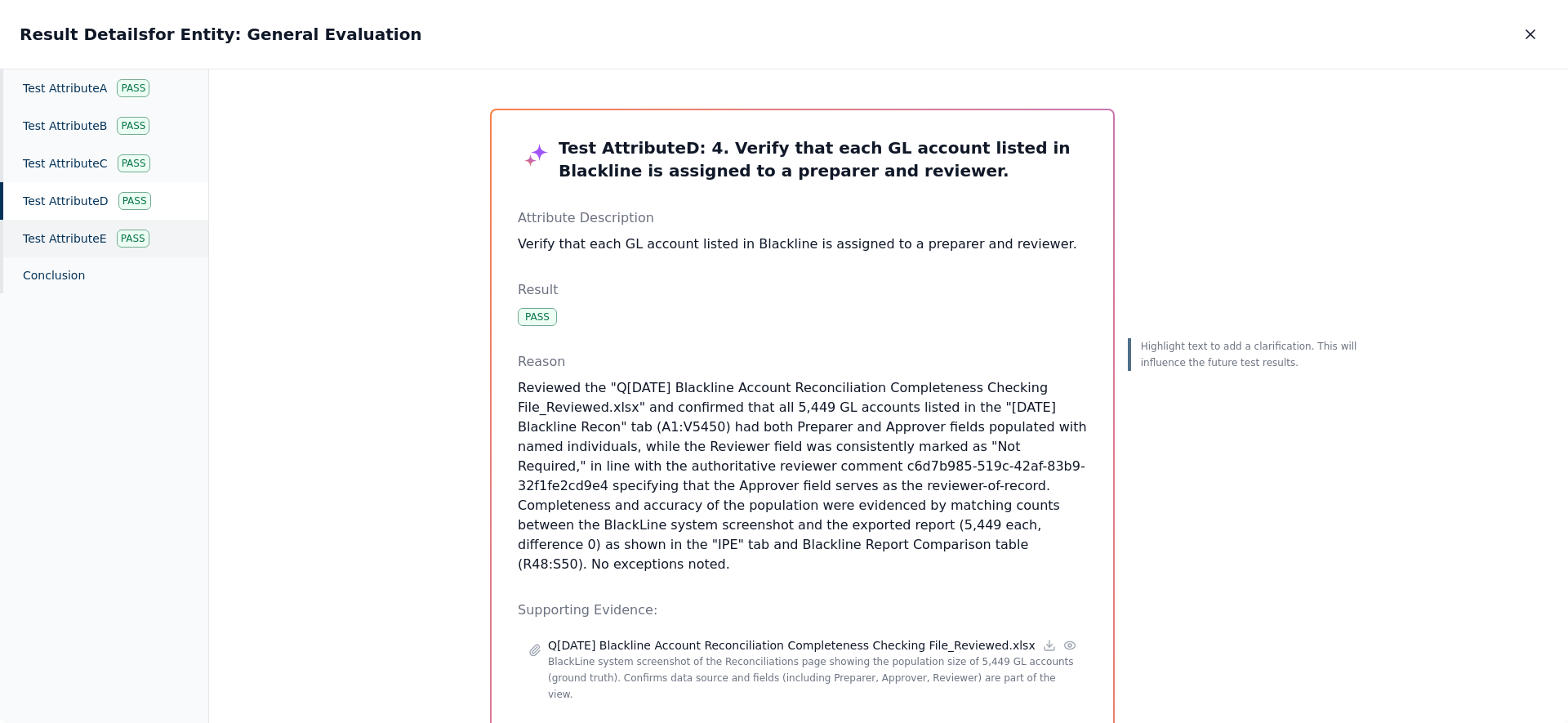
click at [95, 233] on div "Test Attribute E Pass" at bounding box center [104, 238] width 208 height 37
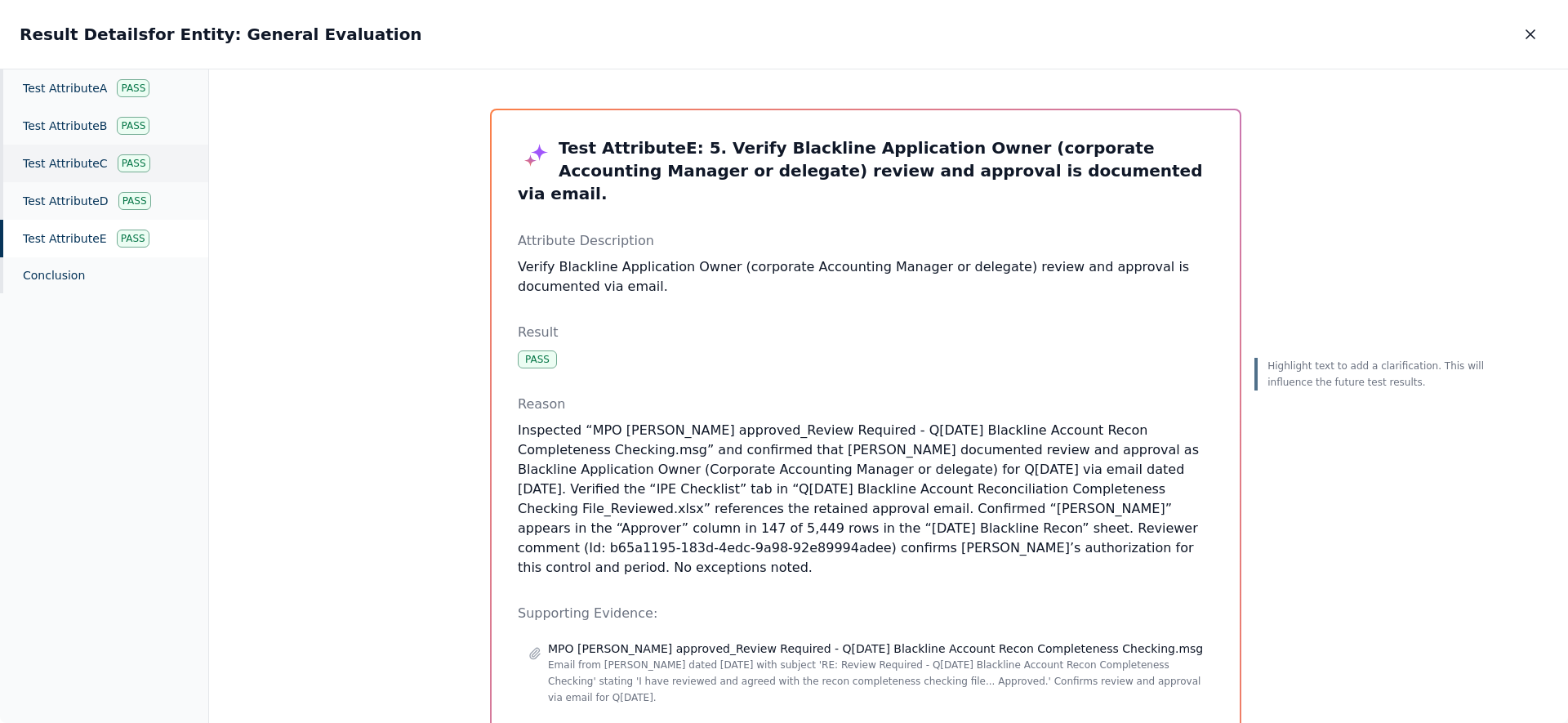
click at [102, 166] on div "Test Attribute C Pass" at bounding box center [104, 163] width 208 height 37
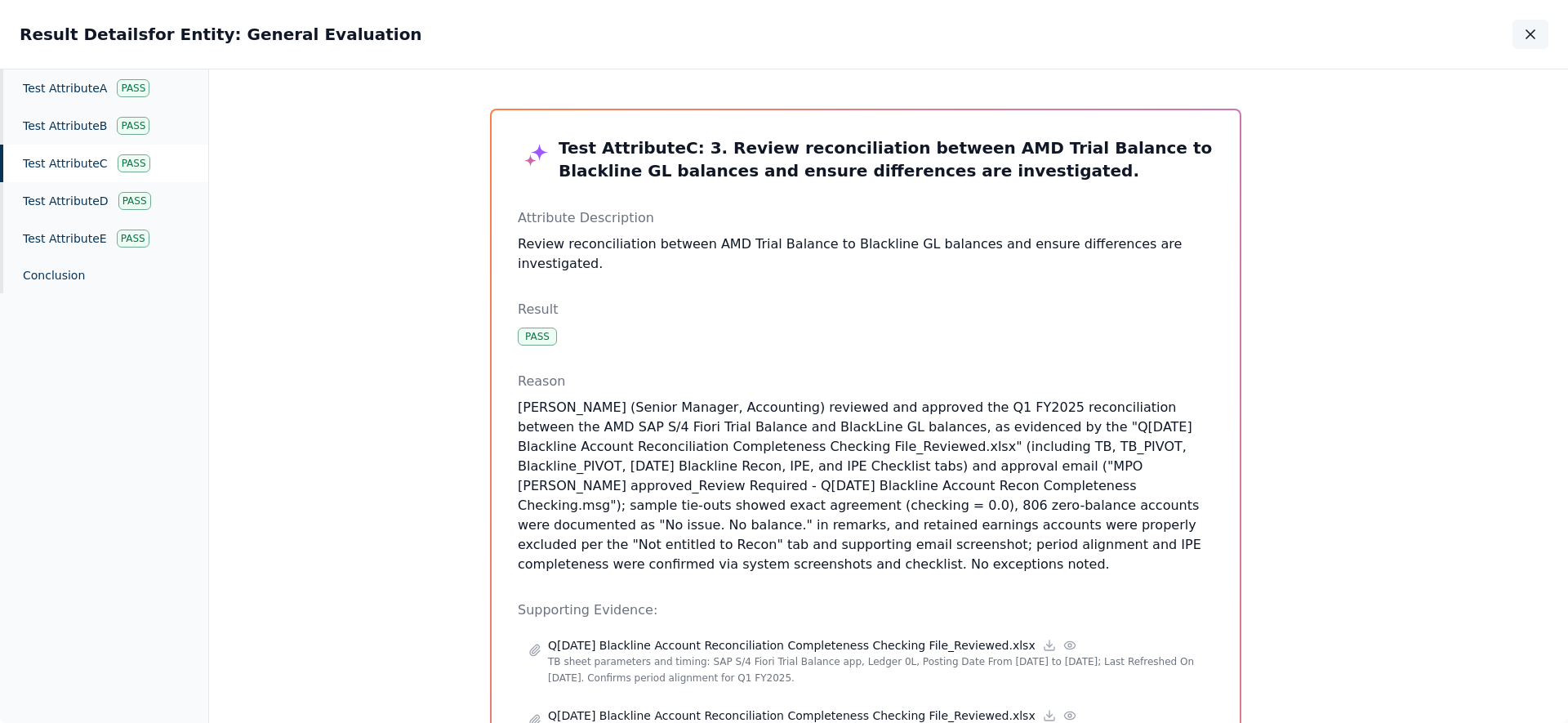
click at [1518, 27] on button "button" at bounding box center [1530, 35] width 36 height 30
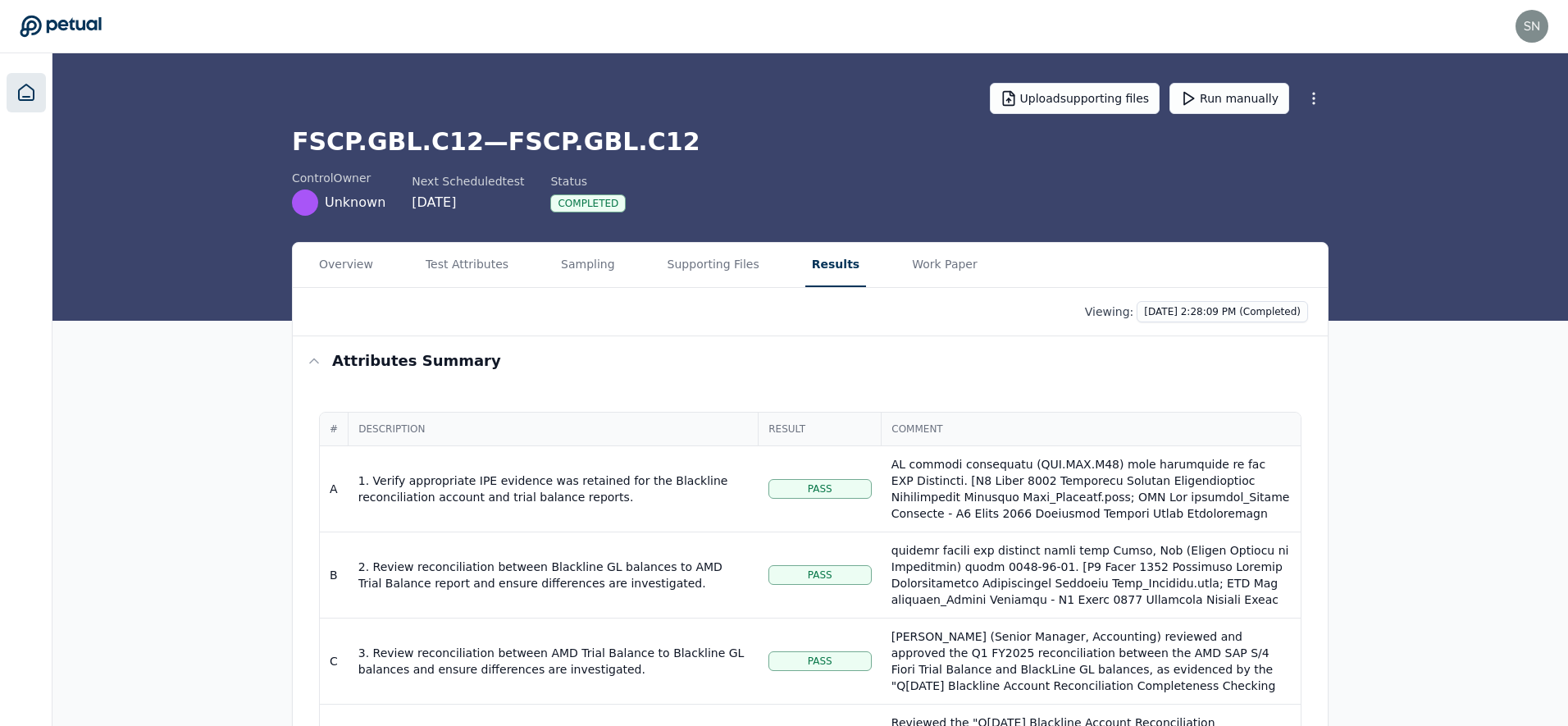
click at [17, 86] on icon at bounding box center [26, 92] width 20 height 20
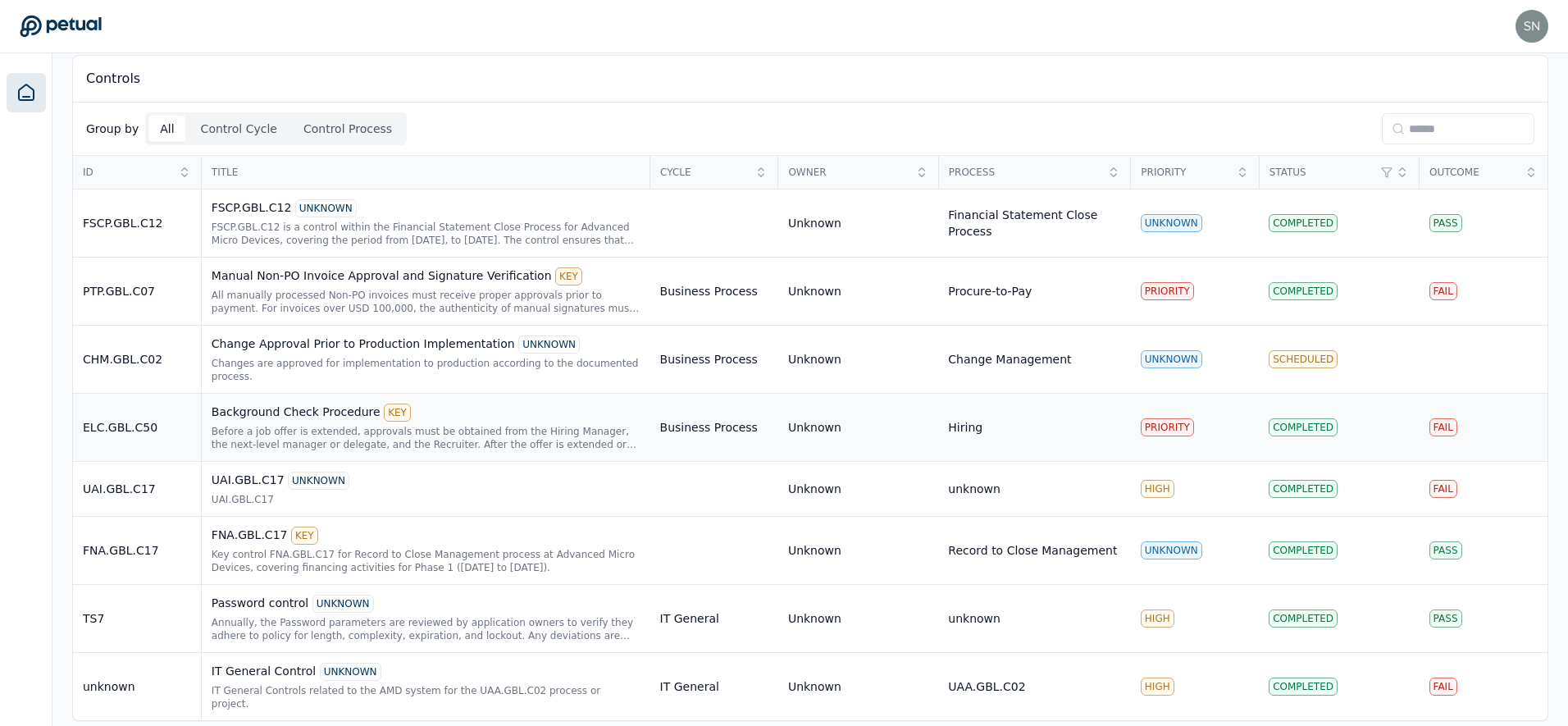
scroll to position [367, 0]
click at [387, 289] on div "All manually processed Non-PO invoices must receive proper approvals prior to p…" at bounding box center [426, 300] width 429 height 26
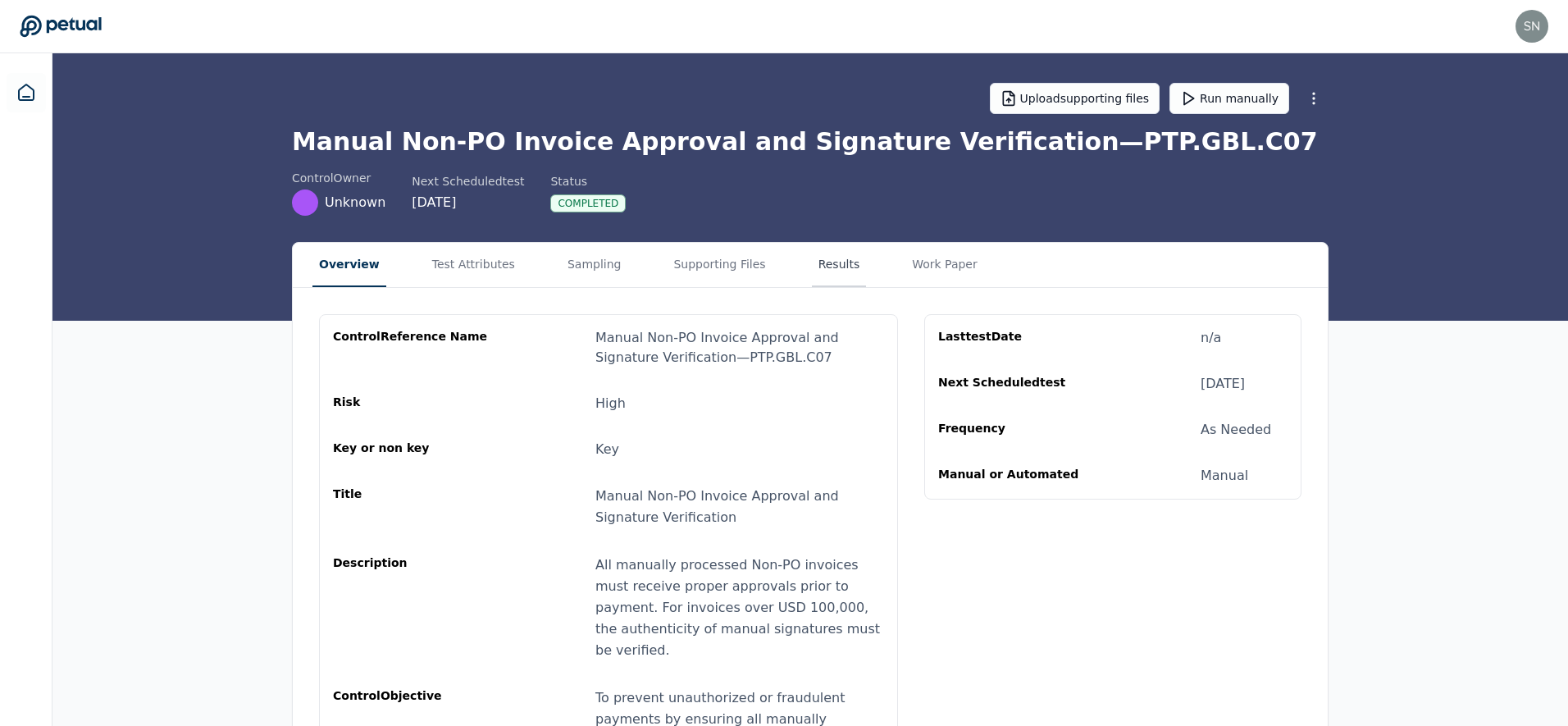
click at [812, 257] on button "Results" at bounding box center [839, 264] width 55 height 44
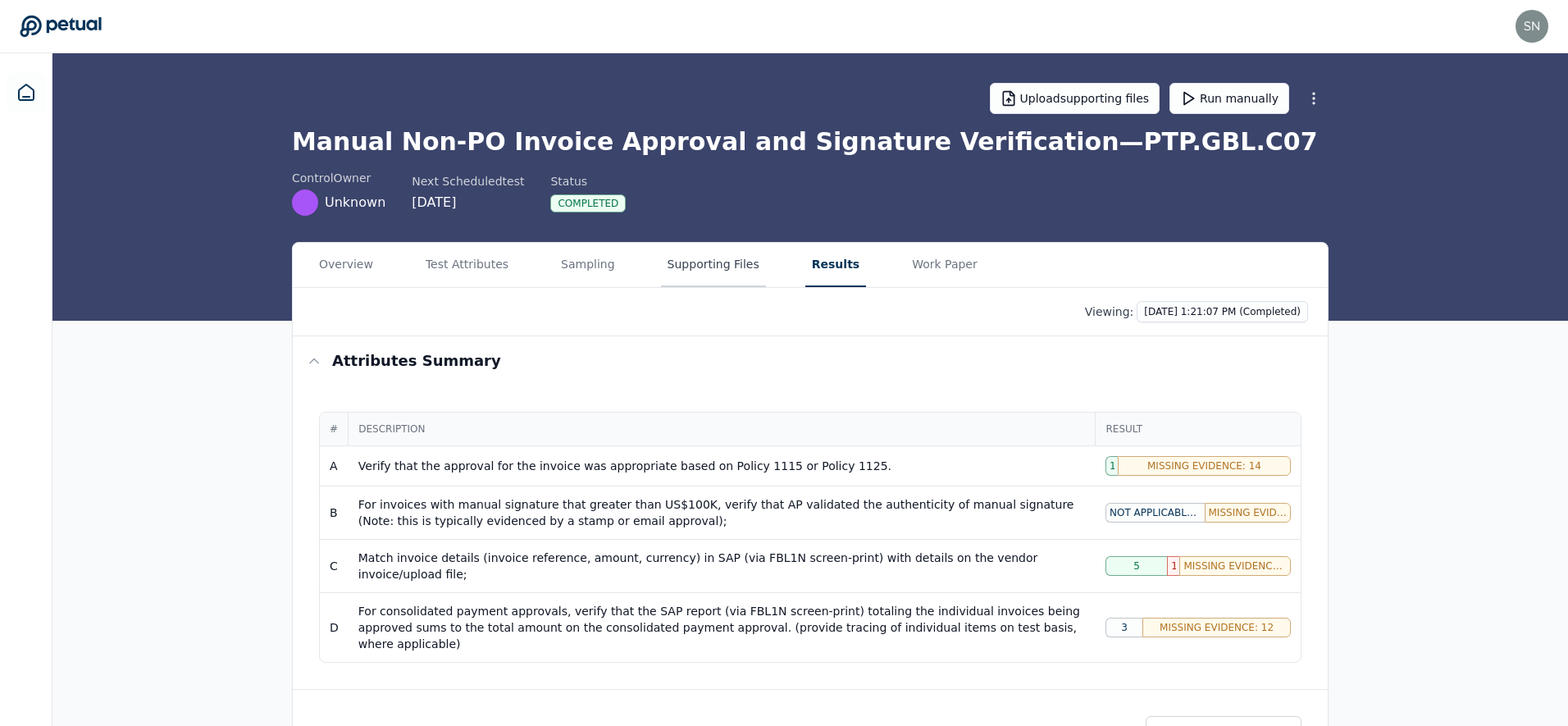
click at [717, 266] on button "Supporting Files" at bounding box center [713, 264] width 105 height 44
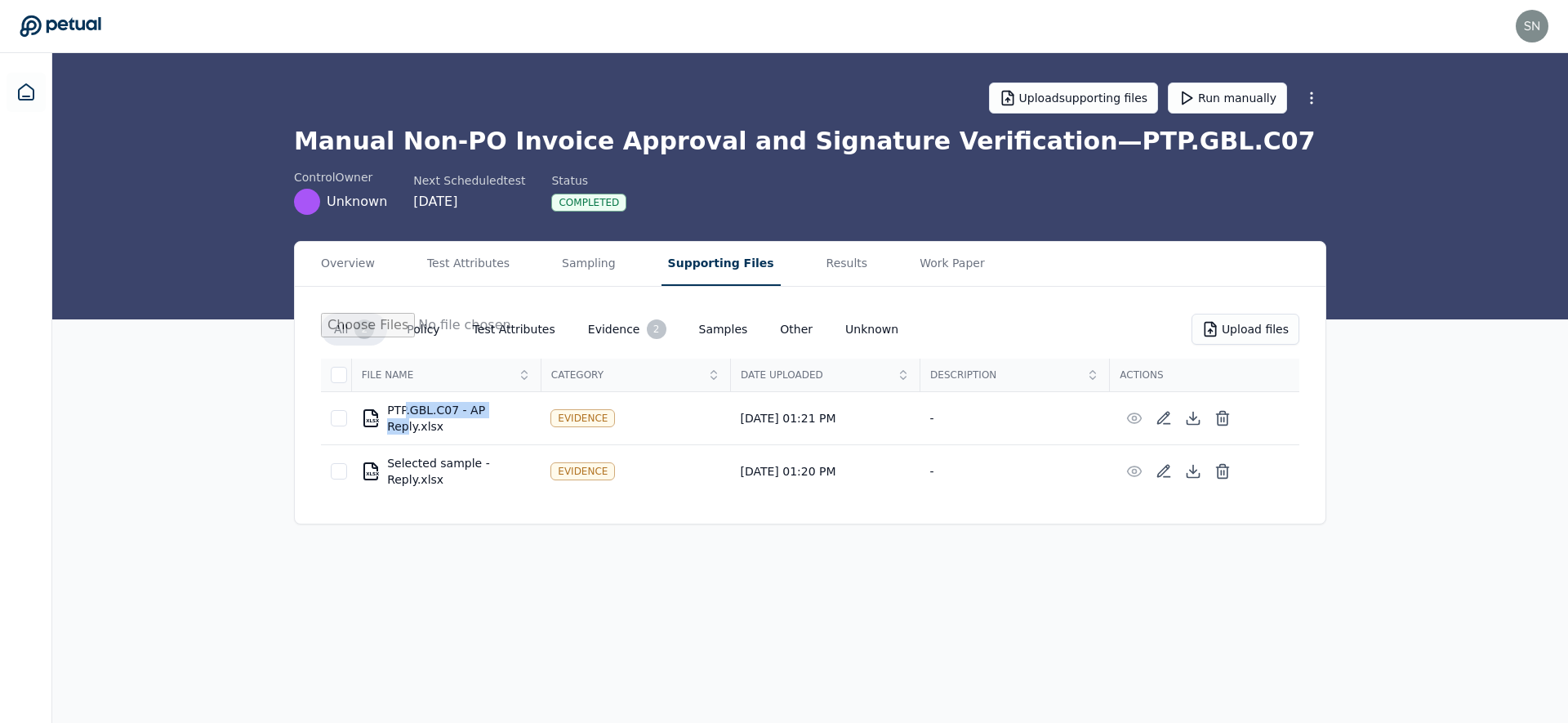
drag, startPoint x: 404, startPoint y: 420, endPoint x: 410, endPoint y: 403, distance: 18.0
click at [409, 410] on div "XLSX PTP.GBL.C07 - AP Reply.xlsx" at bounding box center [446, 418] width 170 height 33
click at [477, 271] on button "Test Attributes" at bounding box center [468, 263] width 95 height 44
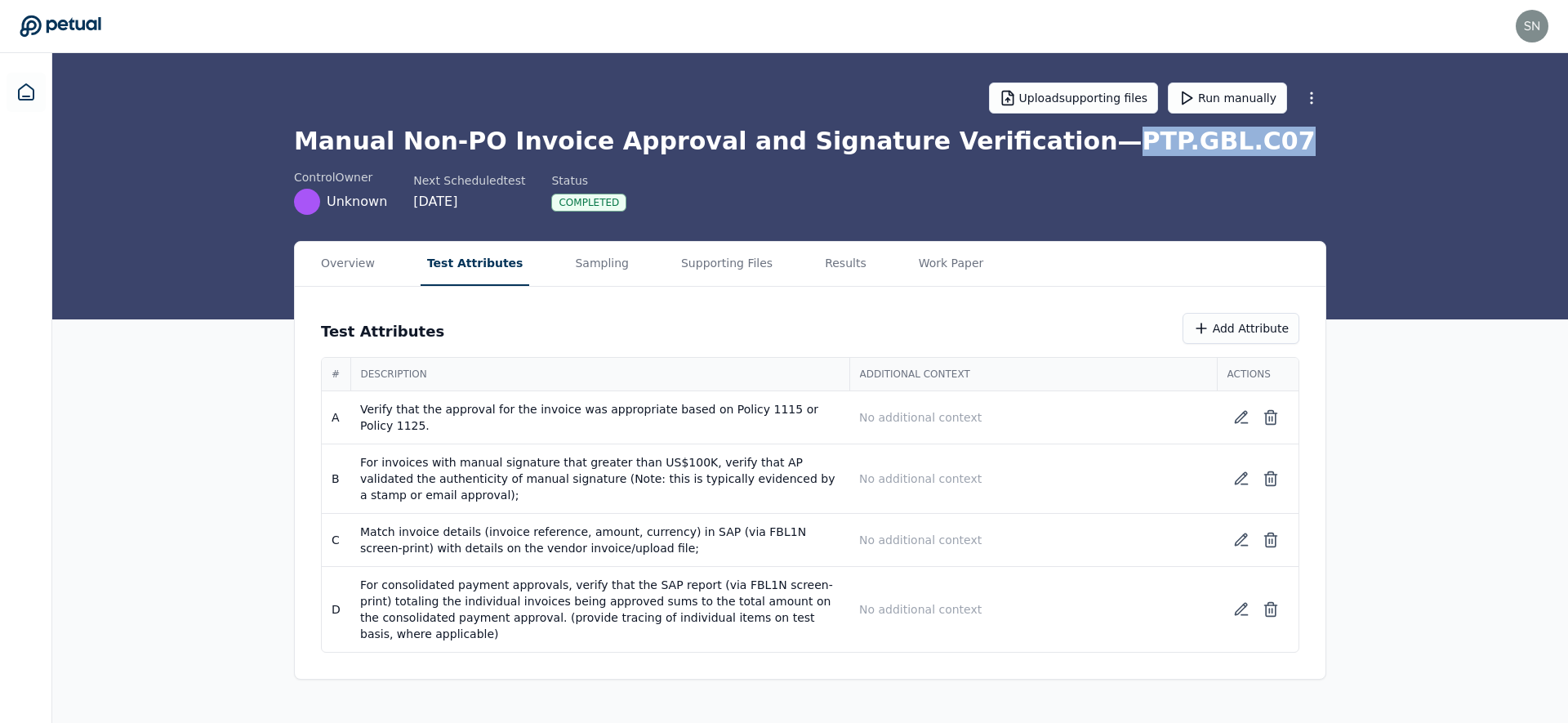
drag, startPoint x: 1079, startPoint y: 144, endPoint x: 1160, endPoint y: 144, distance: 81.0
click at [1160, 144] on h1 "Manual Non-PO Invoice Approval and Signature Verification — PTP.GBL.C07" at bounding box center [810, 142] width 1032 height 30
copy h1 "PTP.GBL.C07"
click at [830, 141] on h1 "Manual Non-PO Invoice Approval and Signature Verification — PTP.GBL.C07" at bounding box center [810, 142] width 1032 height 30
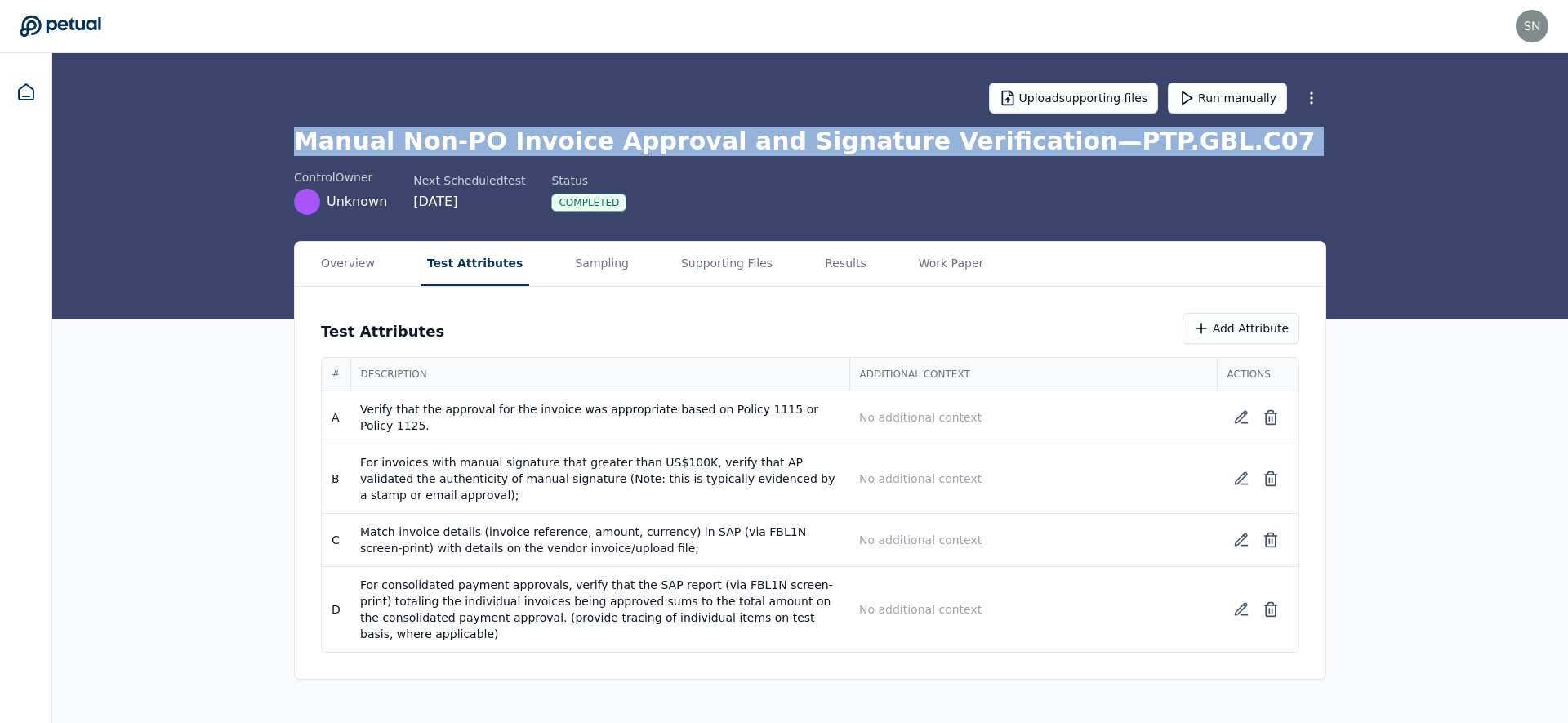
click at [830, 141] on h1 "Manual Non-PO Invoice Approval and Signature Verification — PTP.GBL.C07" at bounding box center [810, 142] width 1032 height 30
copy h1 "Manual Non-PO Invoice Approval and Signature Verification — PTP.GBL.C07"
click at [770, 146] on h1 "Manual Non-PO Invoice Approval and Signature Verification — PTP.GBL.C07" at bounding box center [810, 142] width 1032 height 30
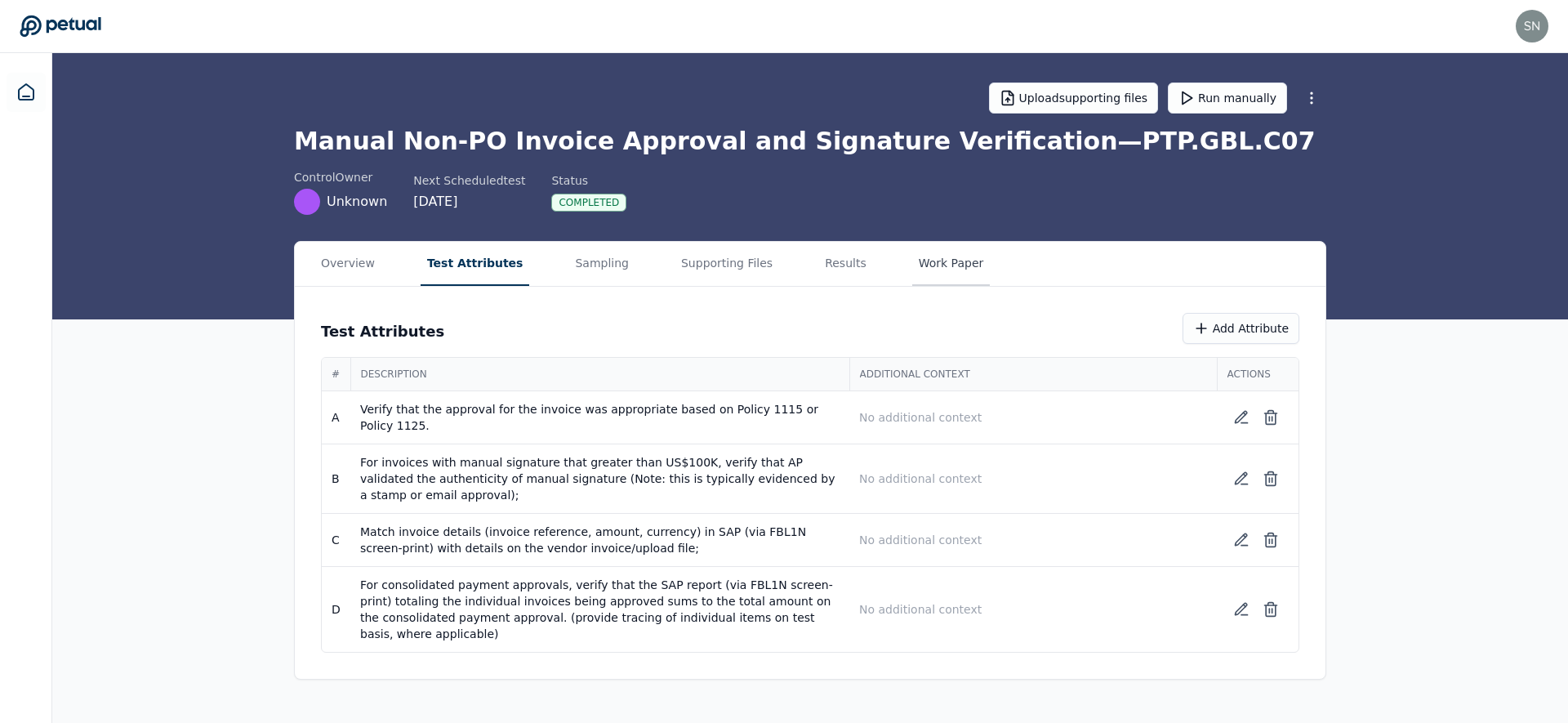
click at [934, 263] on button "Work Paper" at bounding box center [951, 263] width 78 height 44
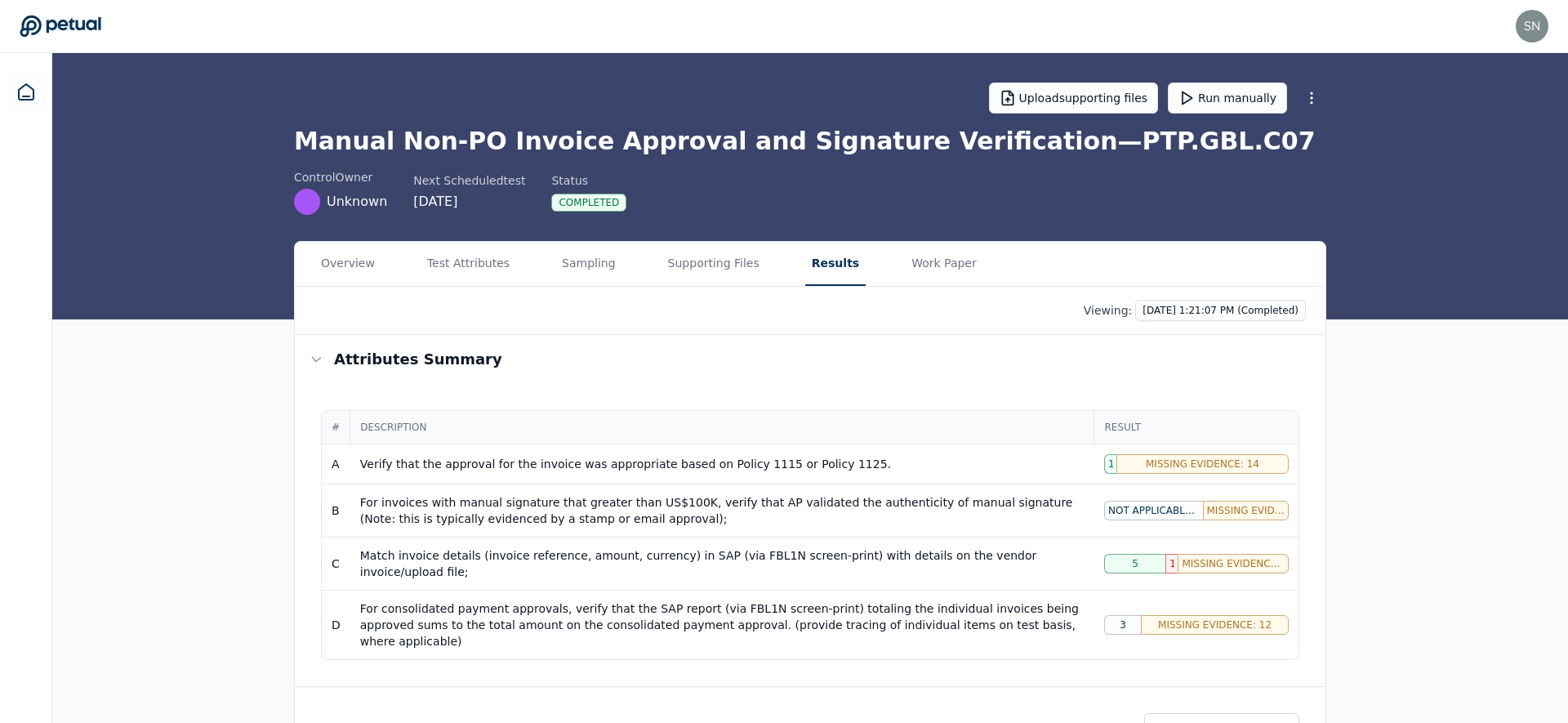
click at [805, 245] on button "Results" at bounding box center [835, 263] width 61 height 44
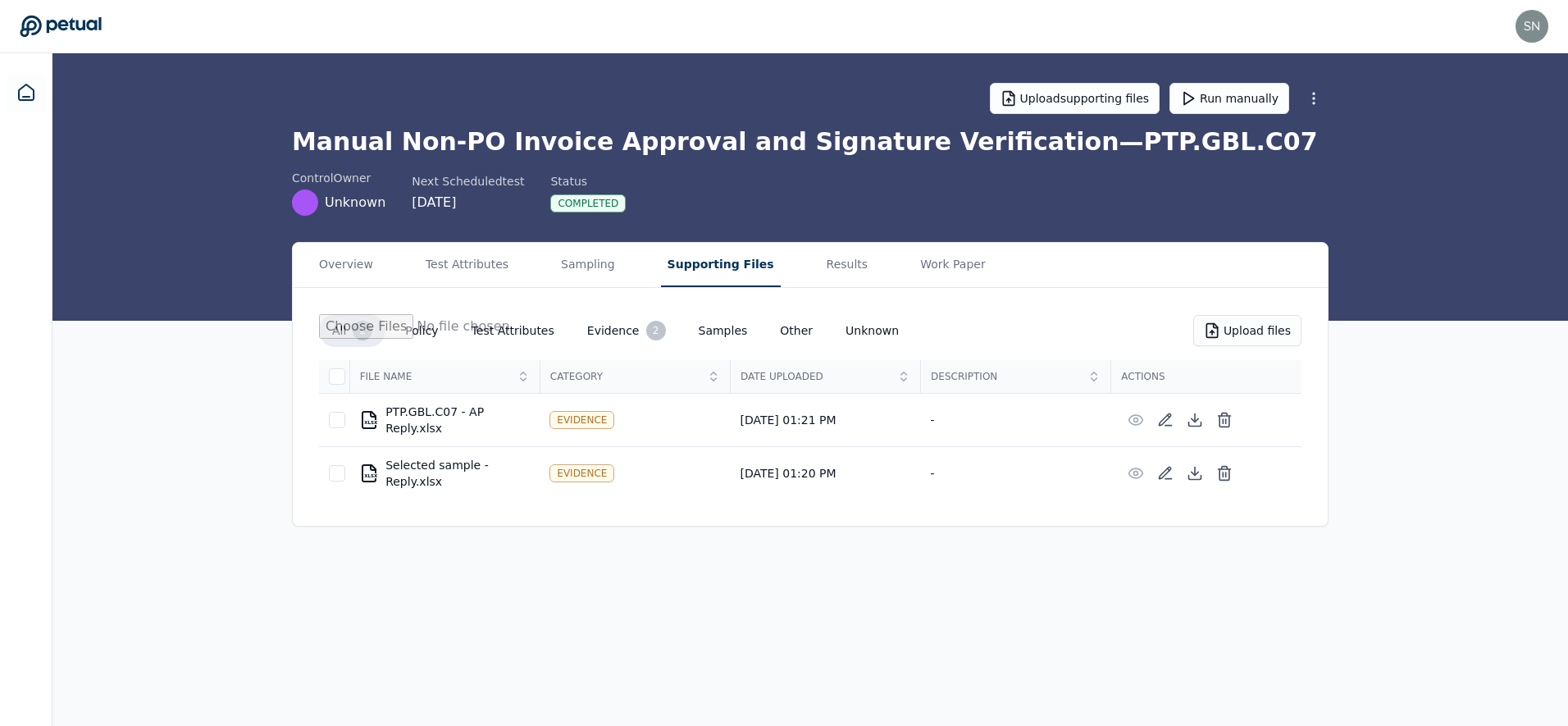
click at [723, 270] on button "Supporting Files" at bounding box center [720, 264] width 120 height 44
click at [404, 425] on div "XLSX PTP.GBL.C07 - AP Reply.xlsx" at bounding box center [448, 420] width 170 height 33
click at [401, 467] on div "XLSX Selected sample - Reply.xlsx" at bounding box center [448, 473] width 170 height 33
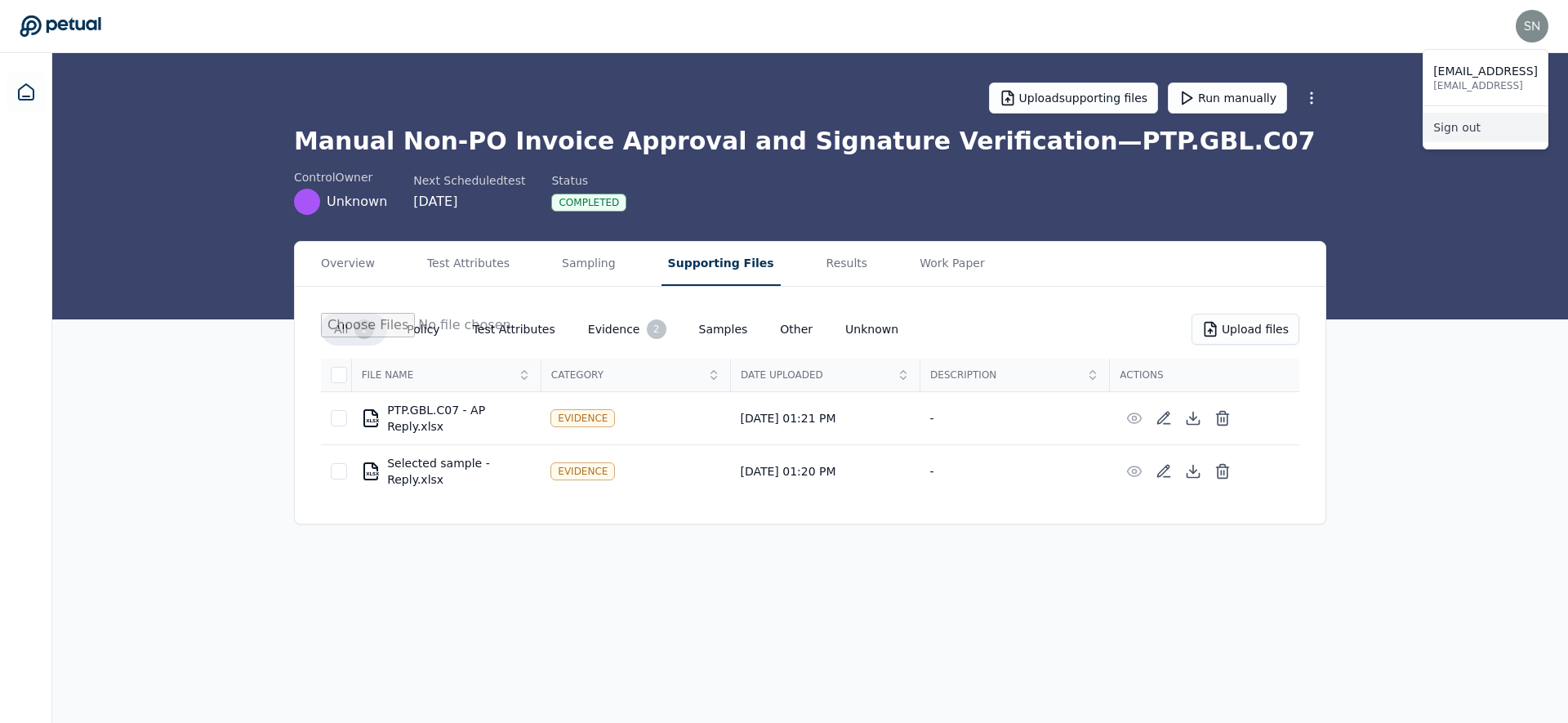
click at [1491, 127] on link "Sign out" at bounding box center [1485, 128] width 124 height 30
